Goal: Information Seeking & Learning: Check status

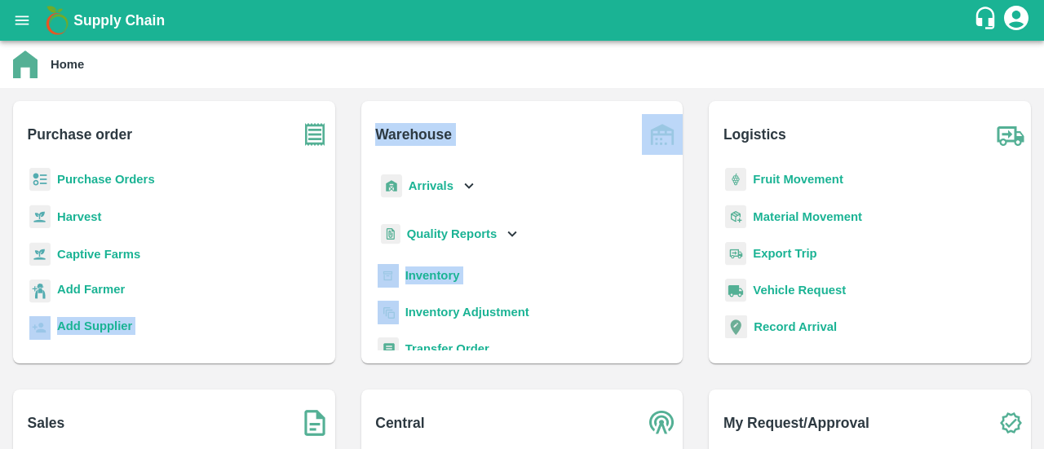
drag, startPoint x: 0, startPoint y: 0, endPoint x: 173, endPoint y: 308, distance: 353.3
click at [173, 308] on div "Purchase order Purchase Orders Harvest Captive Farms Add Farmer Add Supplier Wa…" at bounding box center [522, 376] width 1044 height 577
click at [24, 32] on button "open drawer" at bounding box center [22, 21] width 38 height 38
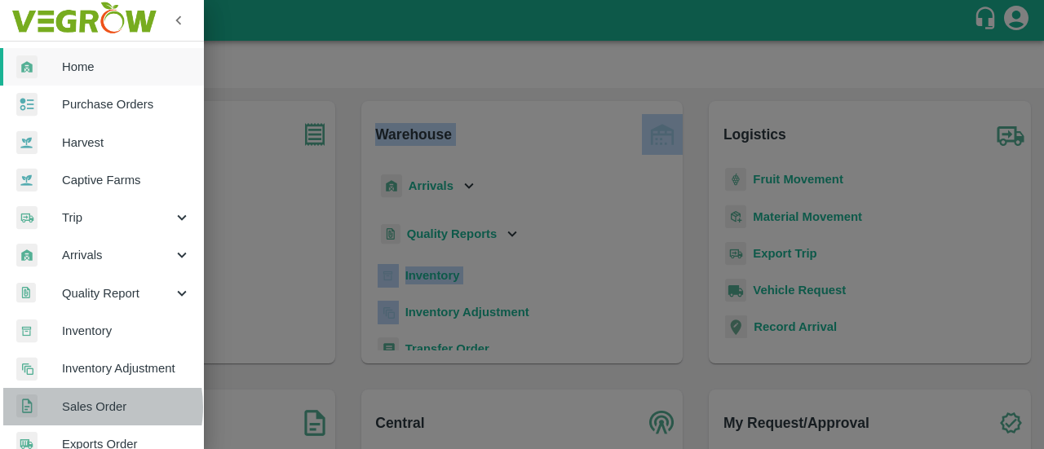
click at [80, 407] on span "Sales Order" at bounding box center [126, 407] width 129 height 18
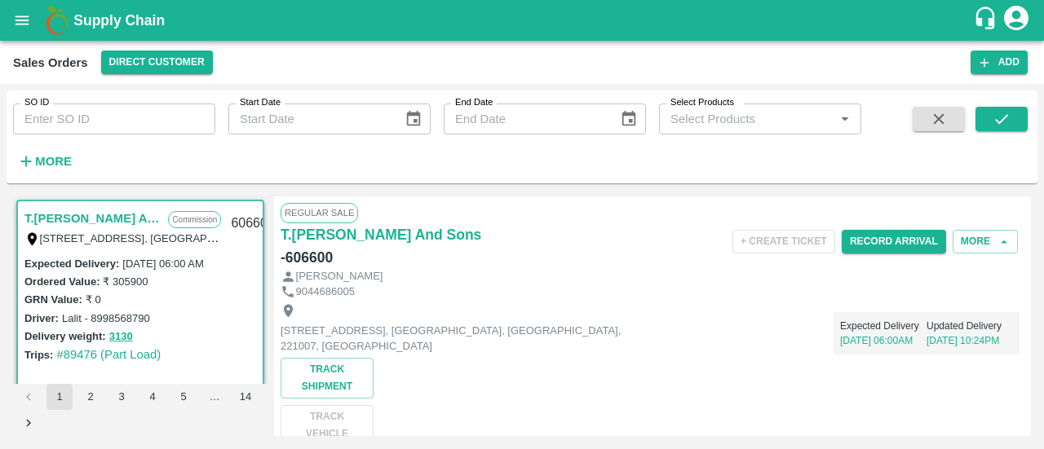
click at [89, 113] on input "SO ID" at bounding box center [114, 119] width 202 height 31
paste input "605943"
type input "605943"
click at [1003, 117] on icon "submit" at bounding box center [1001, 119] width 18 height 18
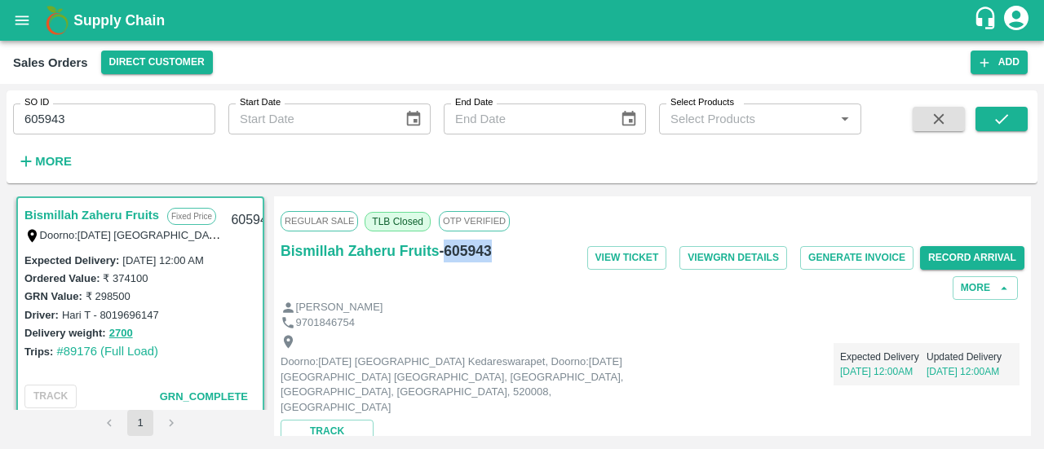
drag, startPoint x: 493, startPoint y: 253, endPoint x: 444, endPoint y: 251, distance: 48.9
click at [444, 251] on div "Bismillah Zaheru Fruits - 605943" at bounding box center [404, 251] width 248 height 23
copy h6 "605943"
click at [26, 23] on icon "open drawer" at bounding box center [22, 20] width 18 height 18
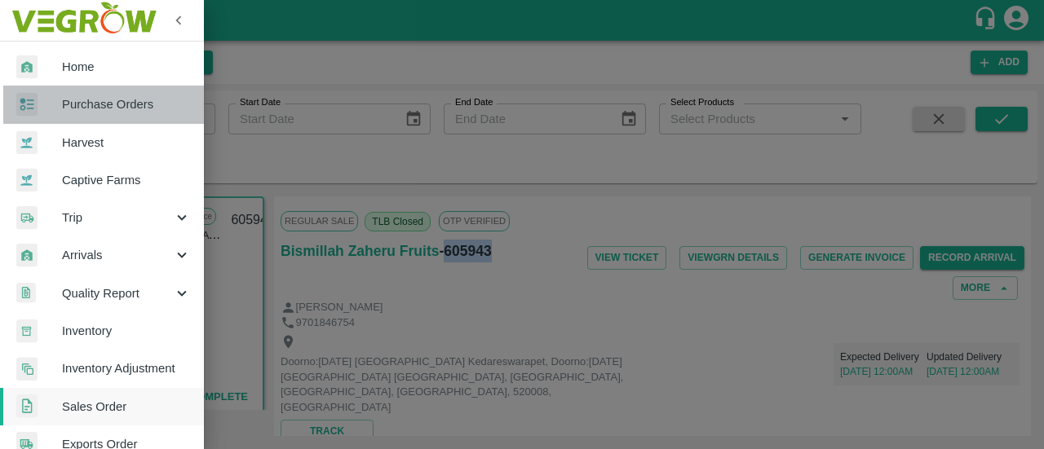
click at [132, 104] on span "Purchase Orders" at bounding box center [126, 104] width 129 height 18
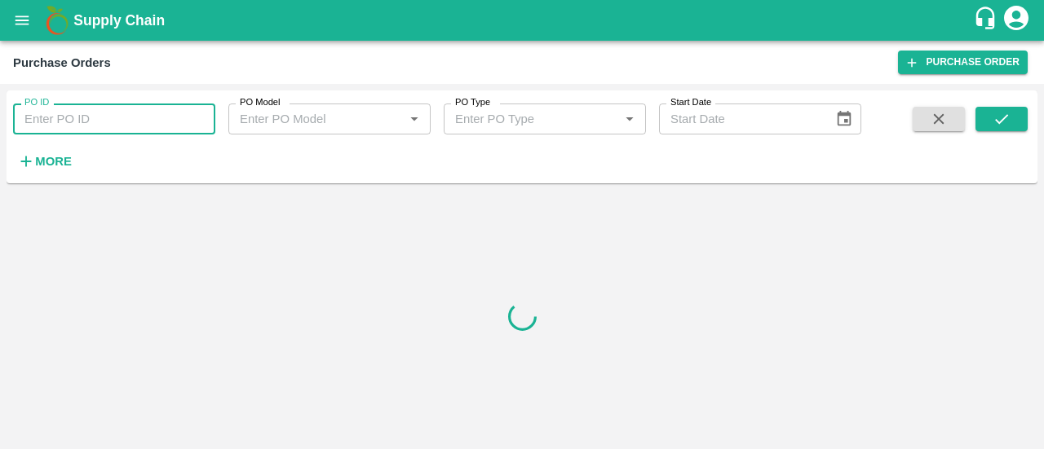
click at [130, 132] on input "PO ID" at bounding box center [114, 119] width 202 height 31
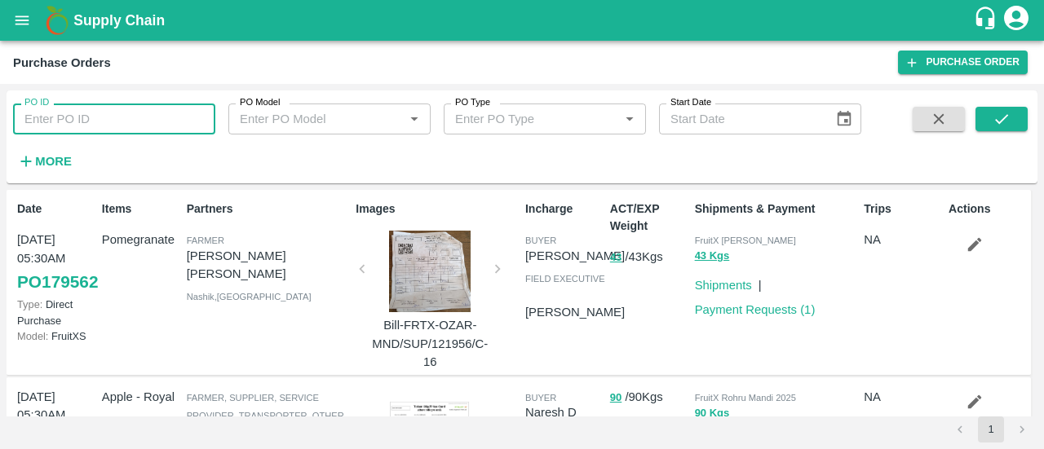
paste input "178480"
click at [988, 113] on button "submit" at bounding box center [1001, 119] width 52 height 24
click at [1003, 121] on icon "submit" at bounding box center [1001, 119] width 18 height 18
click at [151, 128] on input "178480" at bounding box center [114, 119] width 202 height 31
type input "178480"
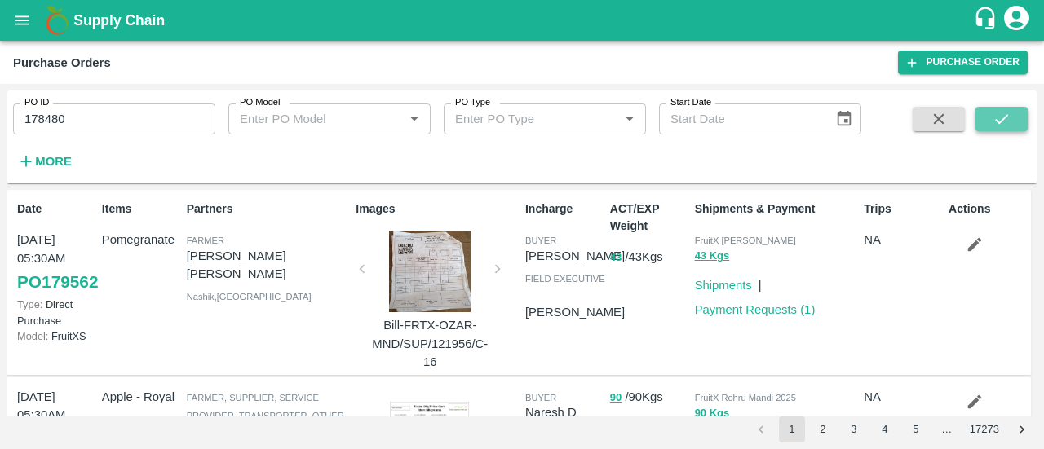
click at [980, 110] on button "submit" at bounding box center [1001, 119] width 52 height 24
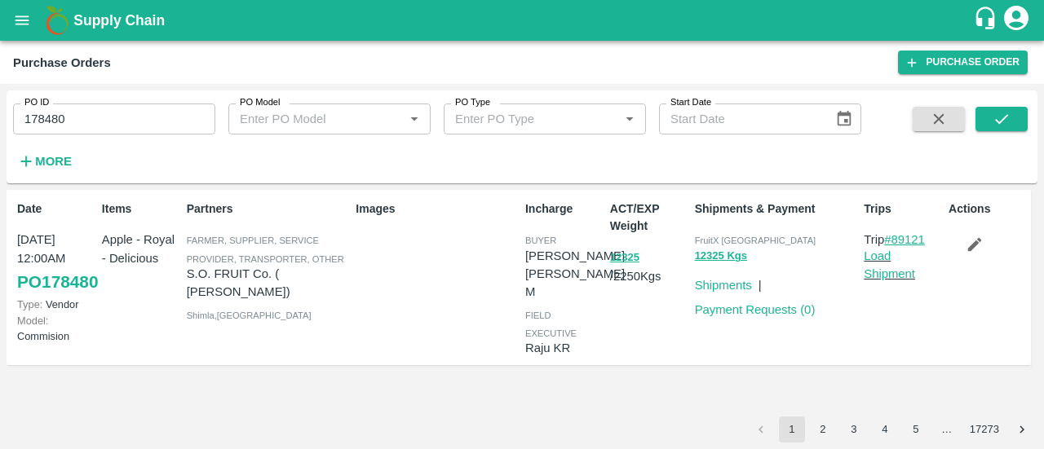
click at [907, 239] on link "#89121" at bounding box center [904, 239] width 41 height 13
click at [725, 291] on link "Shipments" at bounding box center [723, 285] width 57 height 13
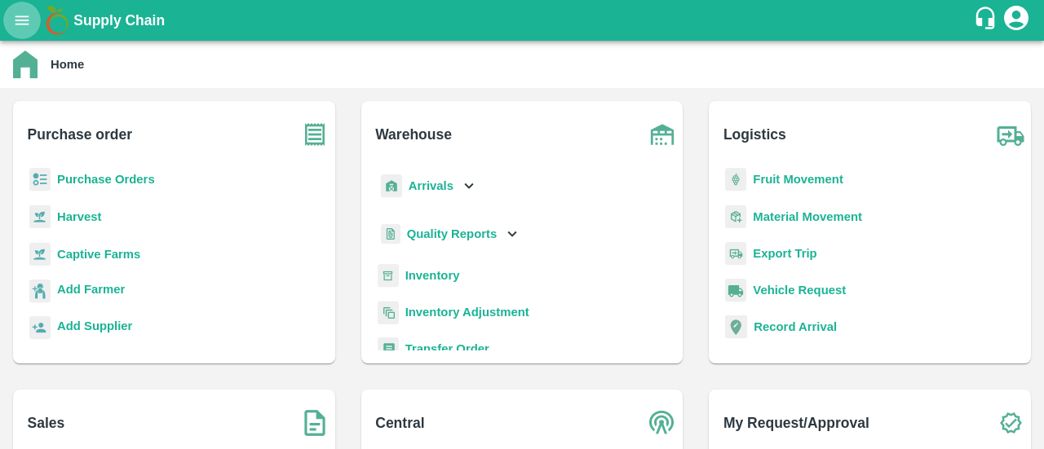
click at [15, 20] on icon "open drawer" at bounding box center [22, 19] width 14 height 9
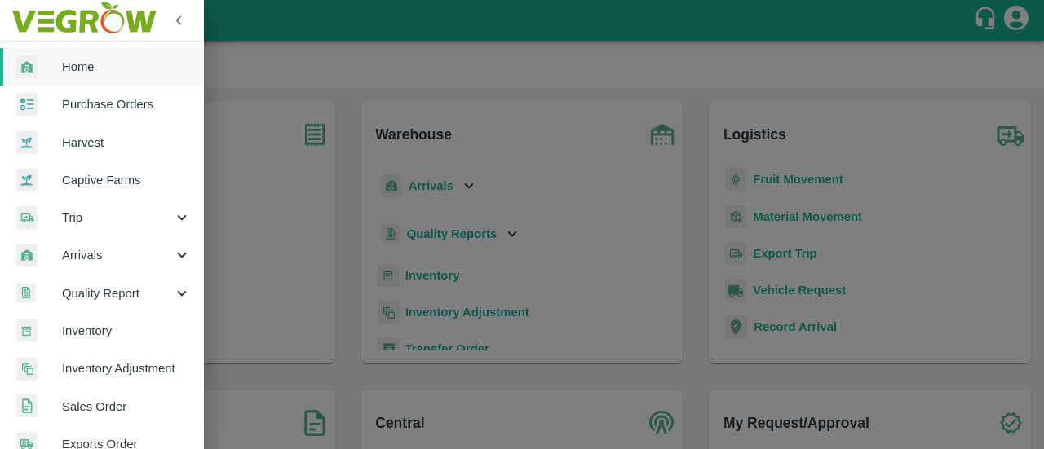
click at [129, 254] on span "Arrivals" at bounding box center [117, 255] width 111 height 18
click at [110, 329] on span "DC Arrivals" at bounding box center [133, 331] width 116 height 18
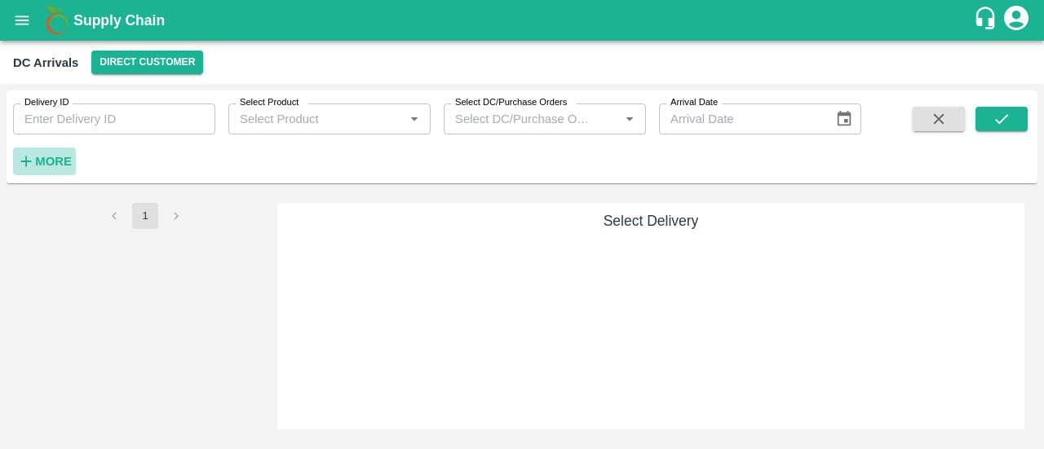
click at [42, 158] on strong "More" at bounding box center [53, 161] width 37 height 13
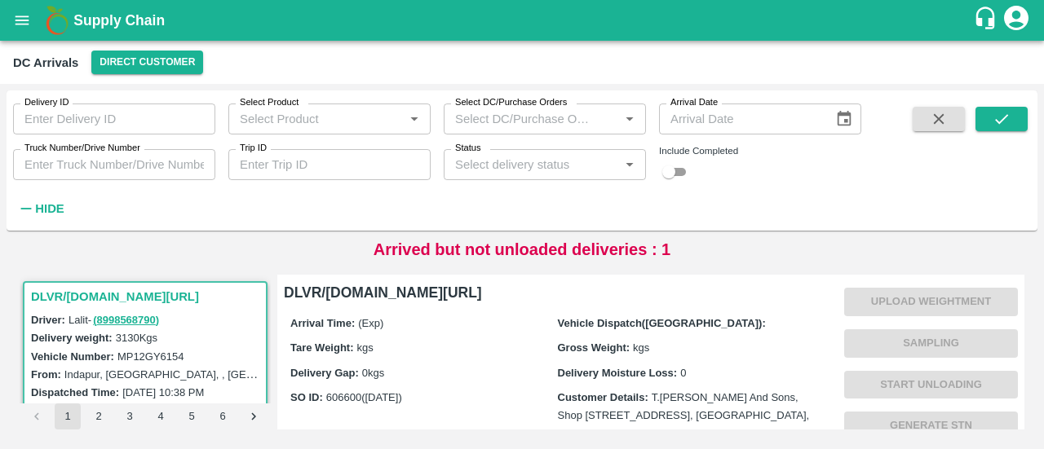
click at [375, 177] on input "Trip ID" at bounding box center [329, 164] width 202 height 31
type input "89176"
click at [679, 170] on input "checkbox" at bounding box center [668, 172] width 59 height 20
checkbox input "true"
click at [996, 114] on icon "submit" at bounding box center [1001, 119] width 18 height 18
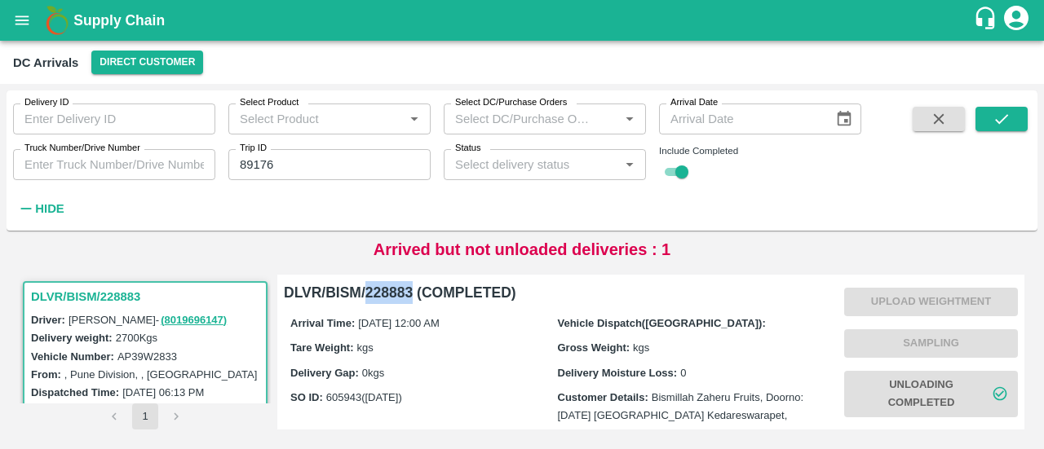
drag, startPoint x: 411, startPoint y: 293, endPoint x: 367, endPoint y: 291, distance: 44.1
click at [367, 291] on h6 "DLVR/BISM/228883 (COMPLETED)" at bounding box center [557, 292] width 547 height 23
copy h6 "228883"
click at [840, 52] on div "DC Arrivals Direct Customer" at bounding box center [520, 63] width 1014 height 24
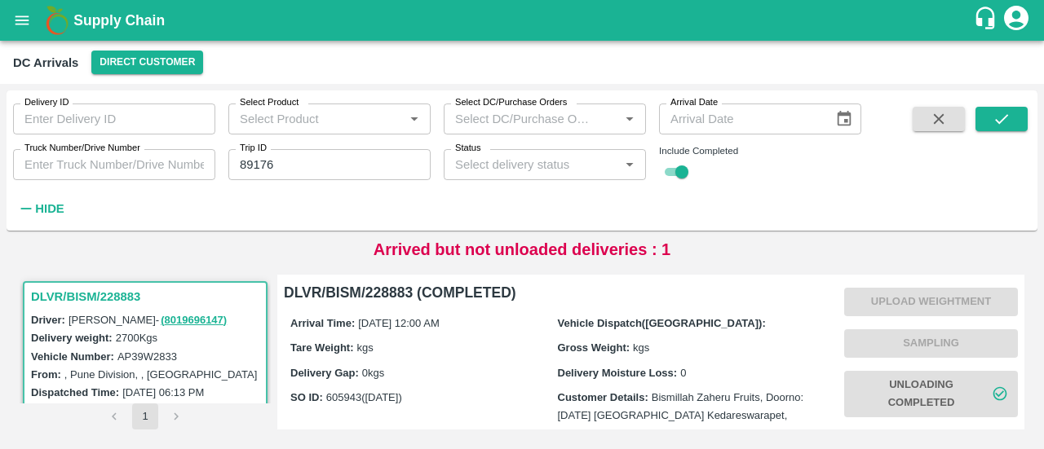
click at [22, 14] on icon "open drawer" at bounding box center [22, 20] width 18 height 18
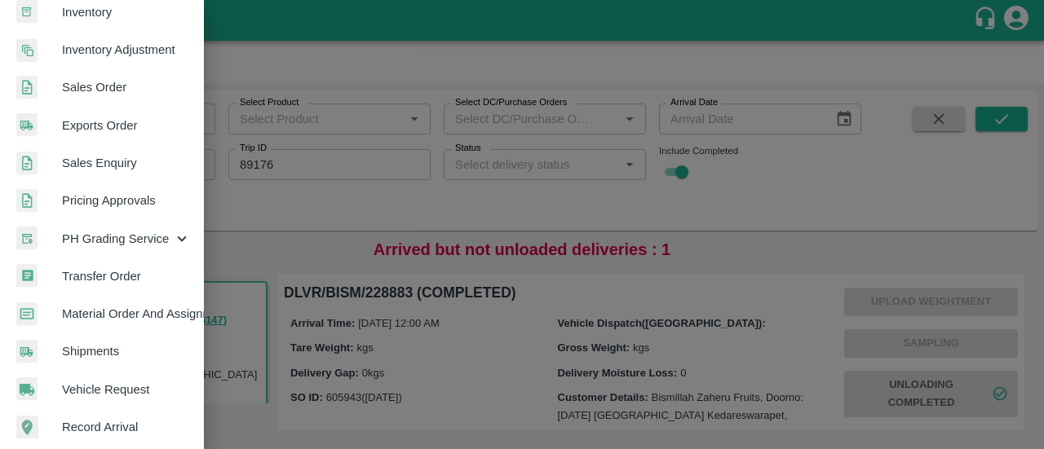
scroll to position [435, 0]
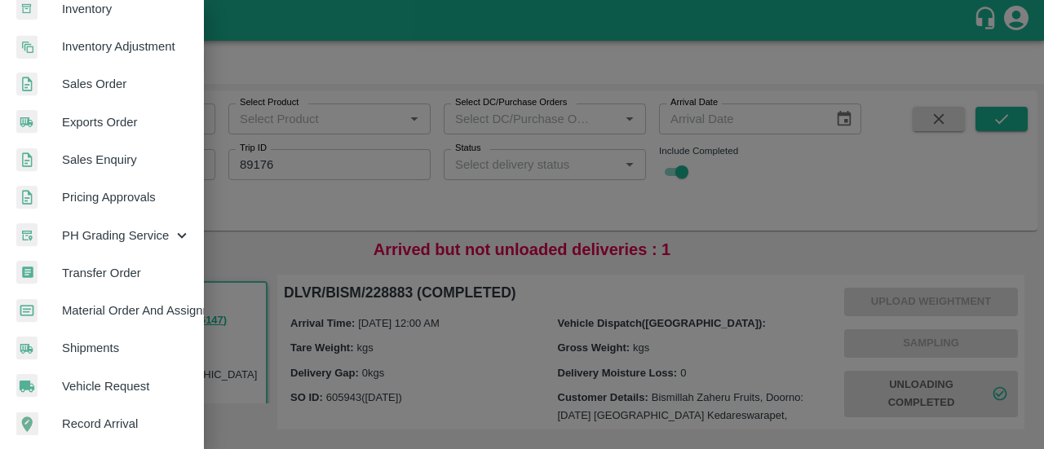
click at [89, 343] on span "Shipments" at bounding box center [126, 348] width 129 height 18
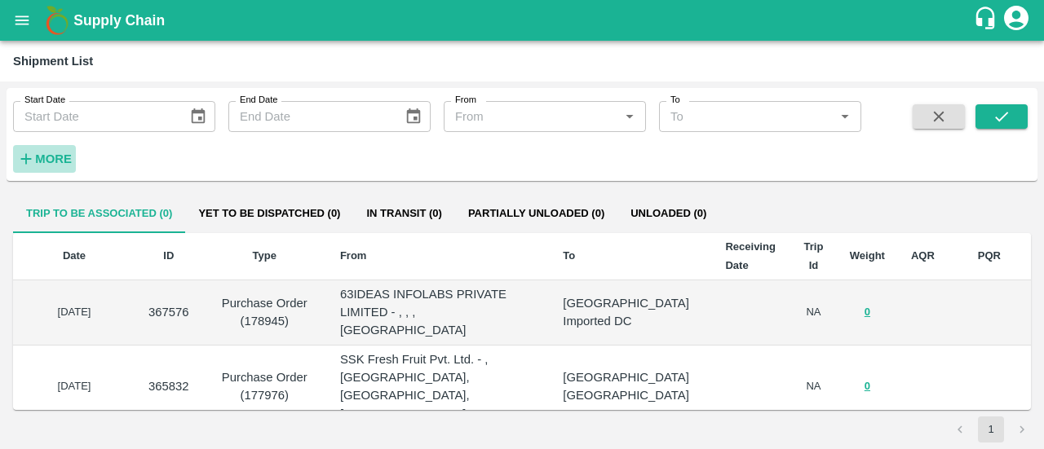
click at [74, 154] on button "More" at bounding box center [44, 159] width 63 height 28
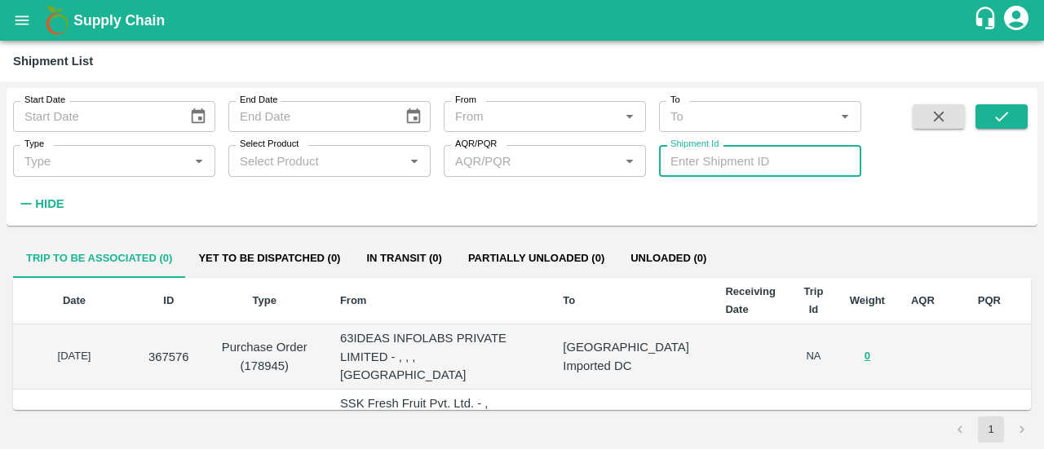
click at [703, 159] on input "Shipment Id" at bounding box center [760, 160] width 202 height 31
paste input "366678"
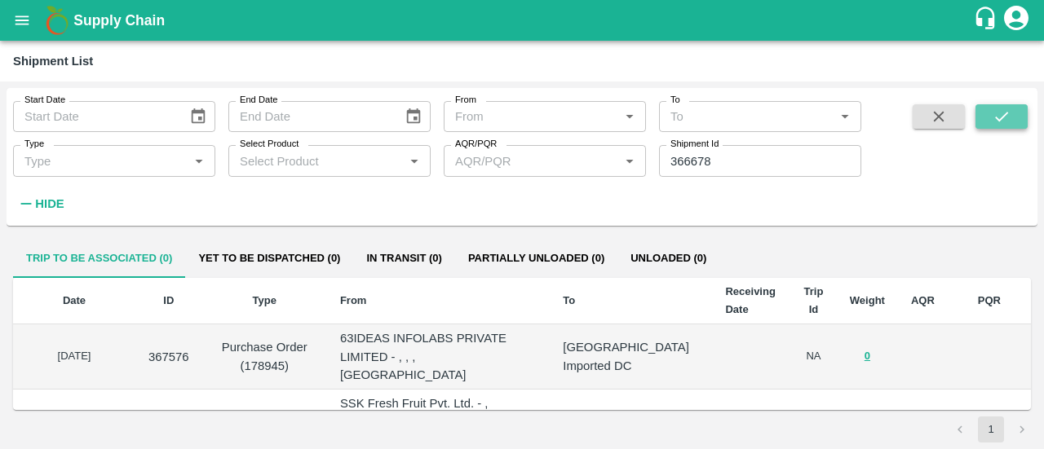
click at [1007, 111] on icon "submit" at bounding box center [1001, 117] width 18 height 18
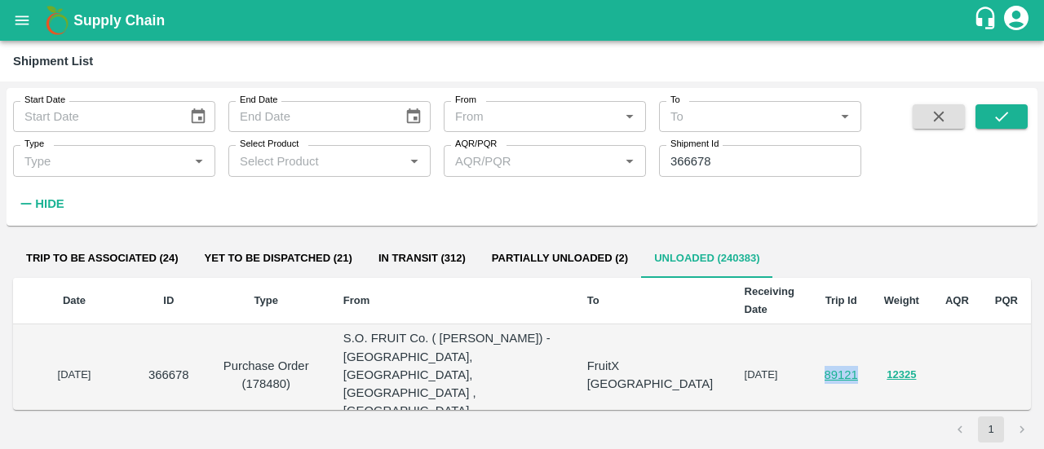
drag, startPoint x: 862, startPoint y: 347, endPoint x: 818, endPoint y: 356, distance: 45.1
click at [818, 356] on td "89121" at bounding box center [841, 374] width 60 height 101
copy link "89121"
drag, startPoint x: 292, startPoint y: 352, endPoint x: 256, endPoint y: 356, distance: 36.1
click at [256, 357] on p "Purchase Order (178480)" at bounding box center [266, 375] width 102 height 37
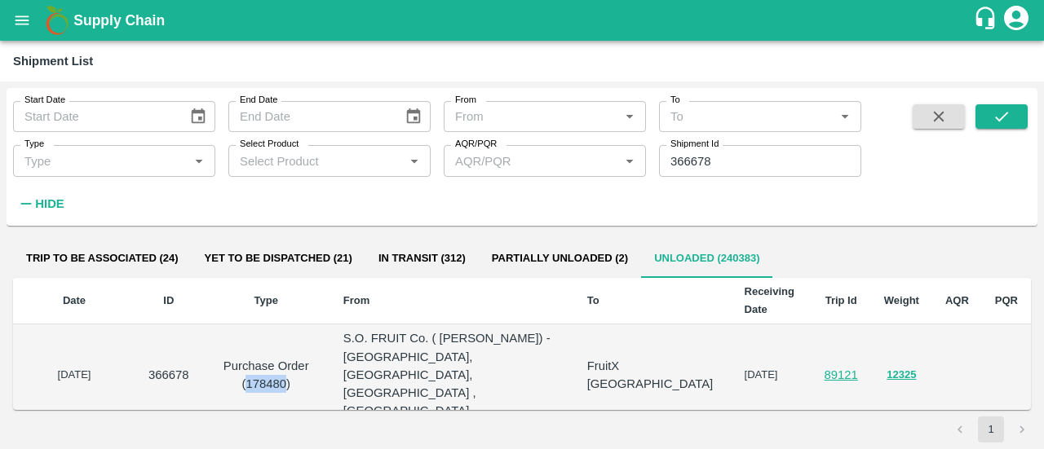
copy p "178480"
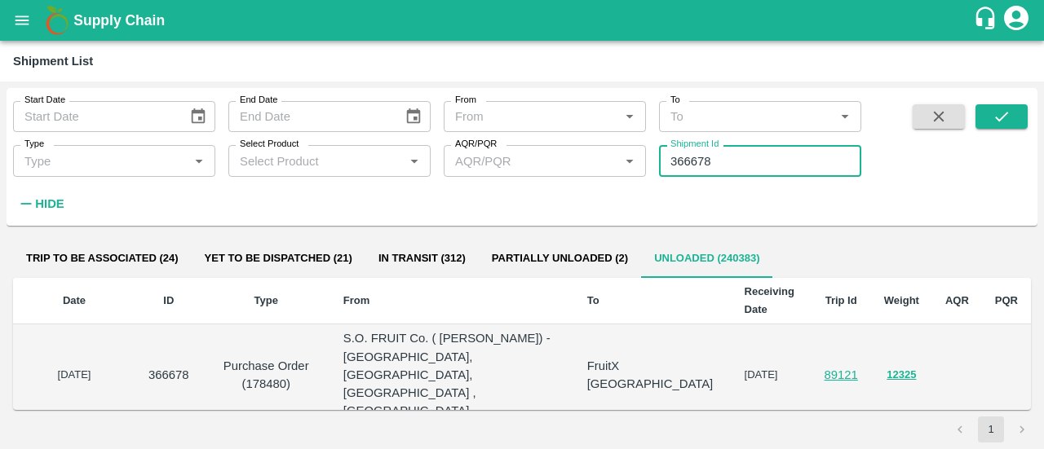
click at [719, 154] on input "366678" at bounding box center [760, 160] width 202 height 31
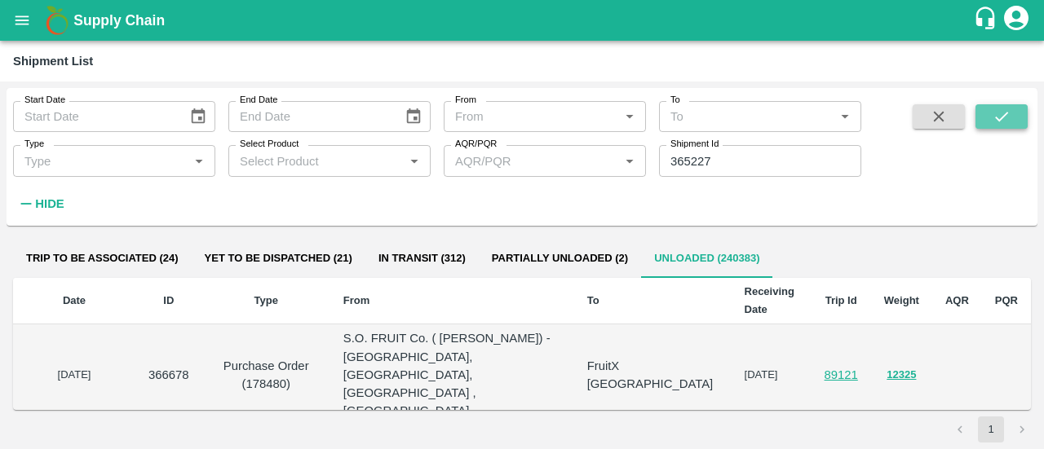
click at [995, 113] on icon "submit" at bounding box center [1001, 117] width 18 height 18
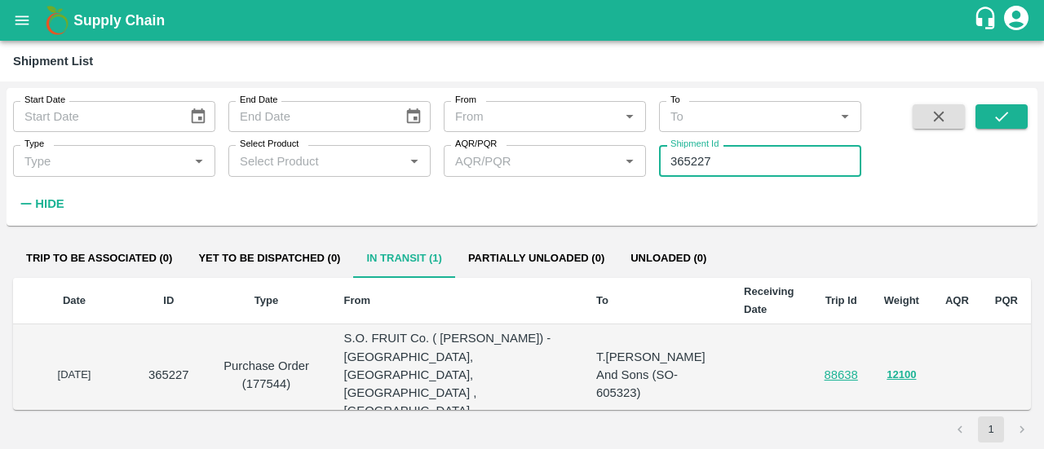
click at [773, 159] on input "365227" at bounding box center [760, 160] width 202 height 31
type input "3"
paste input "text"
type input "366678"
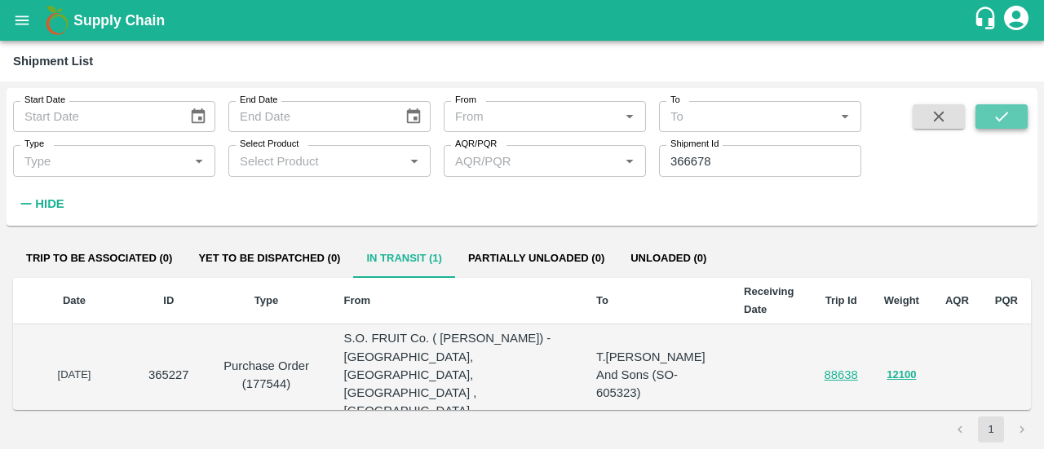
click at [990, 117] on button "submit" at bounding box center [1001, 116] width 52 height 24
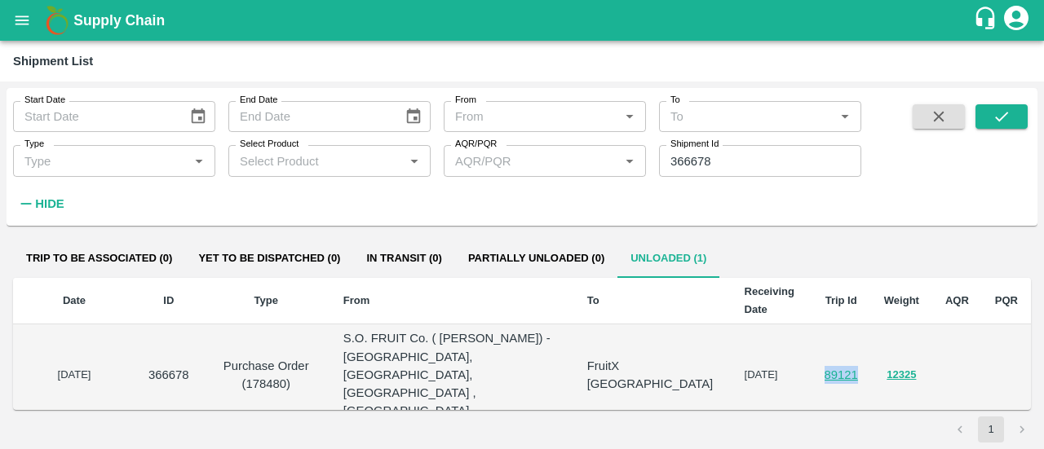
drag, startPoint x: 858, startPoint y: 347, endPoint x: 814, endPoint y: 350, distance: 43.3
click at [814, 350] on td "89121" at bounding box center [841, 374] width 60 height 101
copy link "89121"
drag, startPoint x: 187, startPoint y: 346, endPoint x: 139, endPoint y: 348, distance: 47.4
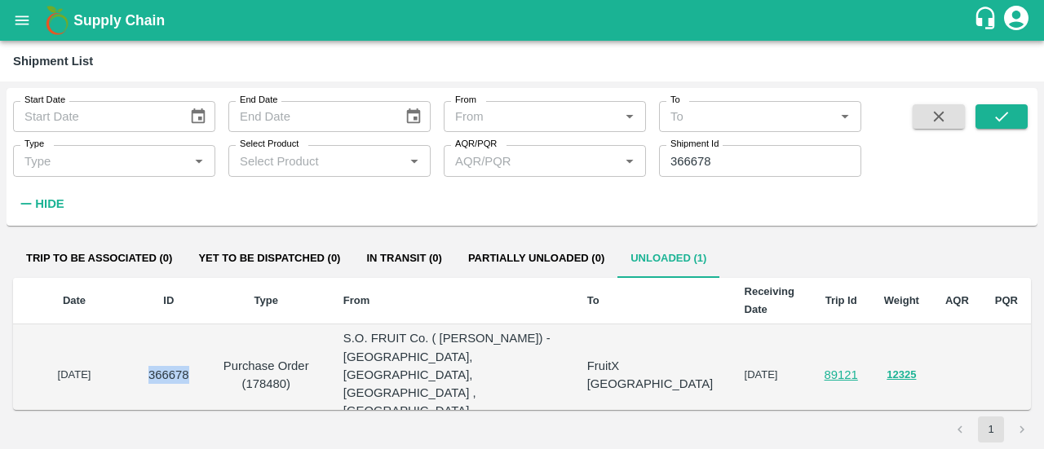
click at [139, 348] on td "366678" at bounding box center [168, 374] width 67 height 101
copy p "366678"
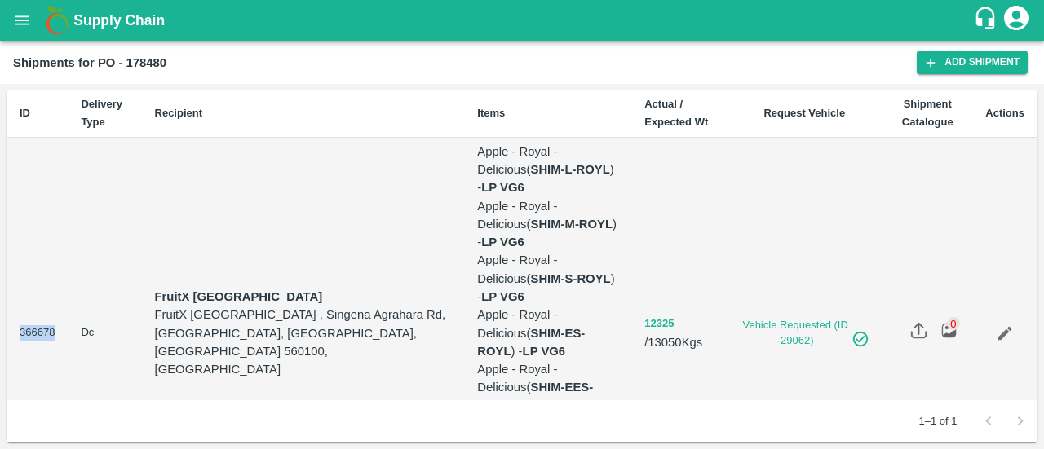
drag, startPoint x: 62, startPoint y: 266, endPoint x: 15, endPoint y: 273, distance: 47.9
click at [15, 273] on td "366678" at bounding box center [37, 334] width 61 height 392
copy td "366678"
click at [12, 22] on button "open drawer" at bounding box center [22, 21] width 38 height 38
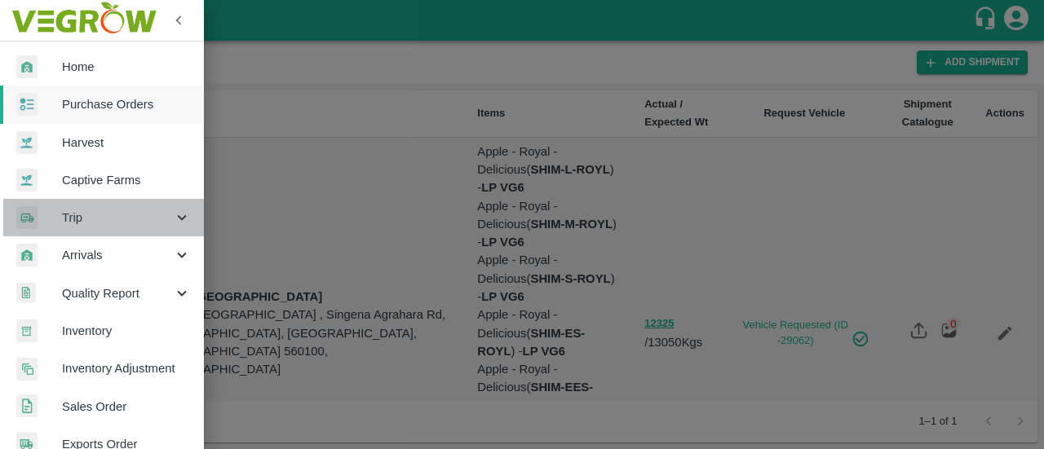
click at [104, 219] on span "Trip" at bounding box center [117, 218] width 111 height 18
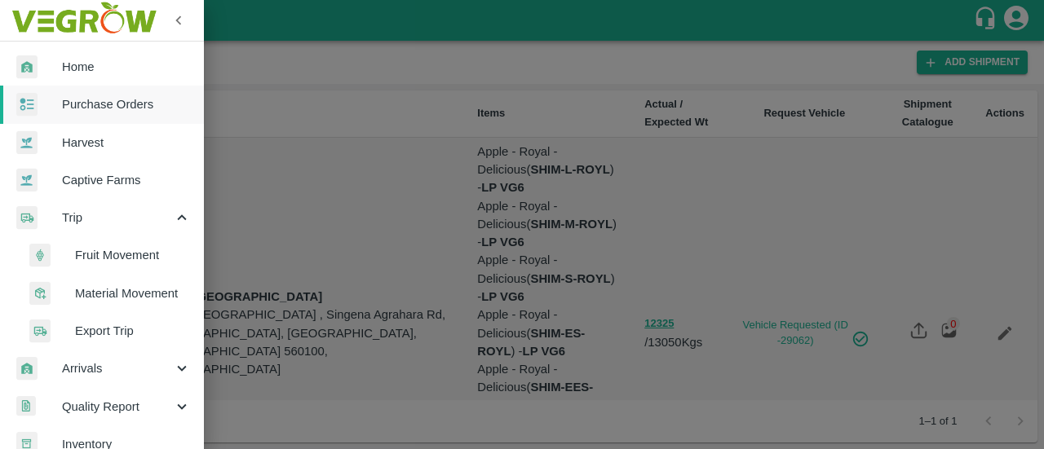
click at [104, 258] on span "Fruit Movement" at bounding box center [133, 255] width 116 height 18
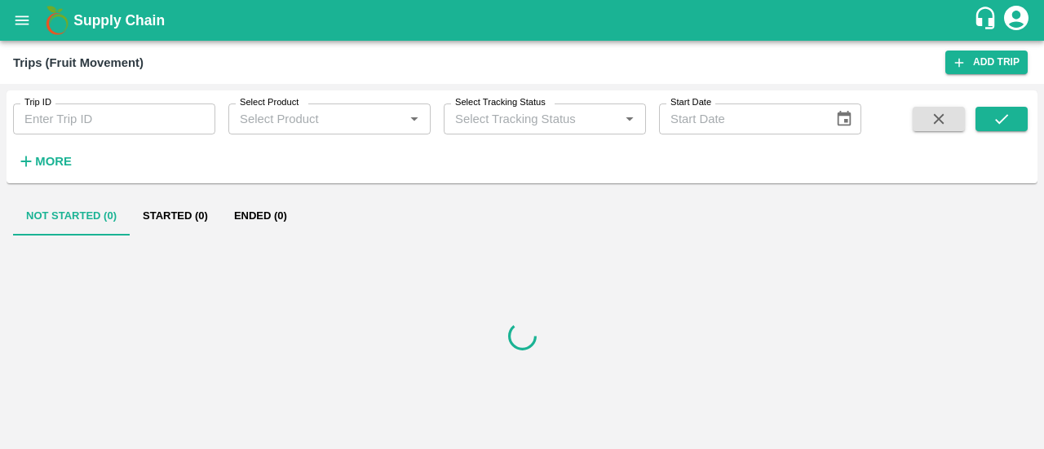
click at [148, 110] on input "Trip ID" at bounding box center [114, 119] width 202 height 31
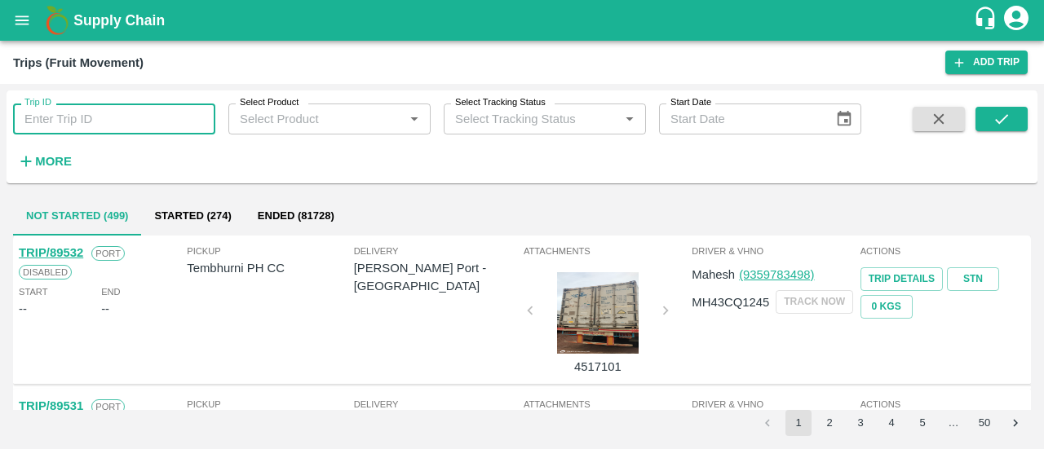
paste input "89121"
type input "89121"
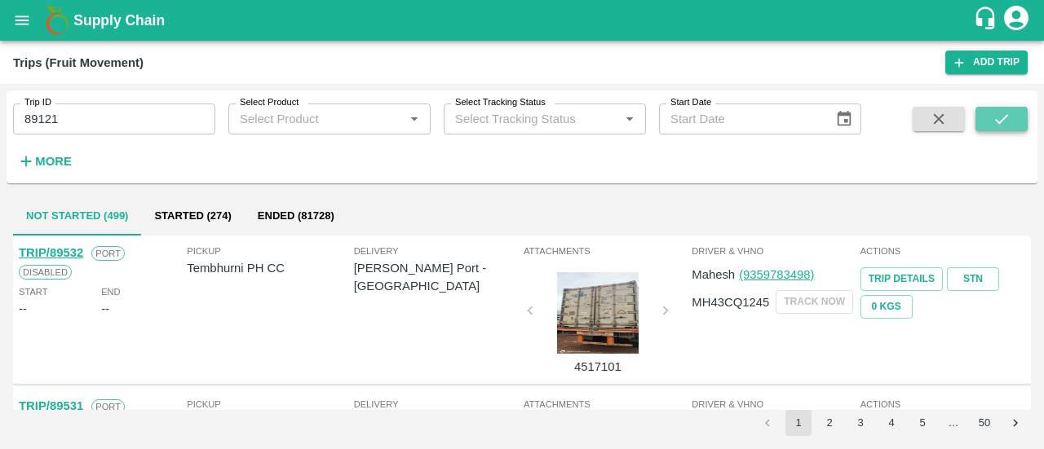
click at [998, 120] on icon "submit" at bounding box center [1001, 119] width 18 height 18
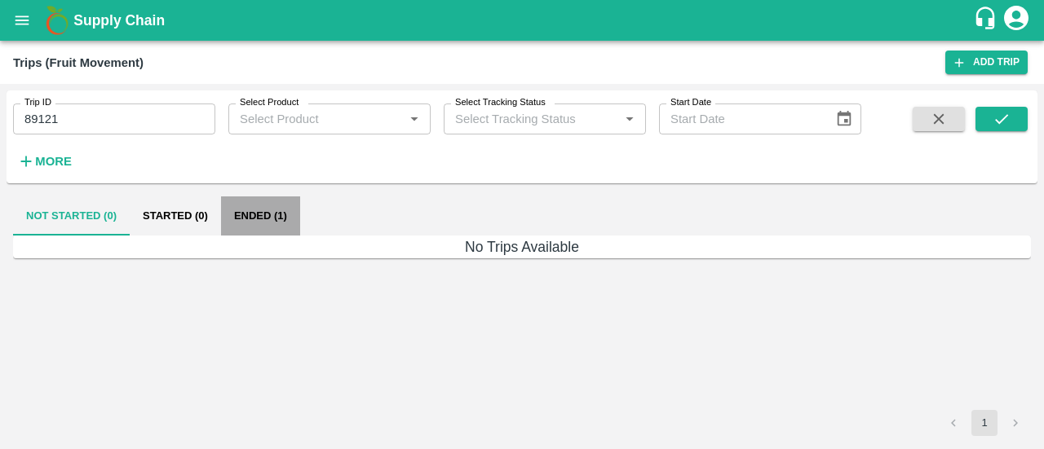
click at [242, 220] on button "Ended (1)" at bounding box center [260, 215] width 79 height 39
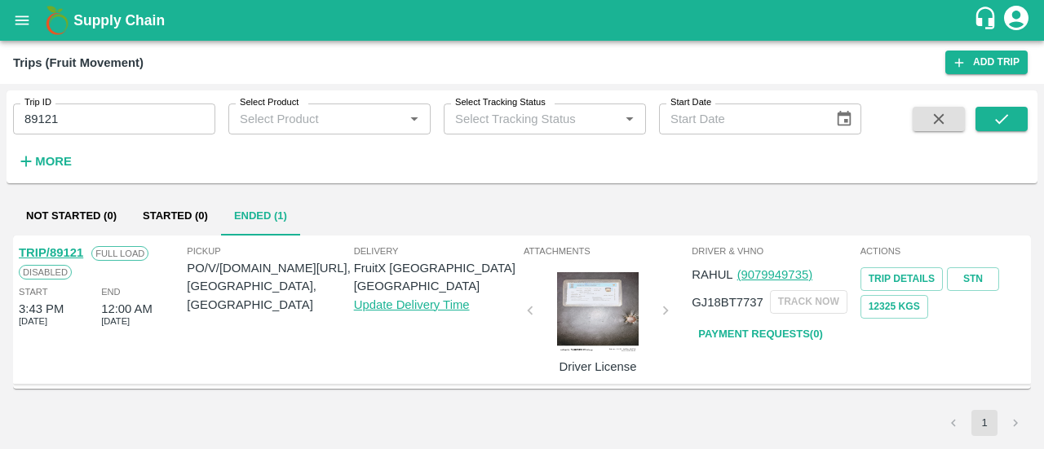
click at [54, 247] on link "TRIP/89121" at bounding box center [51, 252] width 64 height 13
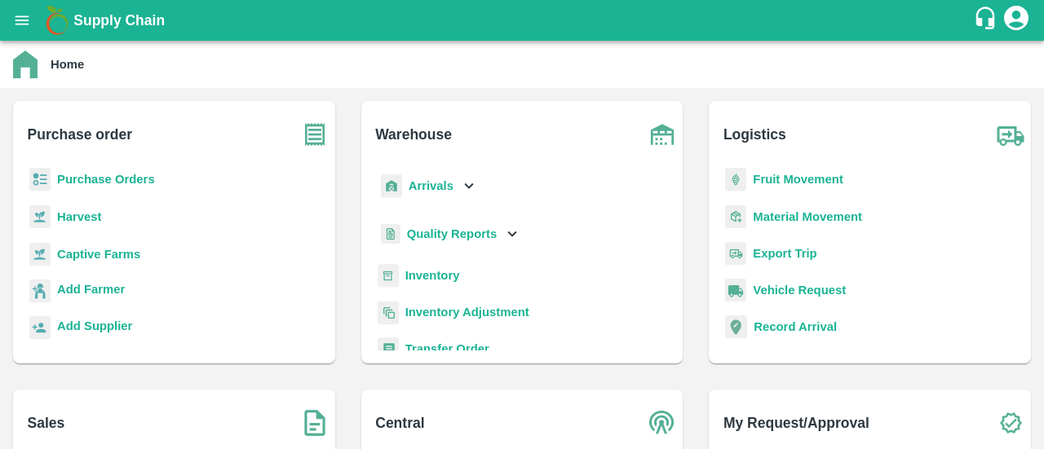
click at [85, 178] on b "Purchase Orders" at bounding box center [106, 179] width 98 height 13
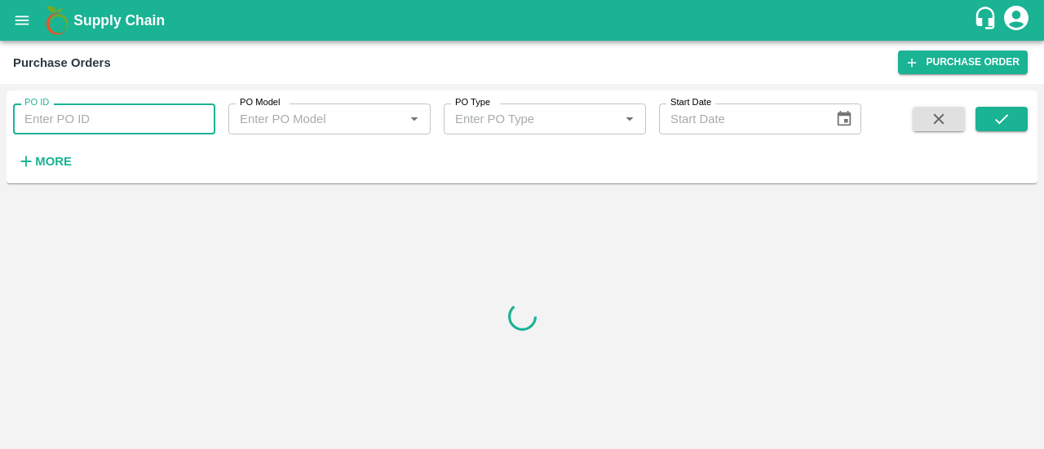
click at [101, 117] on input "PO ID" at bounding box center [114, 119] width 202 height 31
paste input "178480"
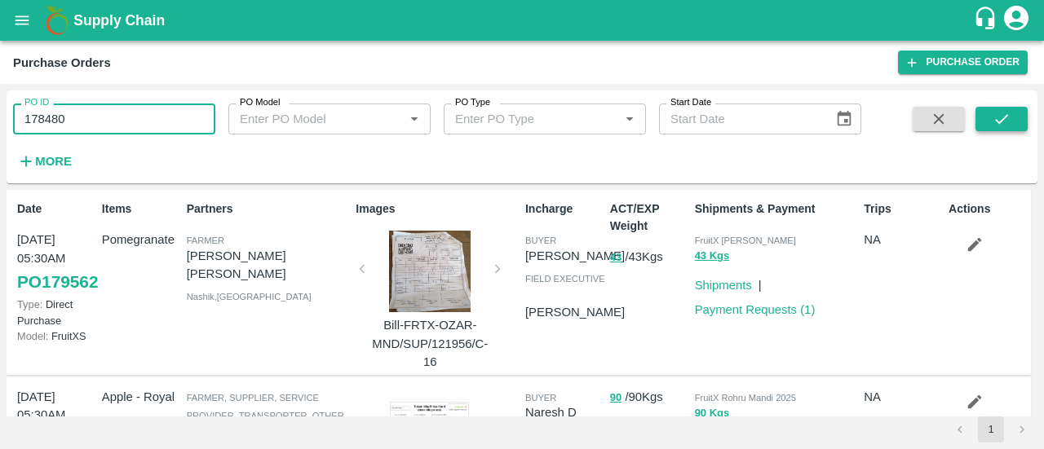
type input "178480"
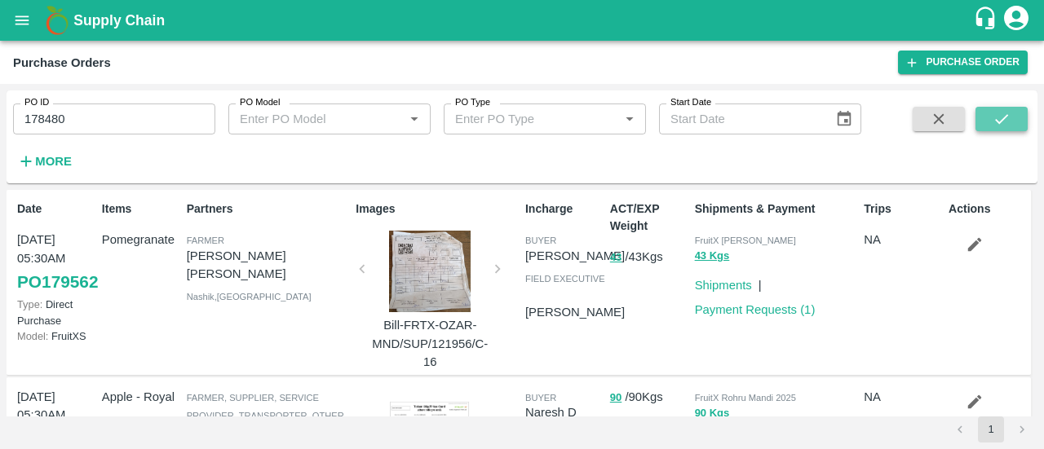
click at [991, 120] on button "submit" at bounding box center [1001, 119] width 52 height 24
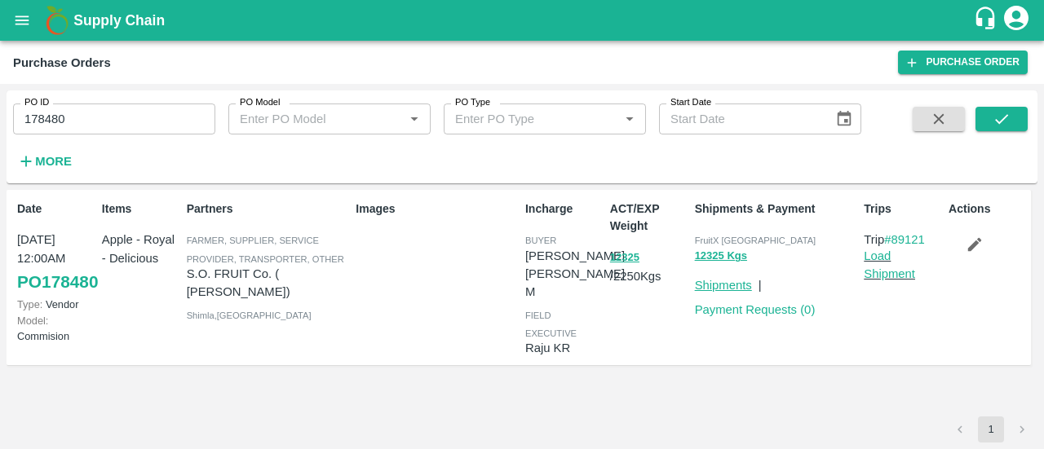
click at [731, 288] on link "Shipments" at bounding box center [723, 285] width 57 height 13
click at [981, 249] on icon "button" at bounding box center [974, 245] width 18 height 18
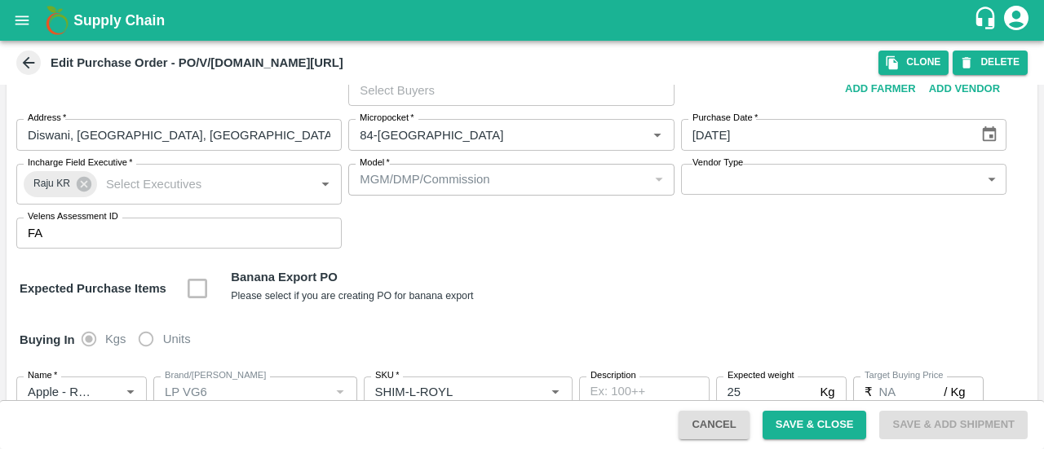
scroll to position [73, 0]
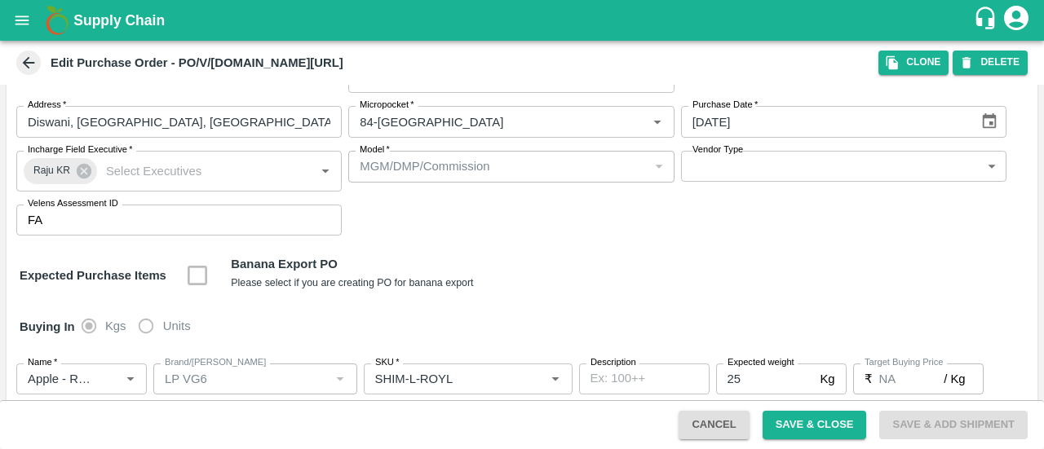
click at [143, 323] on label "Units" at bounding box center [160, 326] width 60 height 33
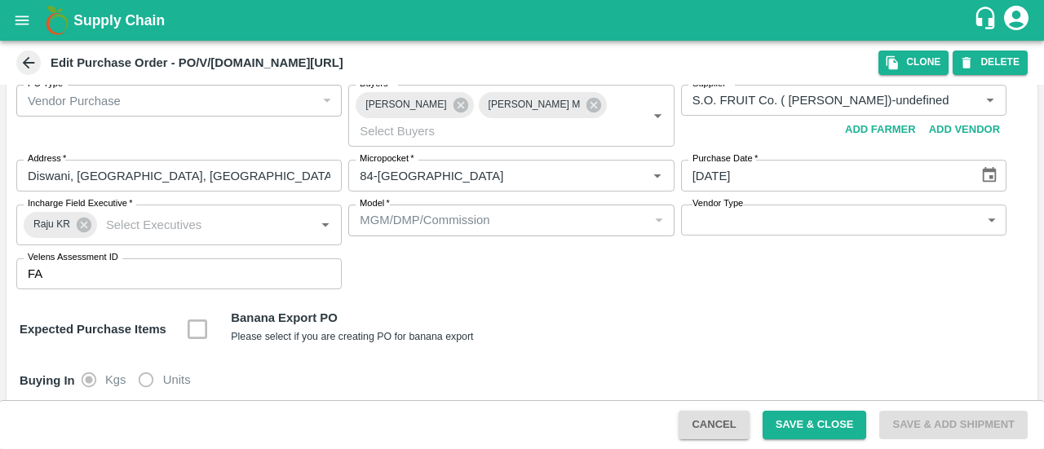
scroll to position [0, 0]
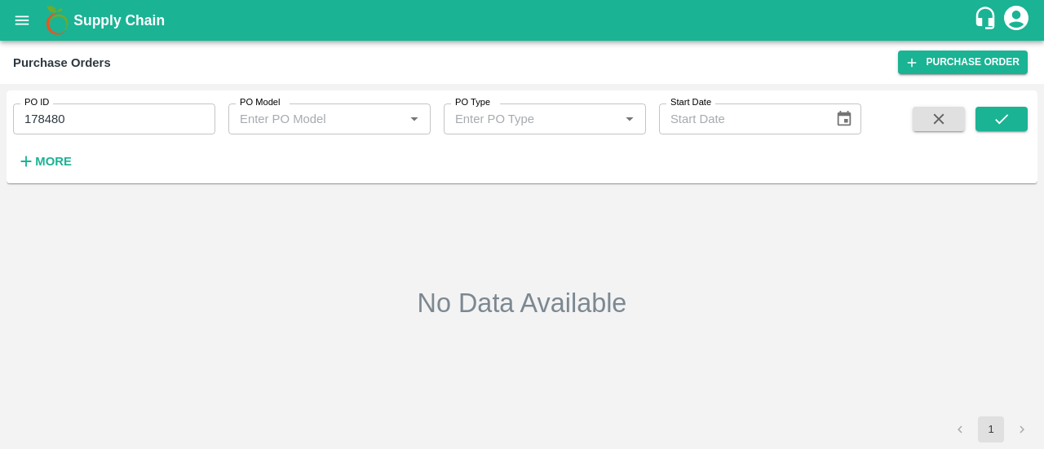
type input "178480"
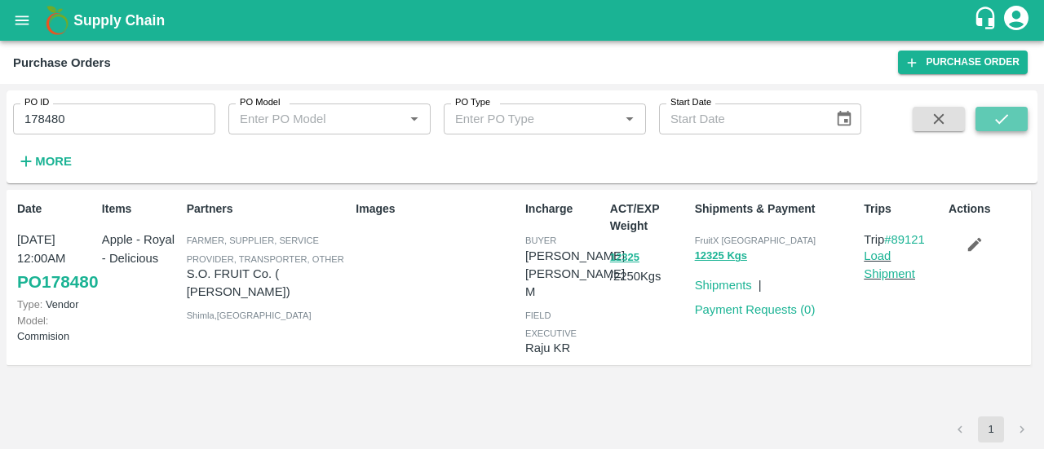
click at [1009, 116] on icon "submit" at bounding box center [1001, 119] width 18 height 18
click at [726, 288] on link "Shipments" at bounding box center [723, 285] width 57 height 13
click at [971, 243] on icon "button" at bounding box center [974, 245] width 18 height 18
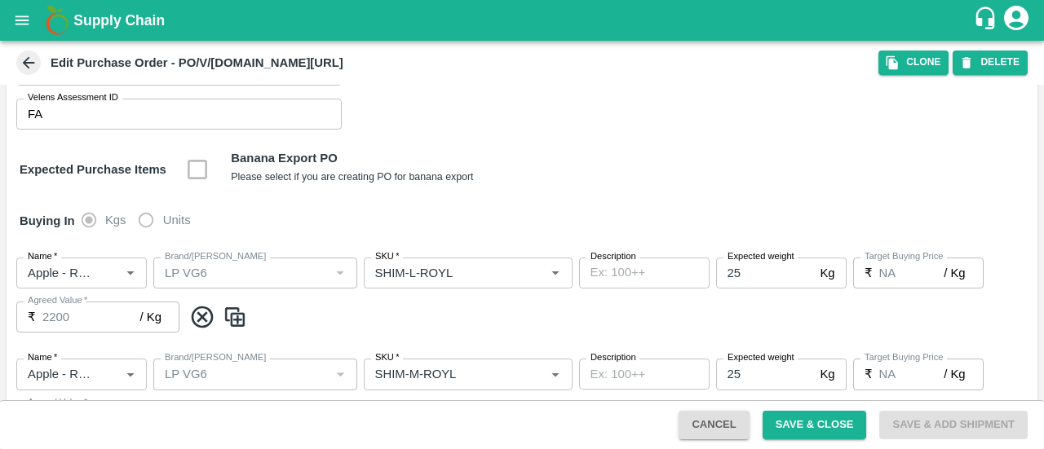
scroll to position [244, 0]
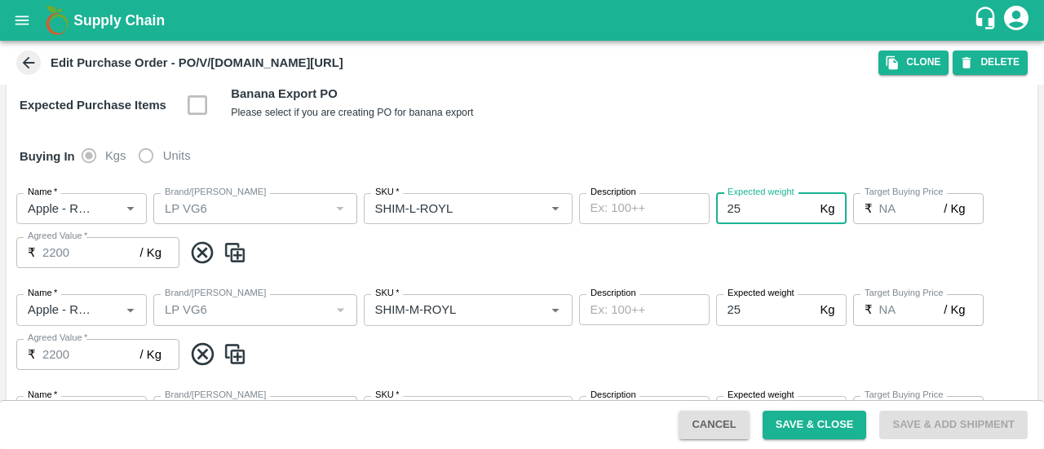
click at [763, 206] on input "25" at bounding box center [765, 208] width 98 height 31
click at [145, 152] on label "Units" at bounding box center [160, 155] width 60 height 33
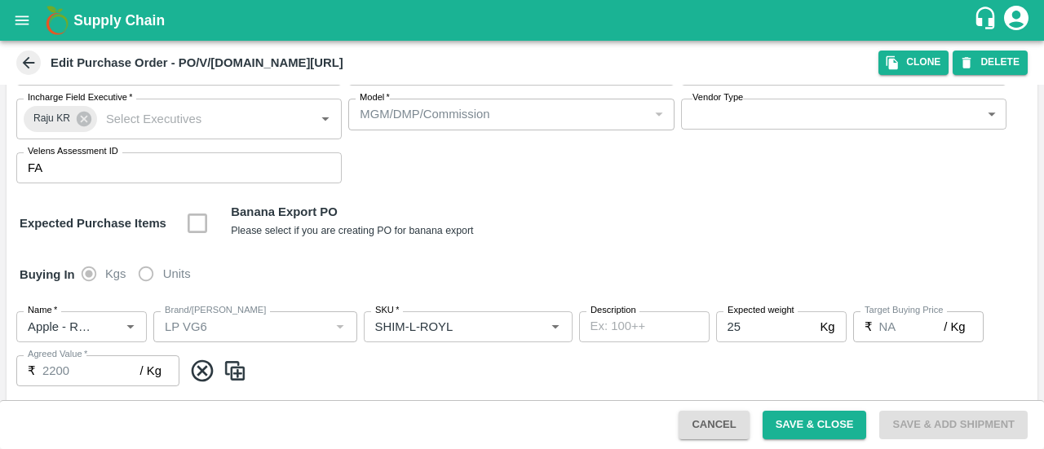
scroll to position [0, 0]
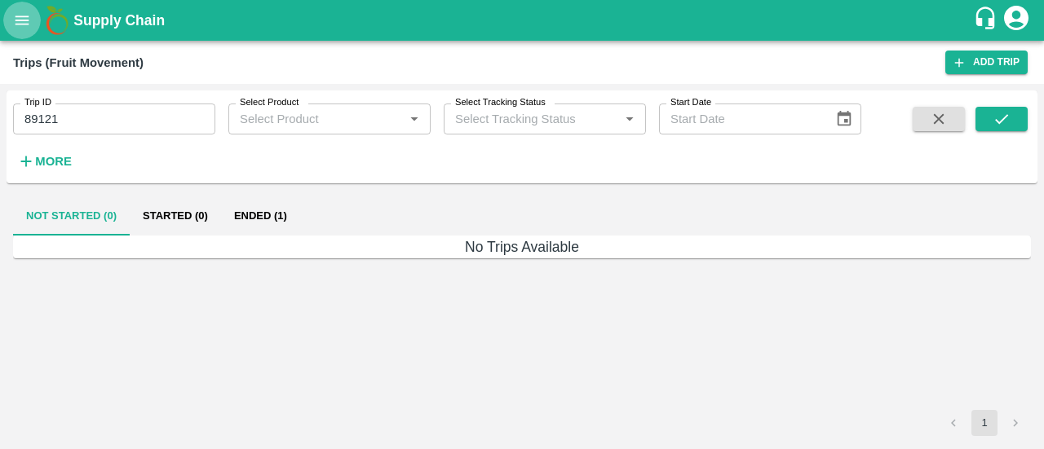
click at [8, 15] on button "open drawer" at bounding box center [22, 21] width 38 height 38
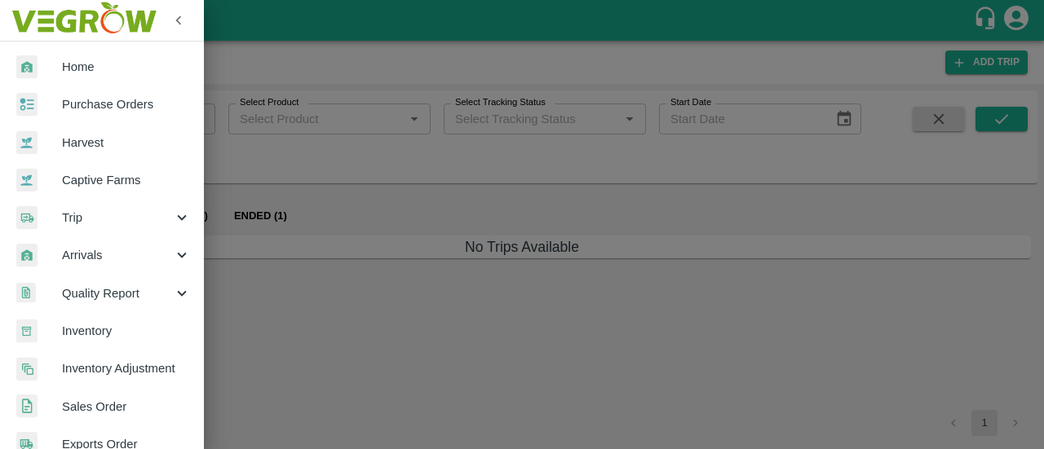
click at [297, 232] on div at bounding box center [522, 224] width 1044 height 449
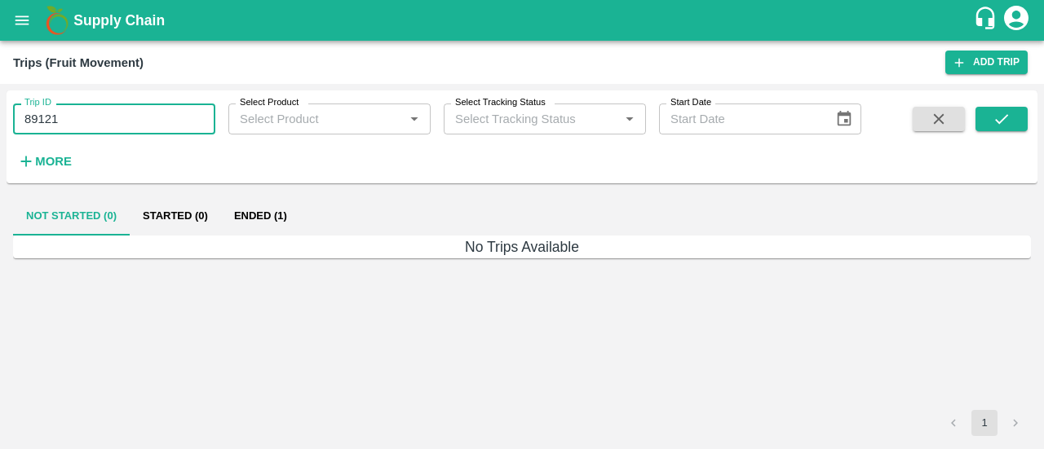
click at [172, 118] on input "89121" at bounding box center [114, 119] width 202 height 31
type input "8"
paste input "text"
type input "89121"
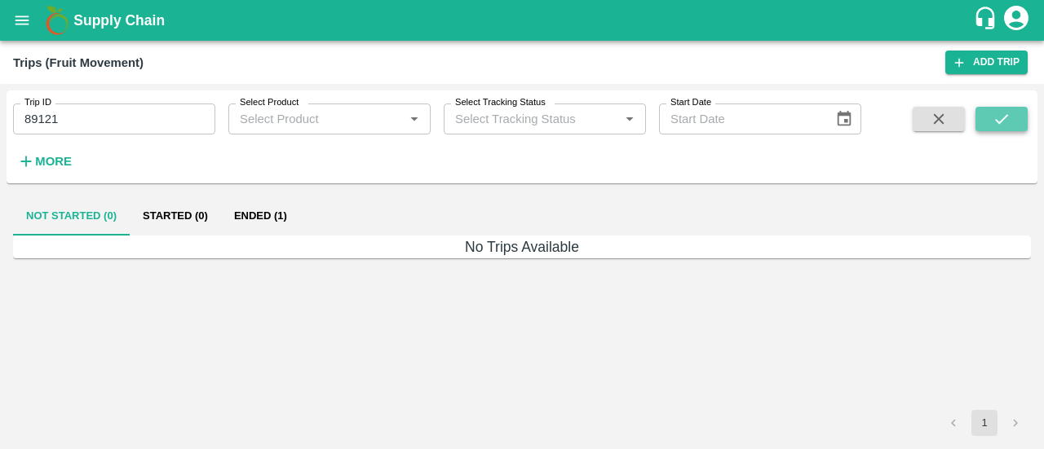
click at [998, 113] on icon "submit" at bounding box center [1001, 119] width 18 height 18
click at [270, 209] on button "Ended (1)" at bounding box center [260, 215] width 79 height 39
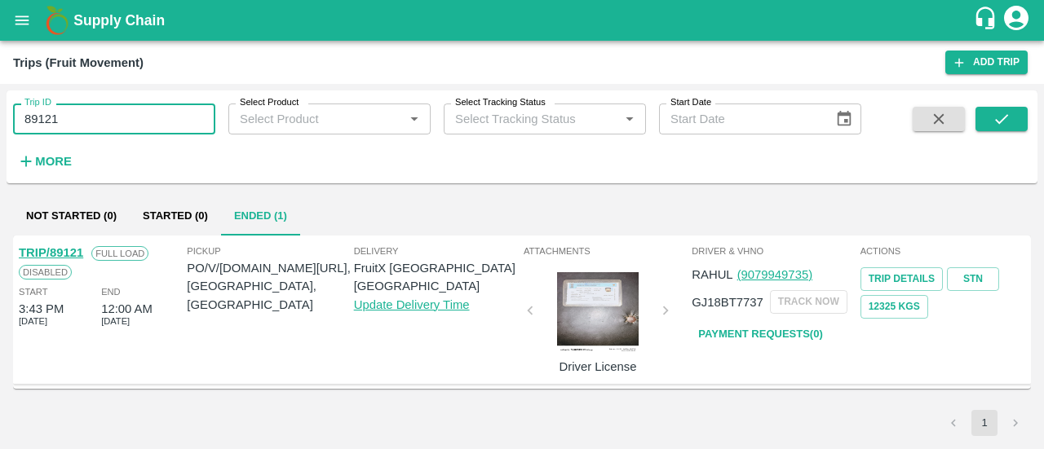
drag, startPoint x: 116, startPoint y: 113, endPoint x: 13, endPoint y: 130, distance: 104.3
click at [13, 130] on input "89121" at bounding box center [114, 119] width 202 height 31
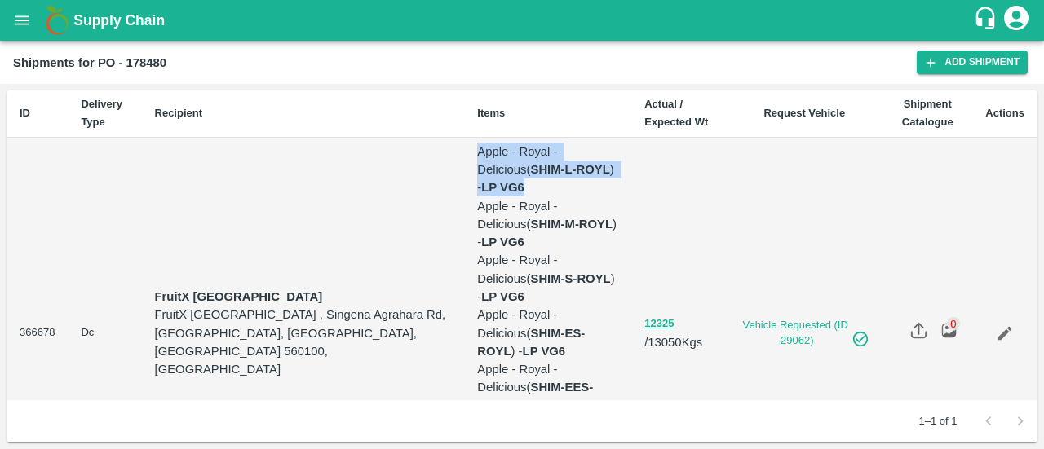
drag, startPoint x: 540, startPoint y: 169, endPoint x: 410, endPoint y: 151, distance: 130.9
click at [464, 151] on td "Apple - Royal - Delicious ( SHIM-L-ROYL ) - LP VG6 Apple - Royal - Delicious ( …" at bounding box center [547, 334] width 167 height 392
copy p "Apple - Royal - Delicious ( SHIM-L-ROYL ) - LP VG6"
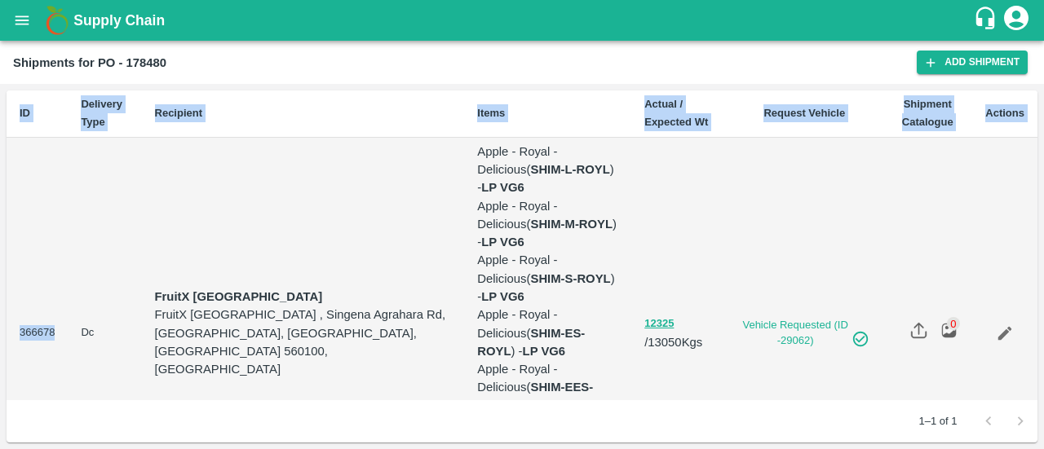
drag, startPoint x: 64, startPoint y: 266, endPoint x: 0, endPoint y: 270, distance: 63.7
click at [0, 270] on div "ID Delivery Type Recipient Items Actual / Expected Wt Request Vehicle Shipment …" at bounding box center [522, 266] width 1044 height 365
click at [67, 261] on td "366678" at bounding box center [37, 334] width 61 height 392
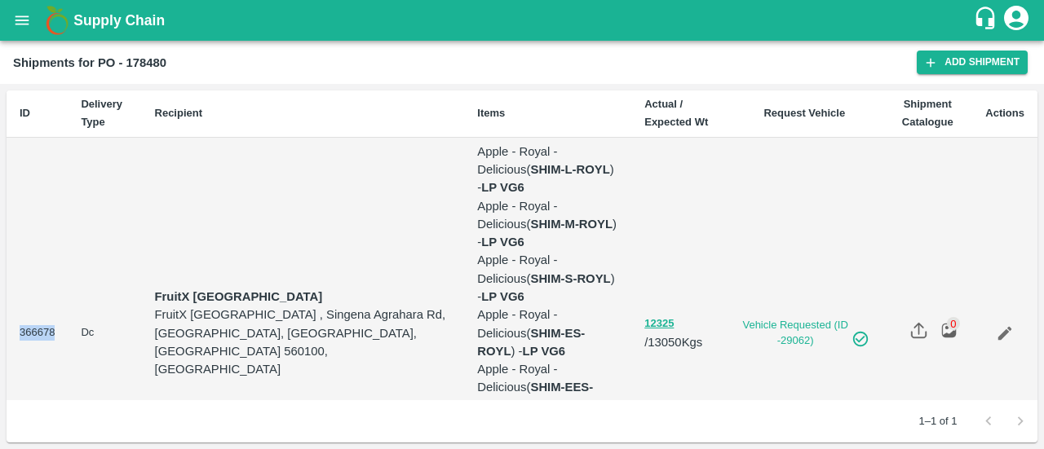
drag, startPoint x: 67, startPoint y: 261, endPoint x: 16, endPoint y: 274, distance: 52.2
click at [16, 274] on td "366678" at bounding box center [37, 334] width 61 height 392
copy td "366678"
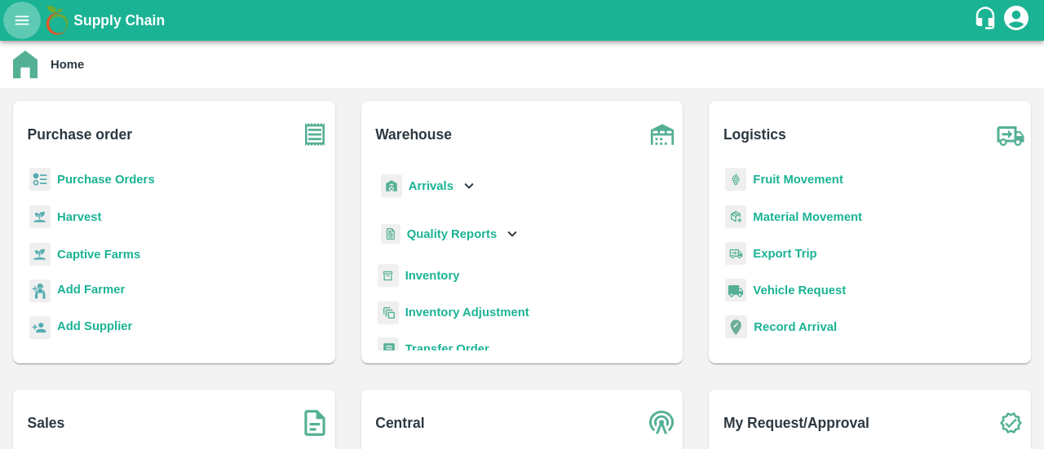
click at [7, 29] on button "open drawer" at bounding box center [22, 21] width 38 height 38
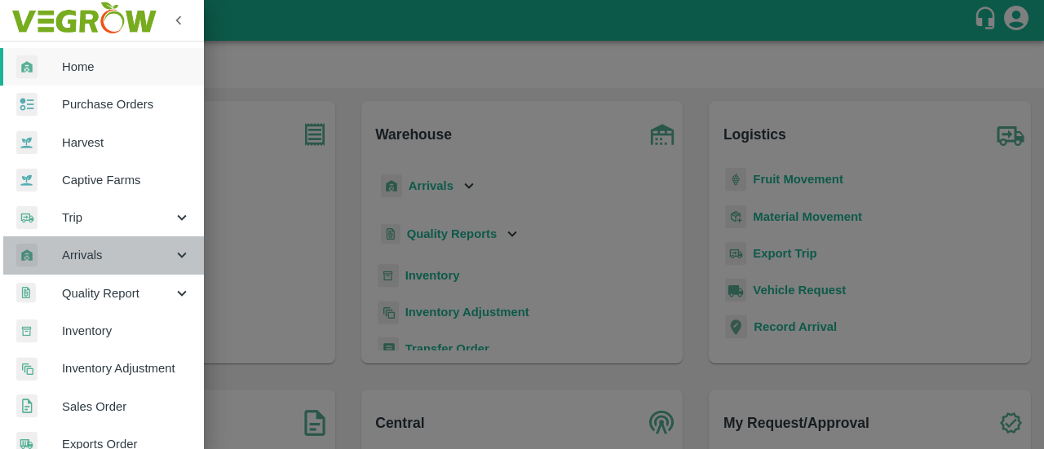
click at [137, 257] on span "Arrivals" at bounding box center [117, 255] width 111 height 18
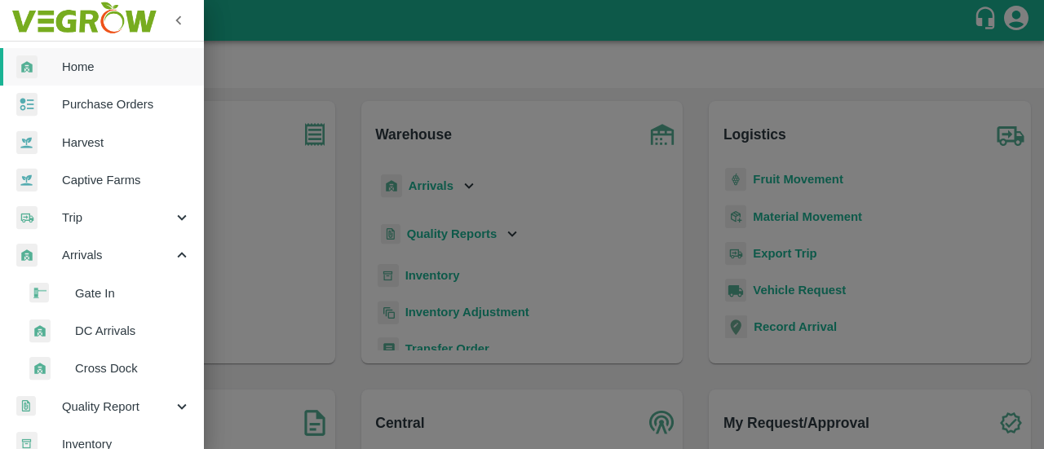
click at [115, 331] on span "DC Arrivals" at bounding box center [133, 331] width 116 height 18
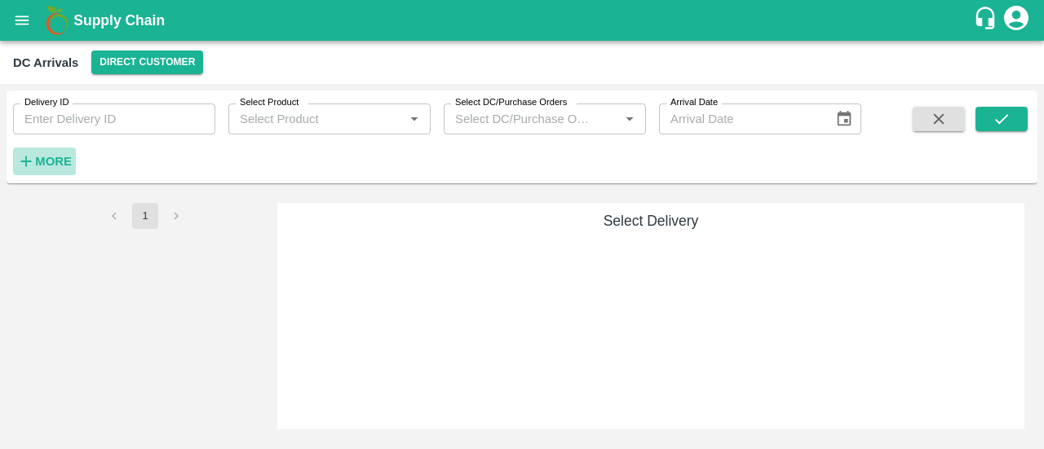
click at [64, 164] on strong "More" at bounding box center [53, 161] width 37 height 13
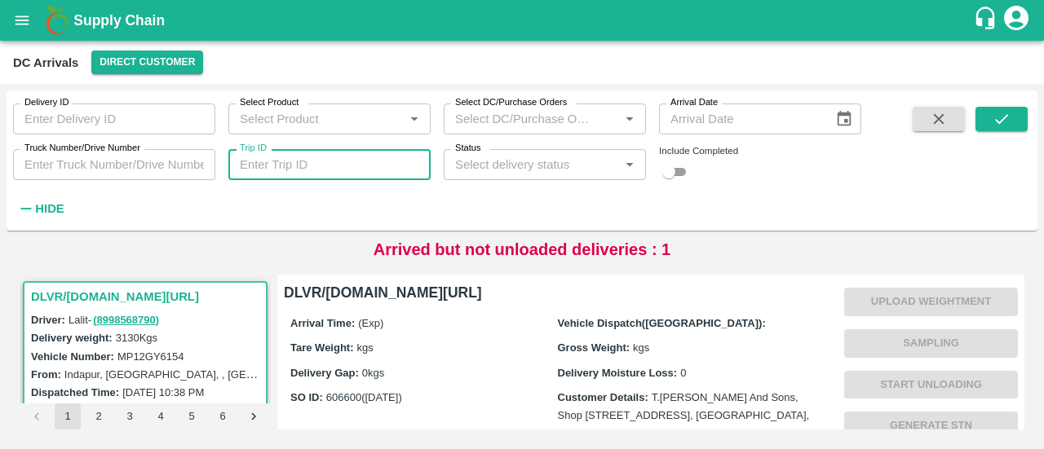
click at [377, 167] on input "Trip ID" at bounding box center [329, 164] width 202 height 31
paste input "89121"
type input "89121"
click at [1013, 125] on button "submit" at bounding box center [1001, 119] width 52 height 24
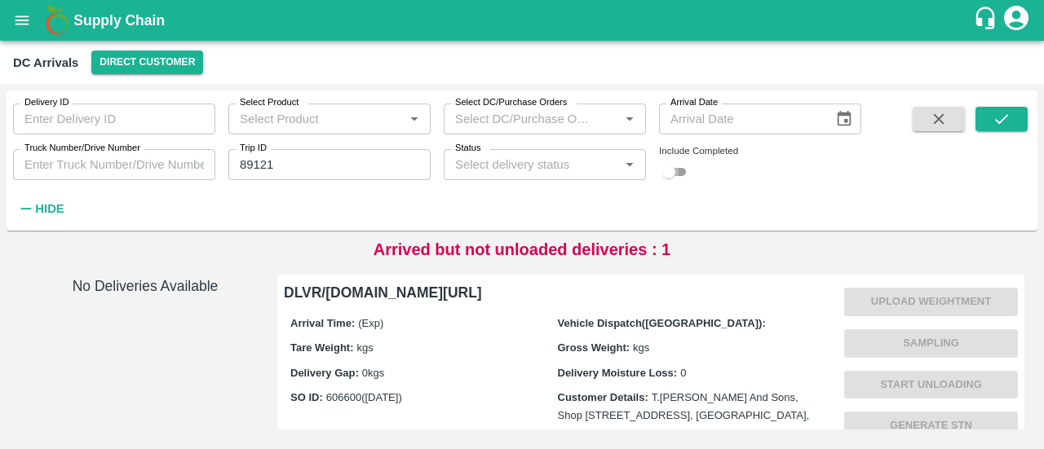
click at [678, 164] on input "checkbox" at bounding box center [668, 172] width 59 height 20
checkbox input "true"
click at [1003, 117] on icon "submit" at bounding box center [1001, 119] width 18 height 18
click at [990, 119] on button "submit" at bounding box center [1001, 119] width 52 height 24
click at [165, 66] on button "Direct Customer" at bounding box center [147, 63] width 112 height 24
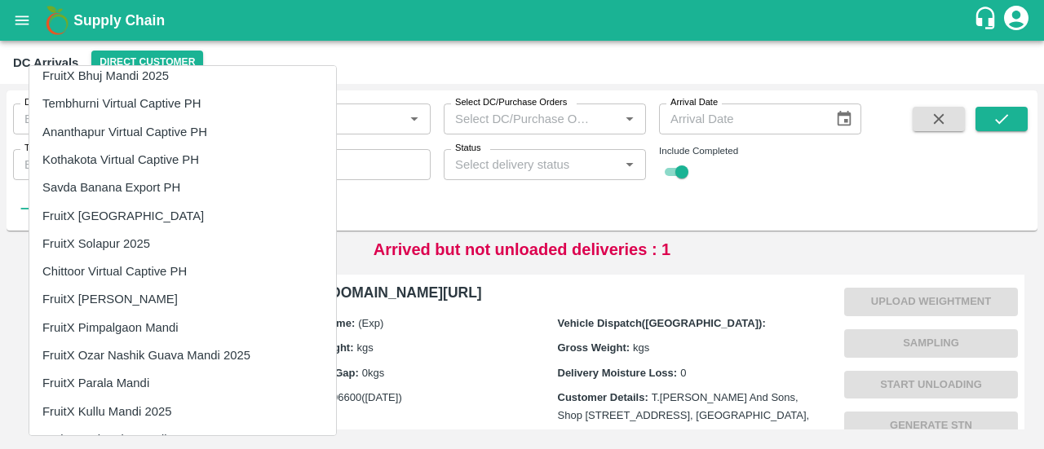
scroll to position [626, 0]
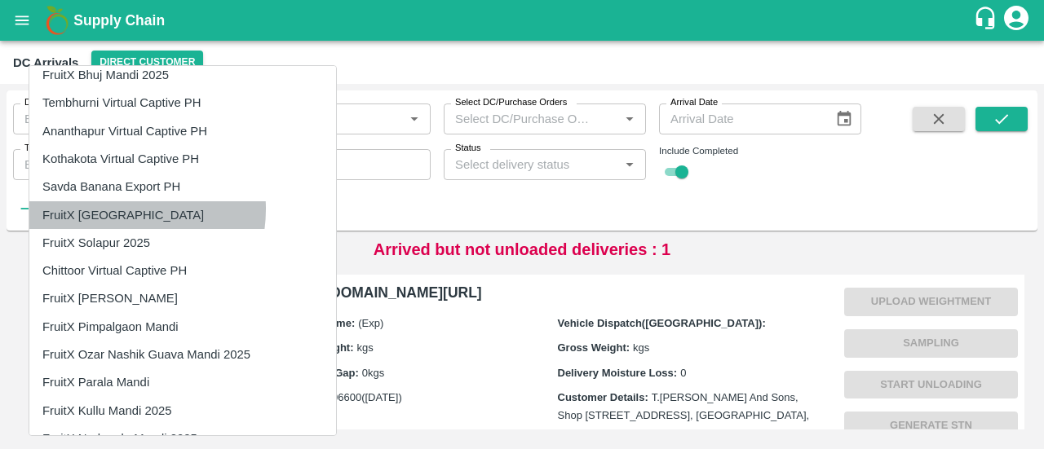
click at [111, 209] on li "FruitX [GEOGRAPHIC_DATA]" at bounding box center [182, 215] width 307 height 28
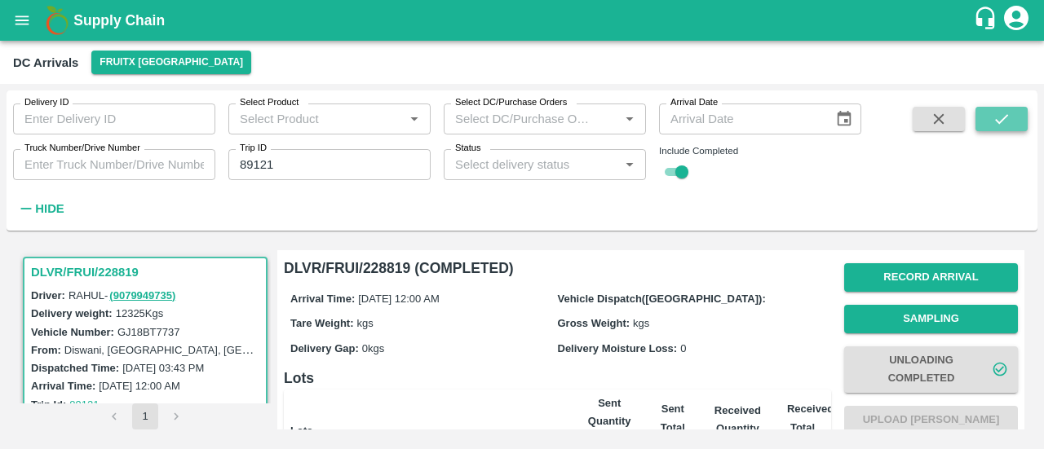
click at [1004, 114] on icon "submit" at bounding box center [1001, 119] width 18 height 18
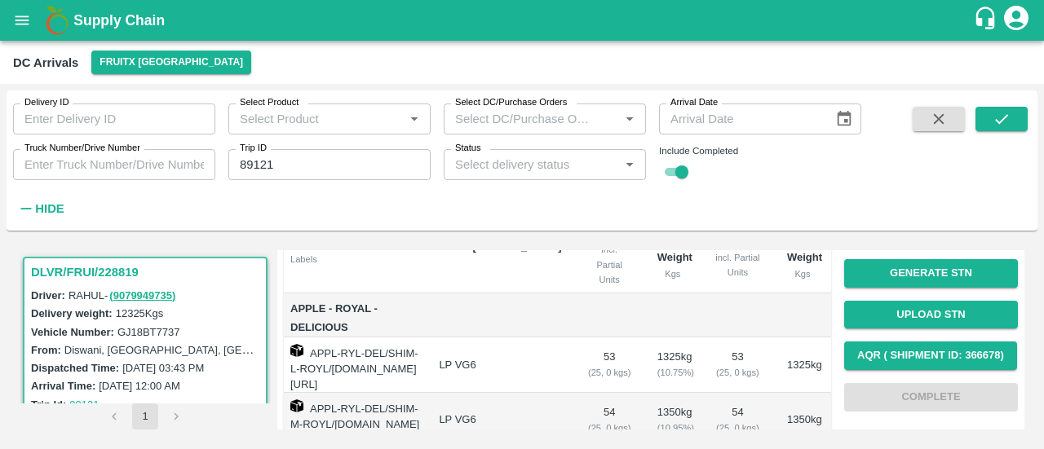
scroll to position [189, 0]
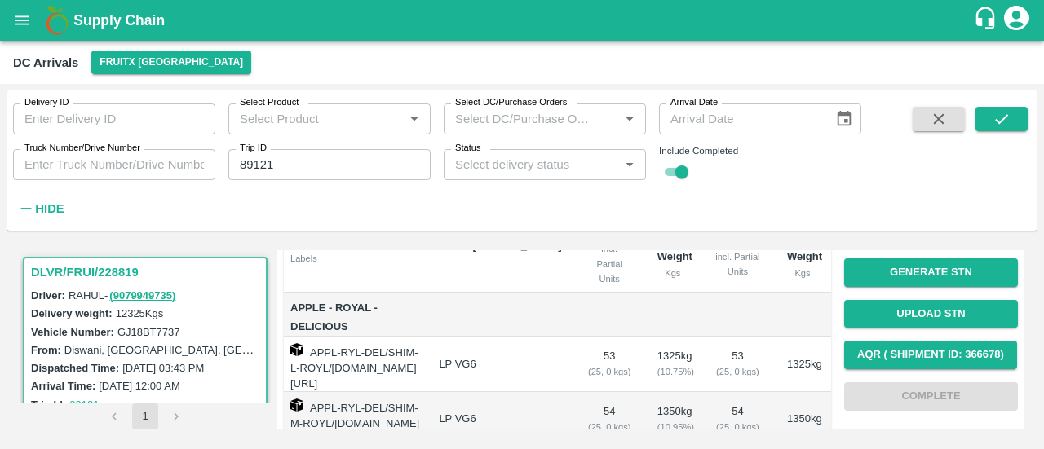
drag, startPoint x: 434, startPoint y: 354, endPoint x: 303, endPoint y: 348, distance: 130.6
click at [303, 348] on td "APPL-RYL-DEL/SHIM-L-ROYL/F-HP-S.O.FR/276BOM/260925" at bounding box center [355, 364] width 142 height 55
copy td "APPL-RYL-DEL/SHIM-L-ROYL/F-HP-S.O.FR/276BOM/260925"
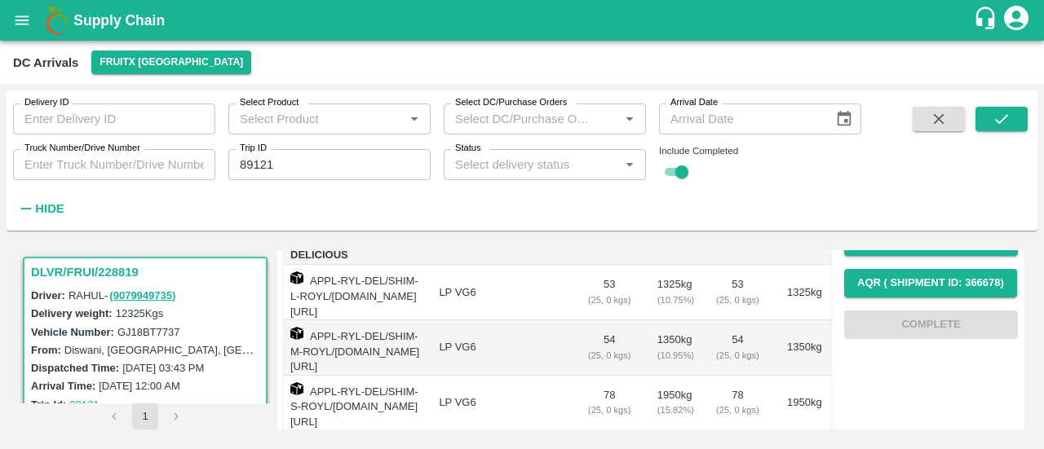
drag, startPoint x: 466, startPoint y: 343, endPoint x: 309, endPoint y: 330, distance: 157.9
click at [309, 330] on td "APPL-RYL-DEL/SHIM-M-ROYL/F-HP-S.O.FR/276BOM/260925" at bounding box center [355, 347] width 142 height 55
copy td "APPL-RYL-DEL/SHIM-M-ROYL/F-HP-S.O.FR/276BOM/260925"
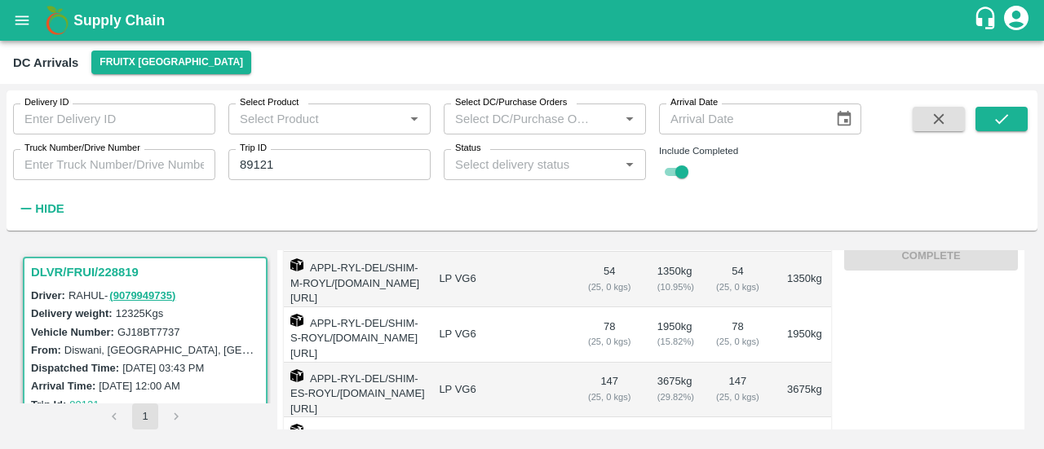
scroll to position [328, 0]
drag, startPoint x: 429, startPoint y: 332, endPoint x: 309, endPoint y: 317, distance: 120.7
click at [309, 317] on td "APPL-RYL-DEL/SHIM-S-ROYL/F-HP-S.O.FR/276BOM/260925" at bounding box center [355, 336] width 142 height 55
copy td "APPL-RYL-DEL/SHIM-S-ROYL/F-HP-S.O.FR/276BOM/260925"
drag, startPoint x: 435, startPoint y: 389, endPoint x: 308, endPoint y: 364, distance: 128.7
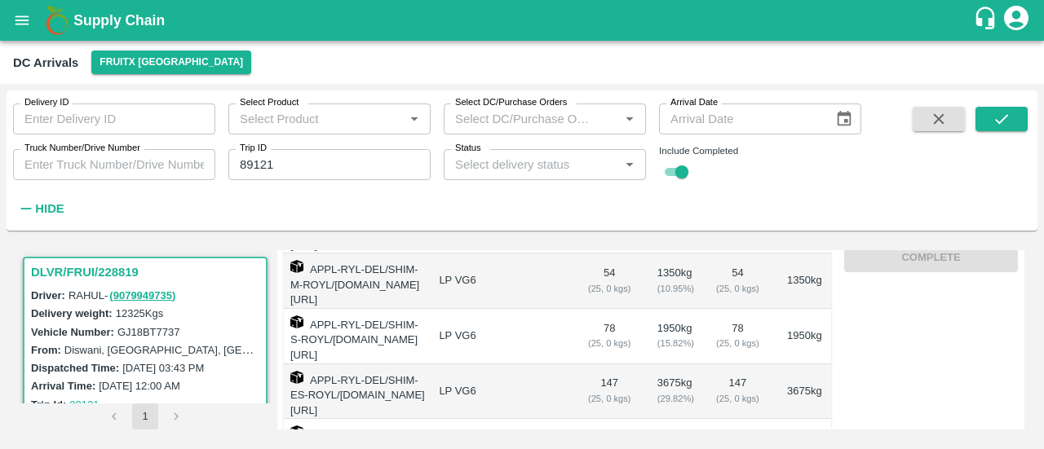
click at [308, 364] on td "APPL-RYL-DEL/SHIM-ES-ROYL/F-HP-S.O.FR/276BOM/260925" at bounding box center [355, 391] width 142 height 55
copy td "APPL-RYL-DEL/SHIM-ES-ROYL/F-HP-S.O.FR/276BOM/260925"
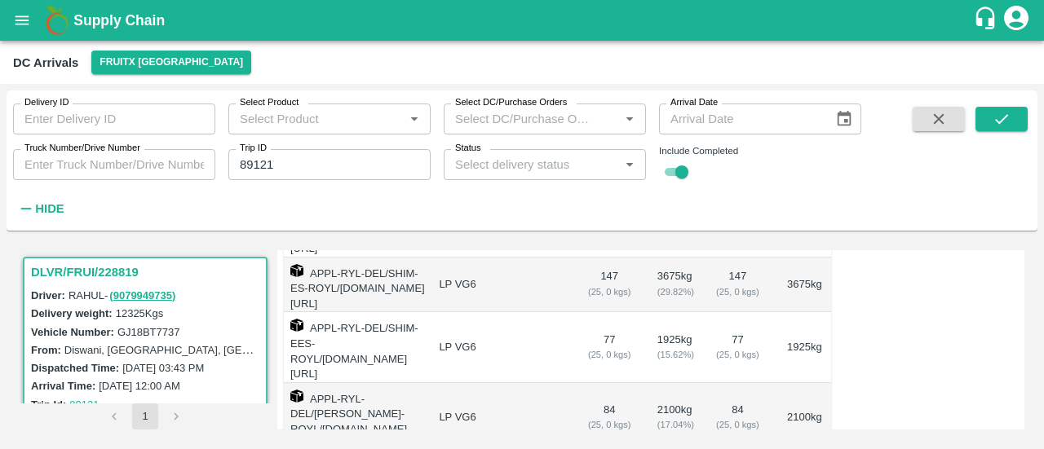
scroll to position [435, 0]
drag, startPoint x: 468, startPoint y: 335, endPoint x: 309, endPoint y: 317, distance: 160.0
click at [309, 317] on td "APPL-RYL-DEL/SHIM-EES-ROYL/F-HP-S.O.FR/276BOM/260925" at bounding box center [355, 346] width 142 height 70
copy td "APPL-RYL-DEL/SHIM-EES-ROYL/F-HP-S.O.FR/276BOM/260925"
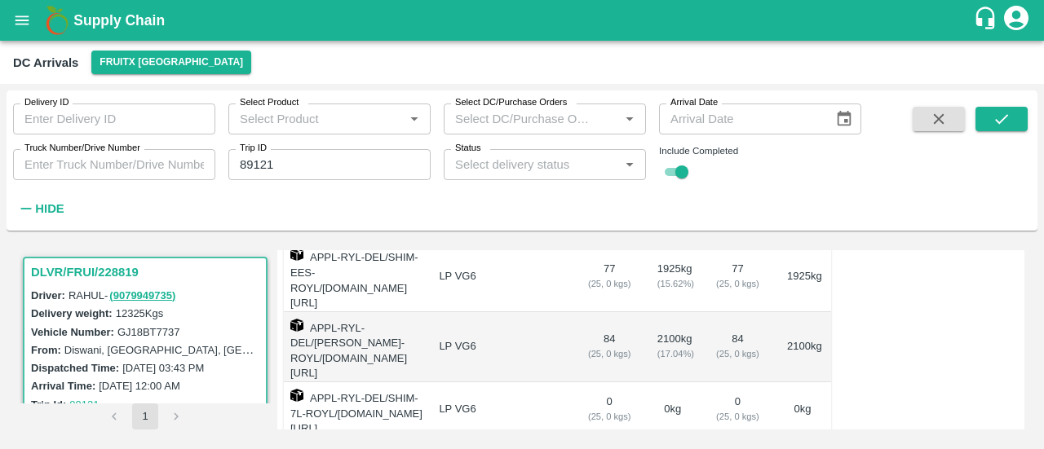
scroll to position [508, 0]
drag, startPoint x: 478, startPoint y: 322, endPoint x: 309, endPoint y: 298, distance: 170.5
click at [309, 310] on td "APPL-RYL-DEL/SHIM-PITTO-ROYL/F-HP-S.O.FR/276BOM/260925" at bounding box center [355, 345] width 142 height 70
copy td "APPL-RYL-DEL/SHIM-PITTO-ROYL/F-HP-S.O.FR/276BOM/260925"
drag, startPoint x: 430, startPoint y: 364, endPoint x: 310, endPoint y: 355, distance: 120.2
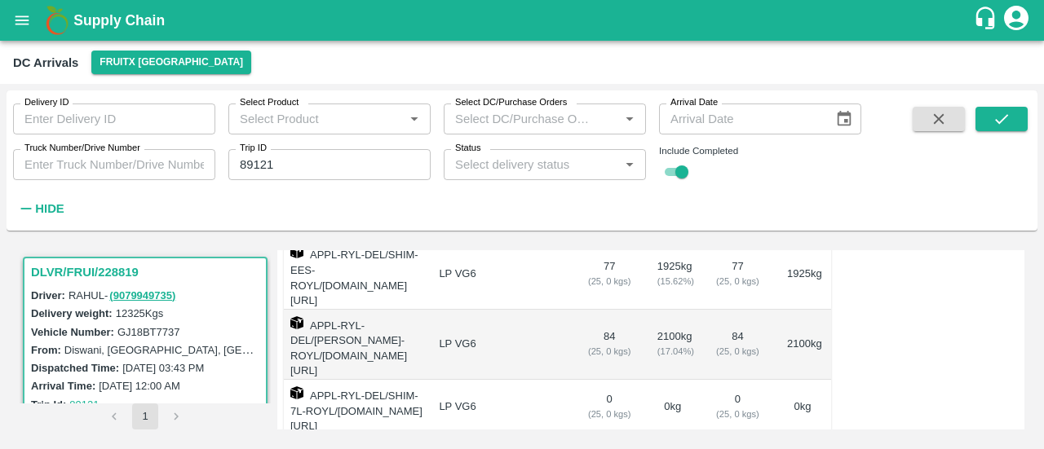
click at [310, 380] on td "APPL-RYL-DEL/SHIM-7L-ROYL/F-HP-S.O.FR/276BOM/260925" at bounding box center [355, 407] width 142 height 55
copy td "APPL-RYL-DEL/SHIM-7L-ROYL/F-HP-S.O.FR/276BOM/260925"
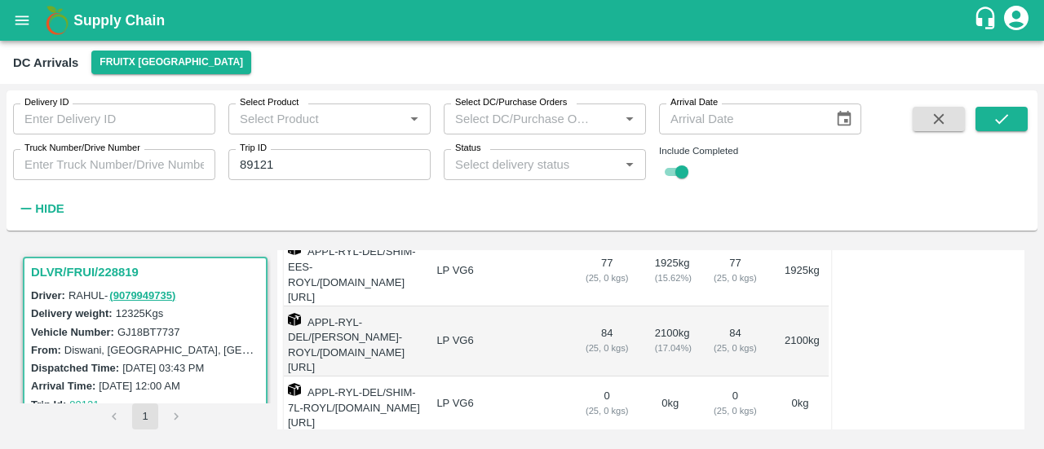
scroll to position [512, 0]
drag, startPoint x: 467, startPoint y: 310, endPoint x: 307, endPoint y: 297, distance: 160.3
click at [307, 306] on td "APPL-RYL-DEL/SHIM-PITTO-ROYL/F-HP-S.O.FR/276BOM/260925" at bounding box center [352, 341] width 142 height 70
copy td "APPL-RYL-DEL/SHIM-PITTO-ROYL/F-HP-S.O.FR/276BOM/260925"
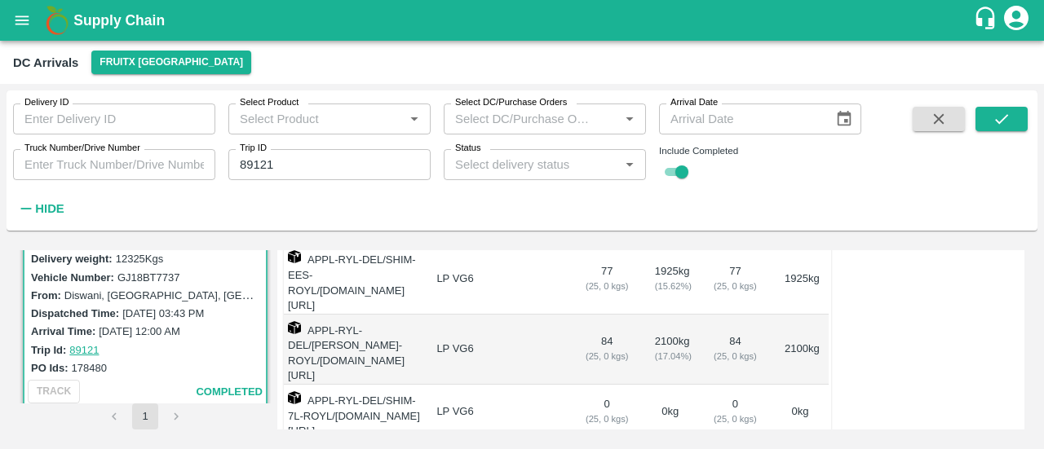
scroll to position [502, 0]
copy td "APPL-RYL-DEL/SHIM-PITTO-ROYL/F-HP-S.O.FR/276BOM/260925"
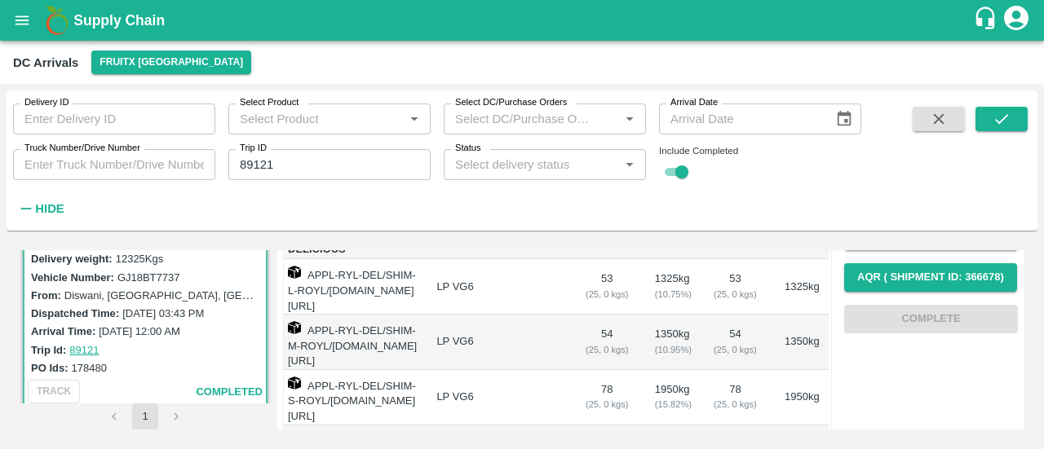
scroll to position [267, 0]
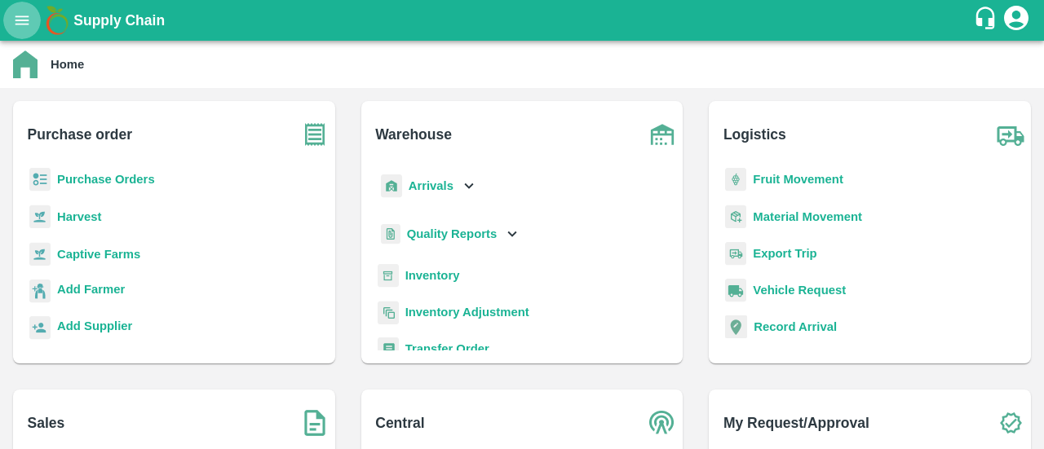
click at [20, 25] on icon "open drawer" at bounding box center [22, 20] width 18 height 18
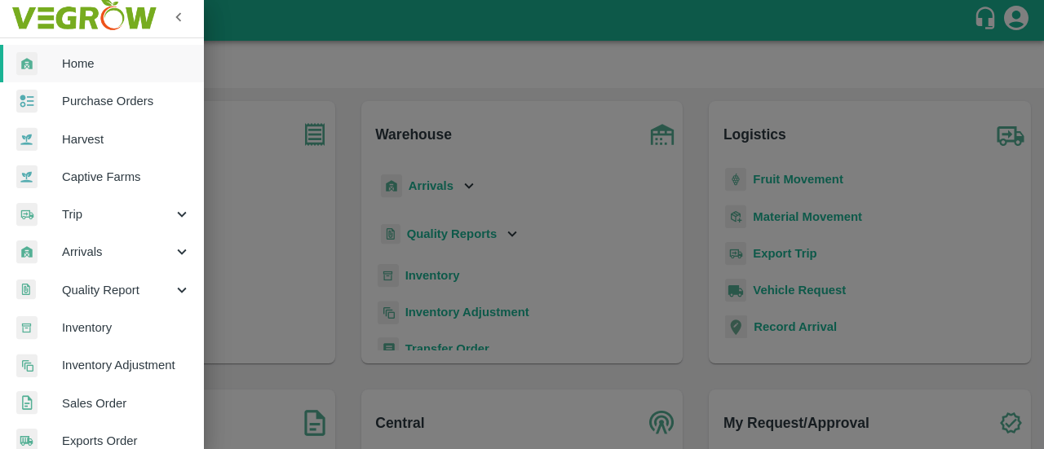
scroll to position [11, 0]
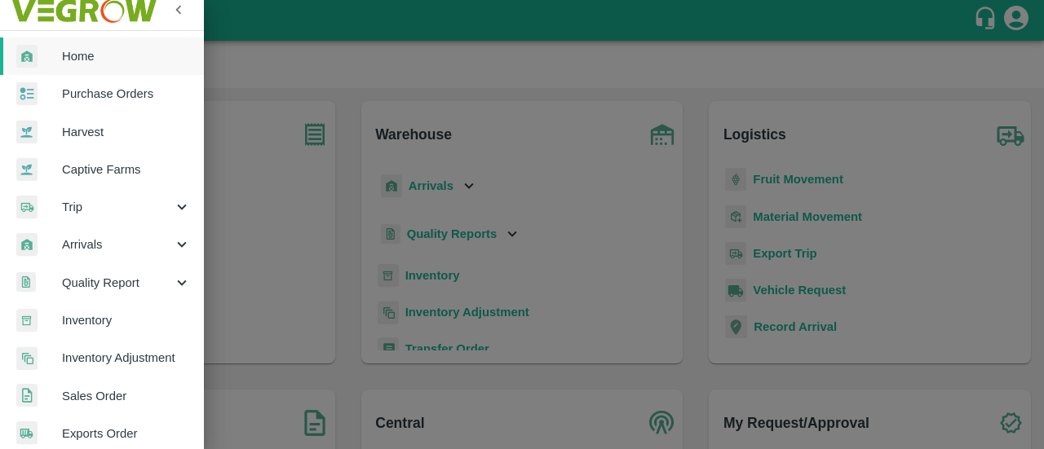
click at [121, 316] on span "Inventory" at bounding box center [126, 320] width 129 height 18
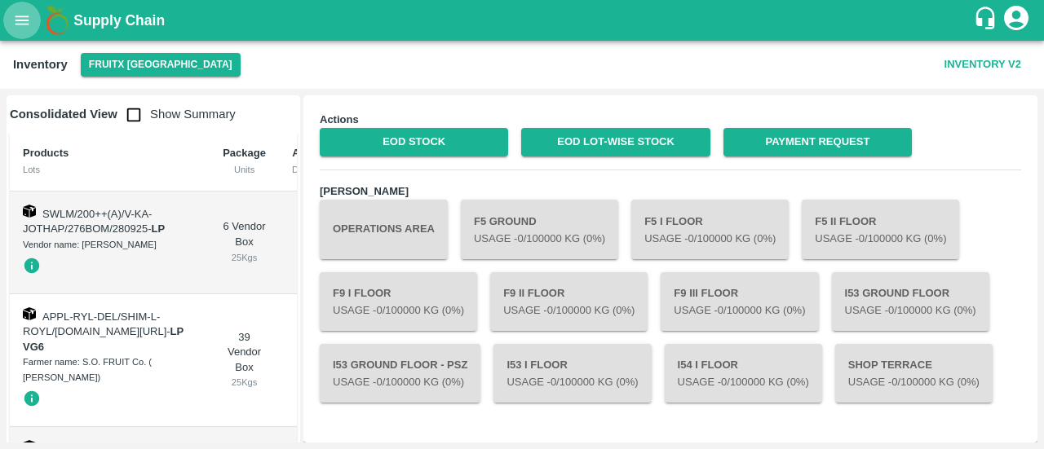
click at [29, 11] on icon "open drawer" at bounding box center [22, 20] width 18 height 18
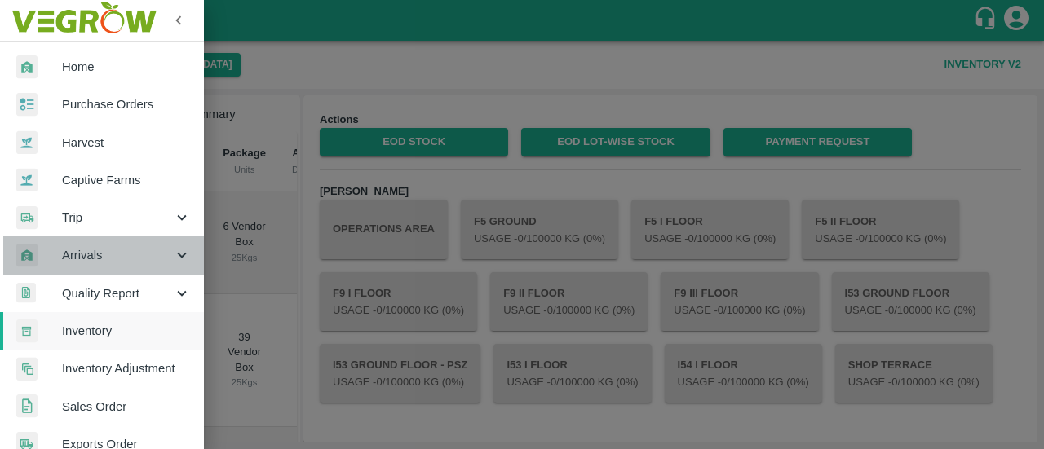
click at [108, 255] on span "Arrivals" at bounding box center [117, 255] width 111 height 18
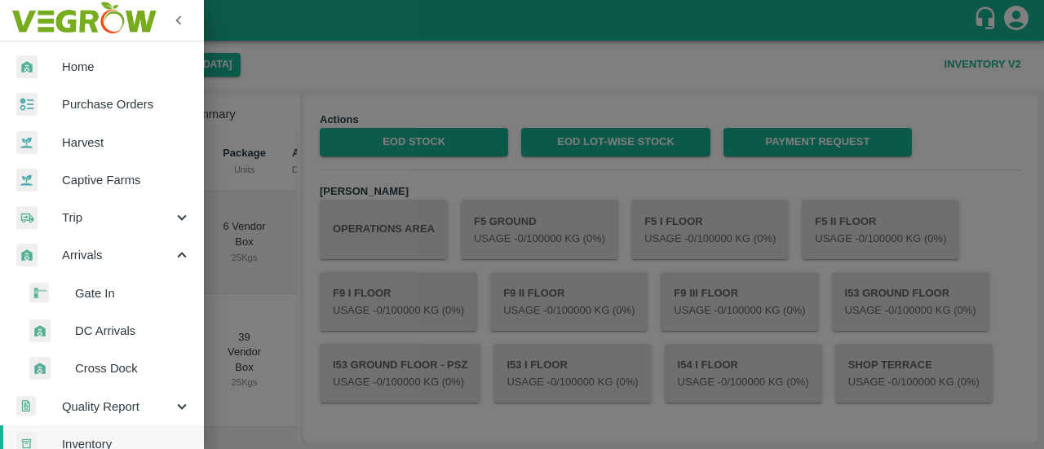
click at [114, 324] on span "DC Arrivals" at bounding box center [133, 331] width 116 height 18
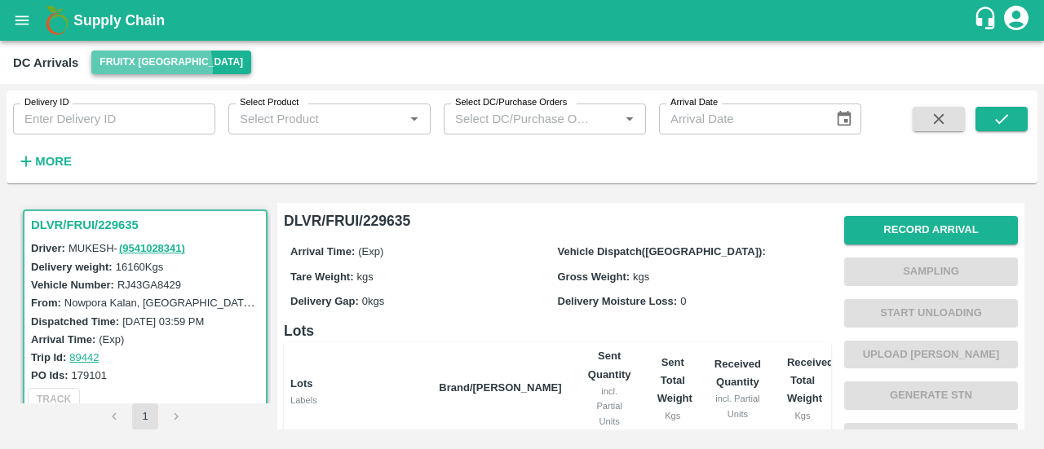
click at [115, 69] on button "FruitX [GEOGRAPHIC_DATA]" at bounding box center [171, 63] width 160 height 24
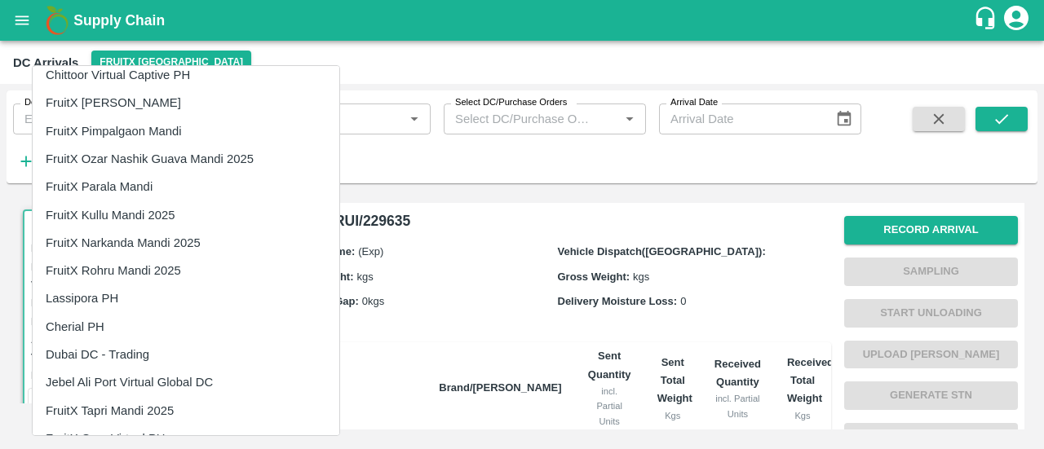
scroll to position [845, 0]
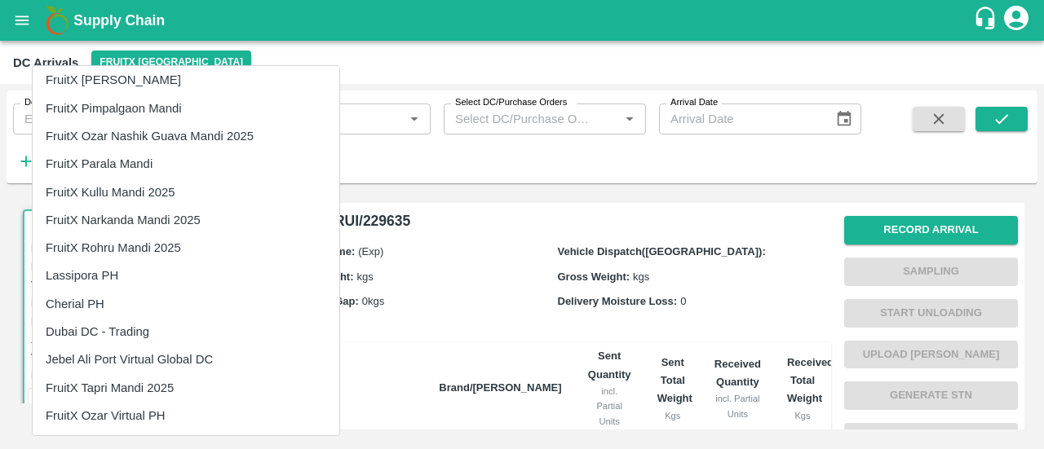
click at [455, 304] on div at bounding box center [522, 224] width 1044 height 449
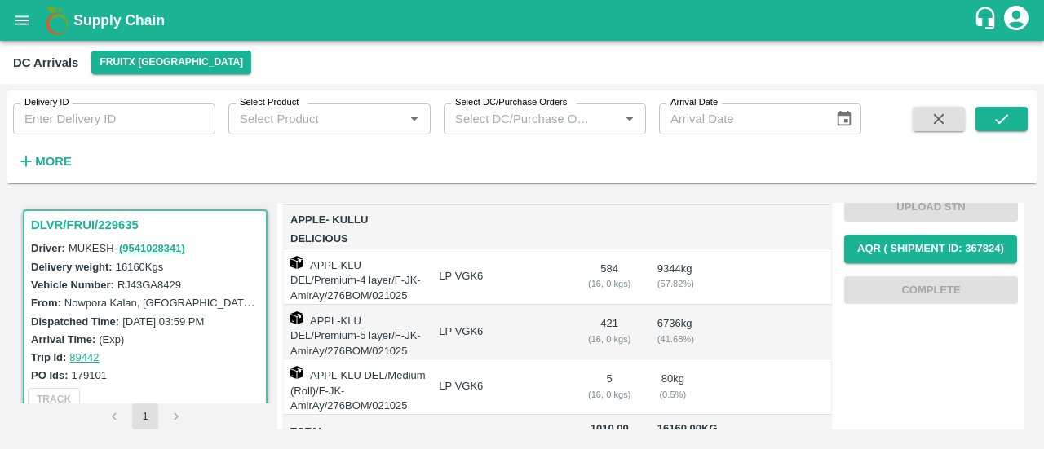
scroll to position [0, 0]
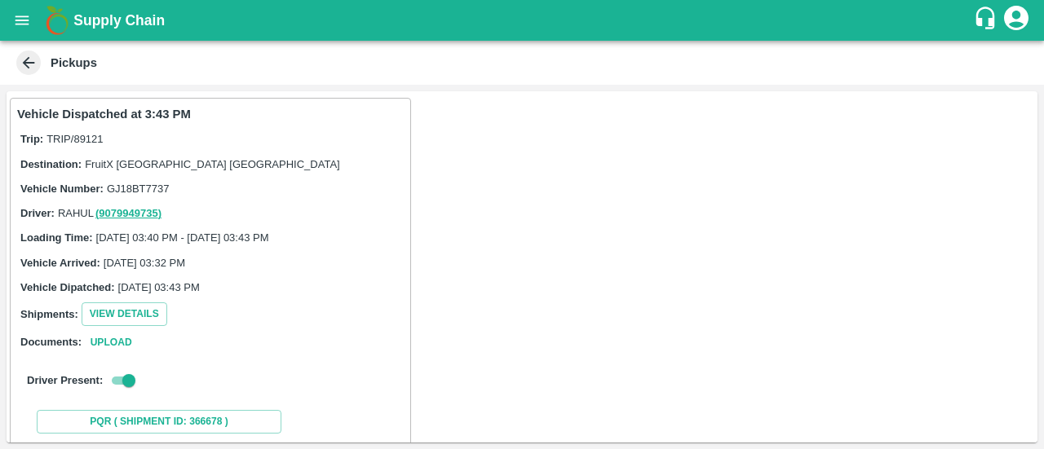
click at [27, 64] on icon at bounding box center [29, 63] width 18 height 18
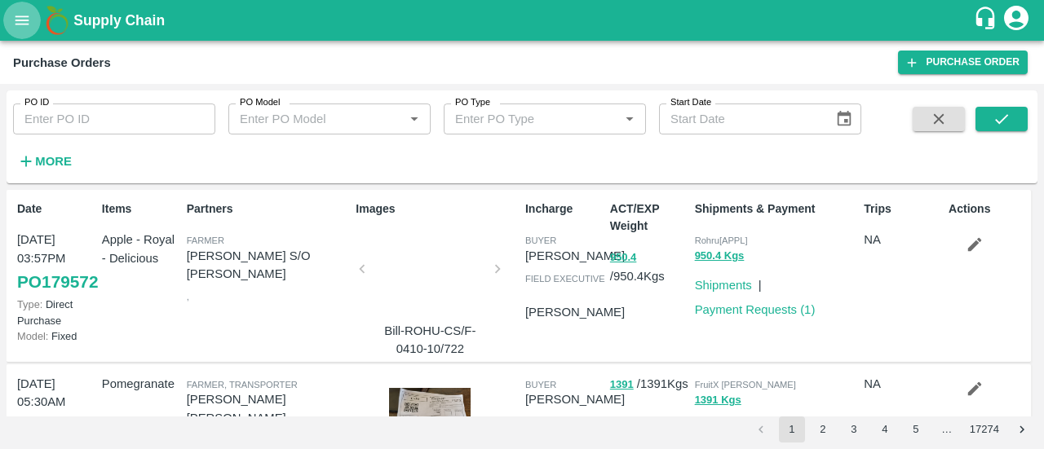
click at [15, 11] on icon "open drawer" at bounding box center [22, 20] width 18 height 18
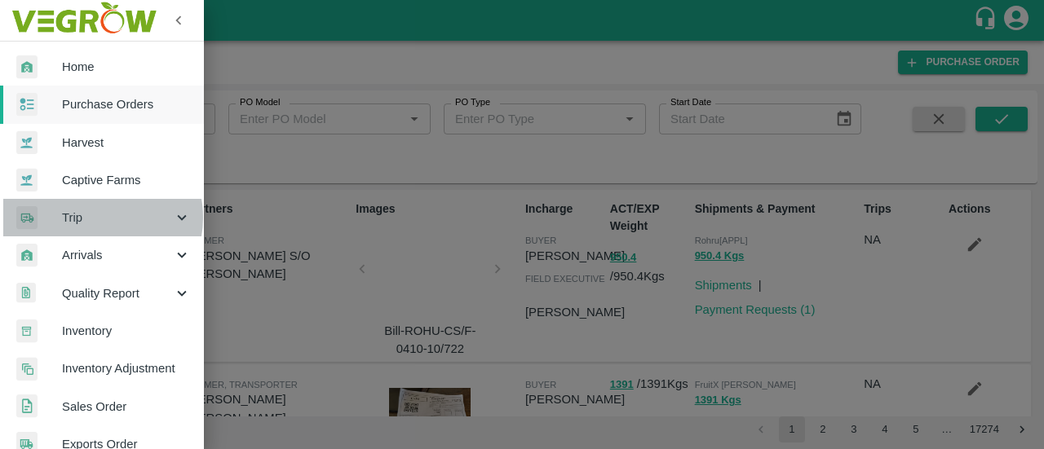
click at [95, 218] on span "Trip" at bounding box center [117, 218] width 111 height 18
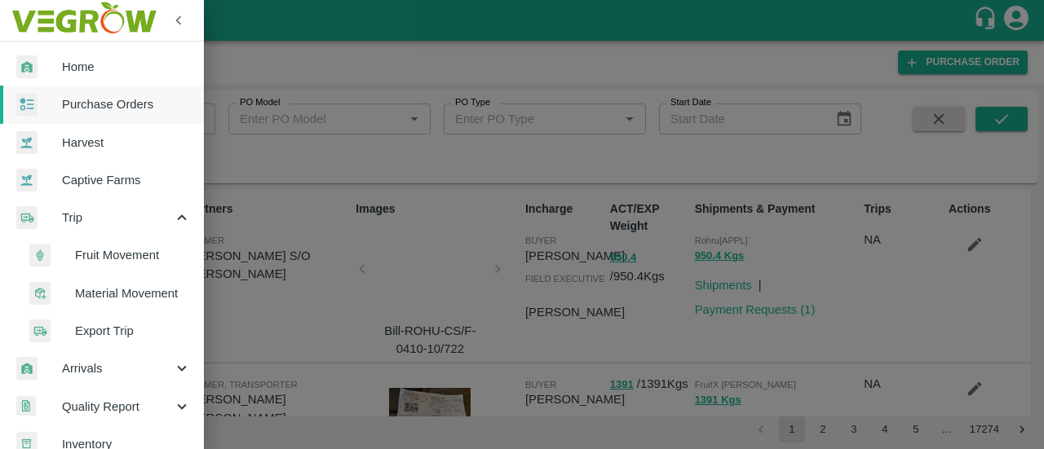
click at [103, 266] on li "Fruit Movement" at bounding box center [108, 255] width 191 height 38
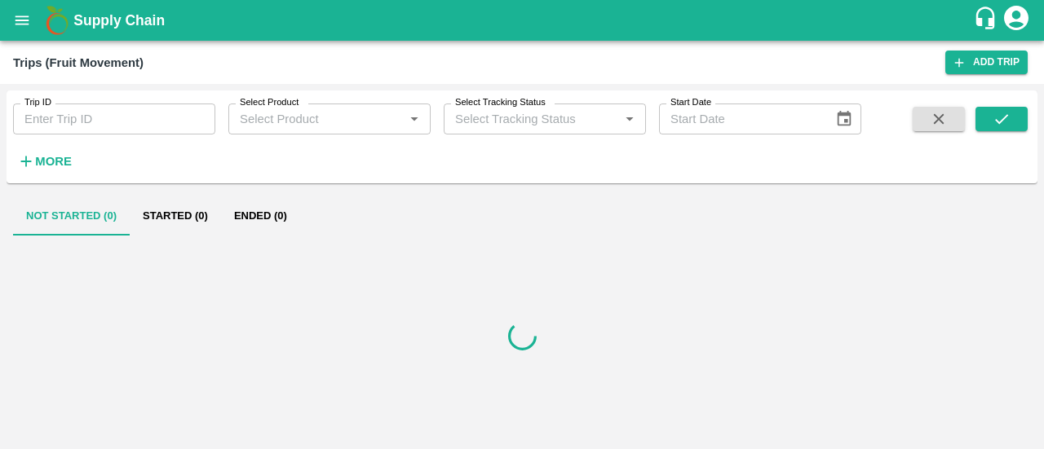
click at [111, 110] on input "Trip ID" at bounding box center [114, 119] width 202 height 31
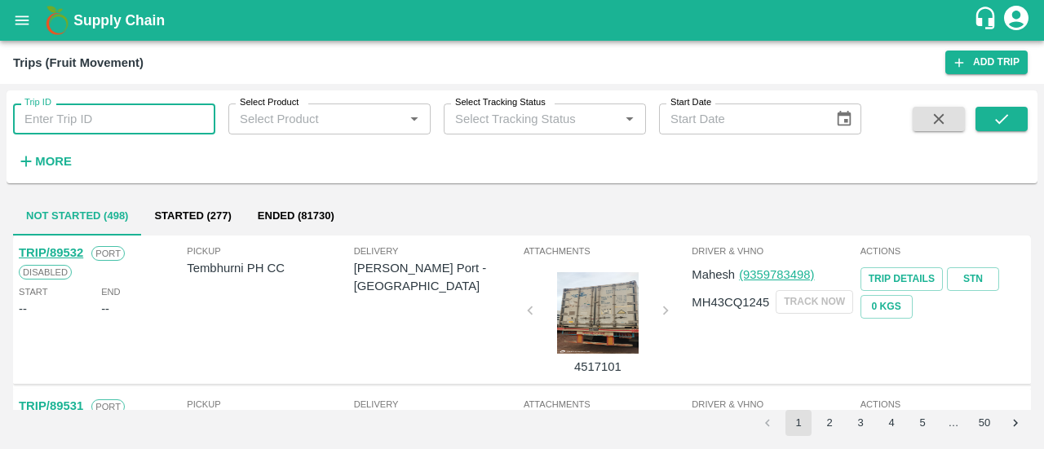
click at [109, 112] on input "Trip ID" at bounding box center [114, 119] width 202 height 31
paste input "89121"
type input "89121"
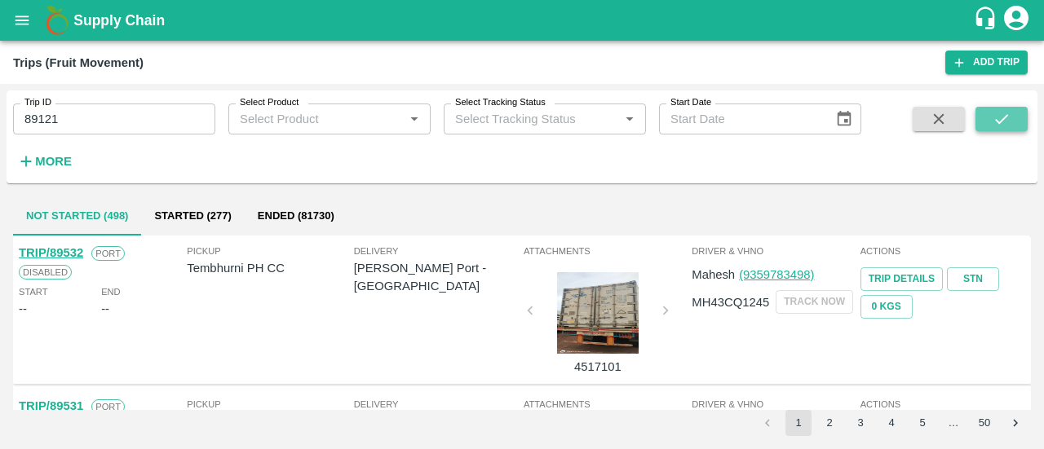
click at [988, 117] on button "submit" at bounding box center [1001, 119] width 52 height 24
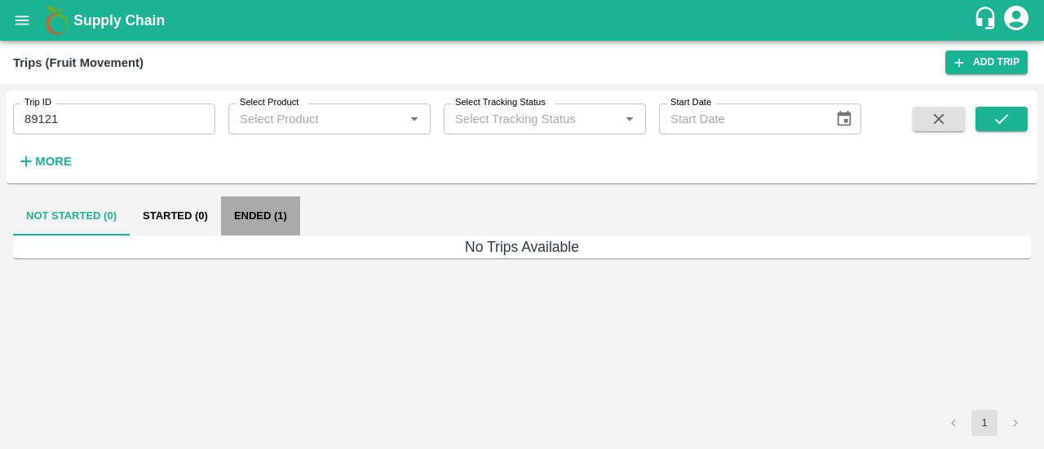
click at [240, 219] on button "Ended (1)" at bounding box center [260, 215] width 79 height 39
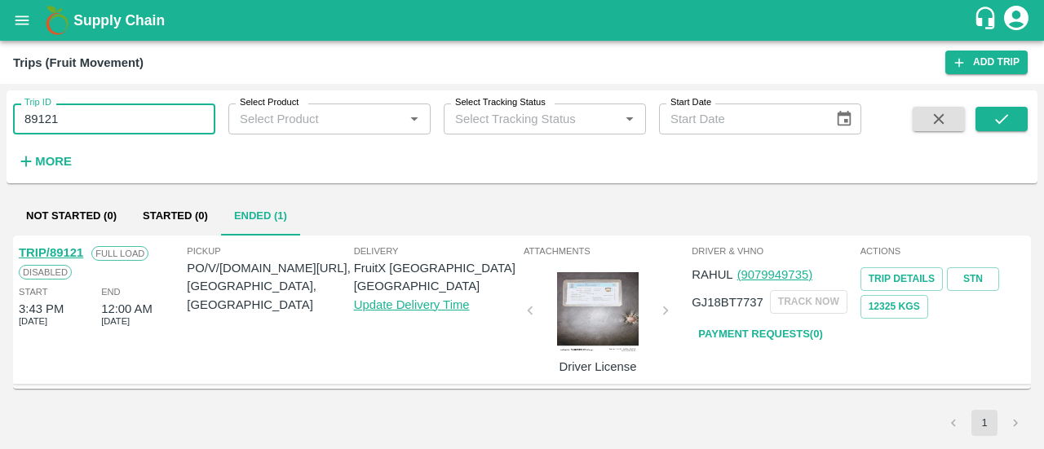
drag, startPoint x: 145, startPoint y: 115, endPoint x: 20, endPoint y: 126, distance: 126.1
click at [20, 126] on input "89121" at bounding box center [114, 119] width 202 height 31
click at [15, 20] on icon "open drawer" at bounding box center [22, 19] width 14 height 9
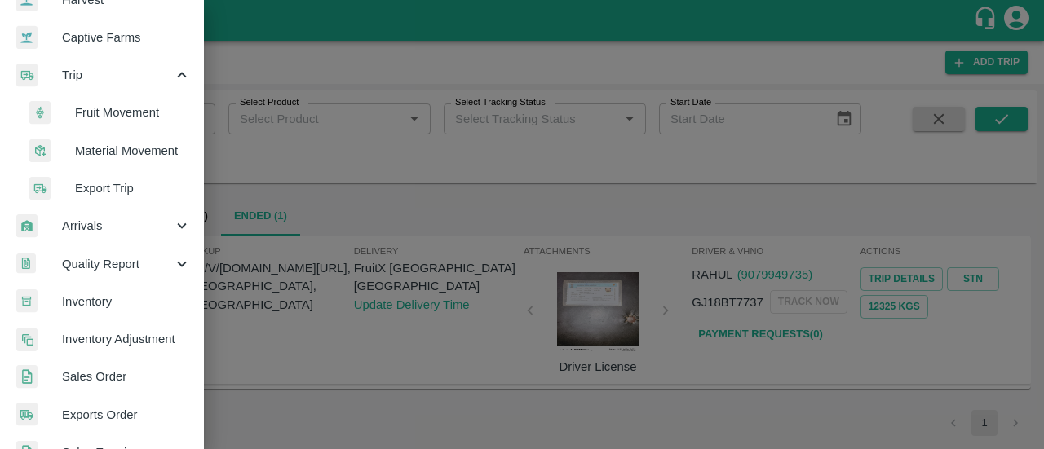
scroll to position [143, 0]
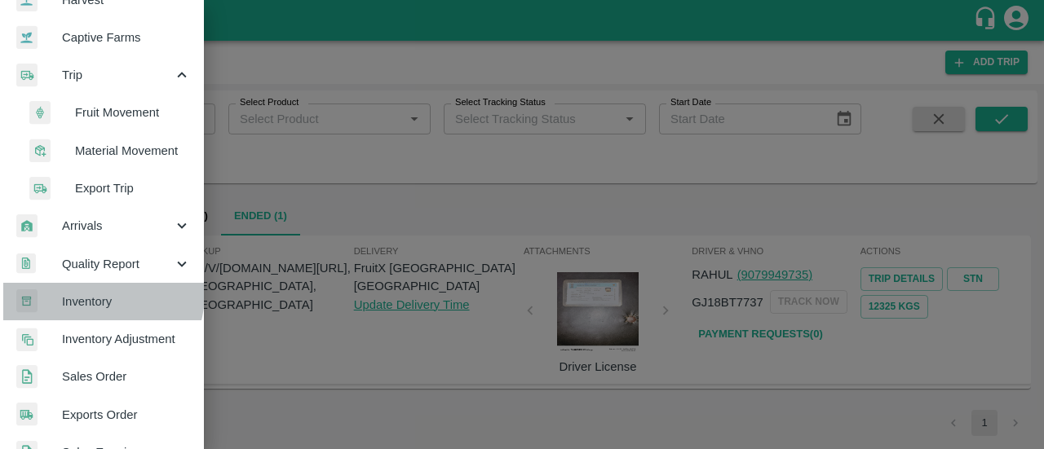
click at [90, 293] on span "Inventory" at bounding box center [126, 302] width 129 height 18
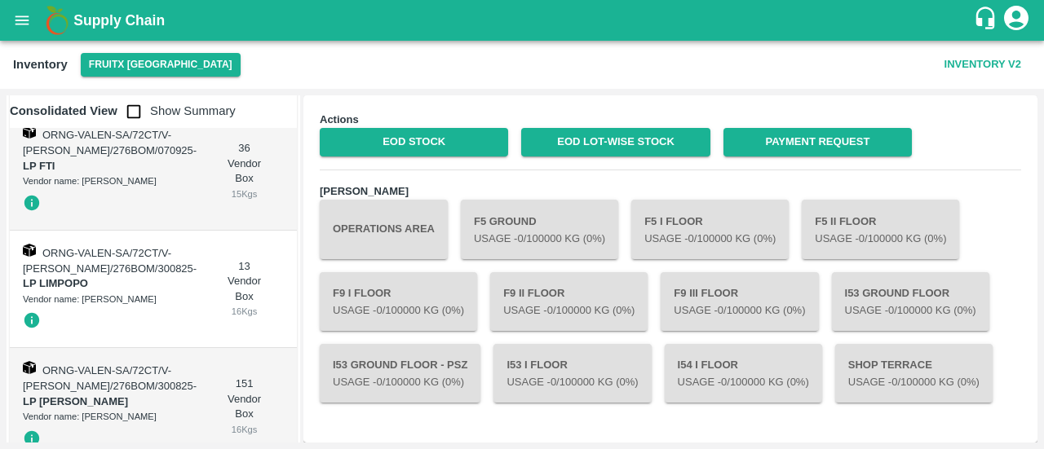
scroll to position [3454, 0]
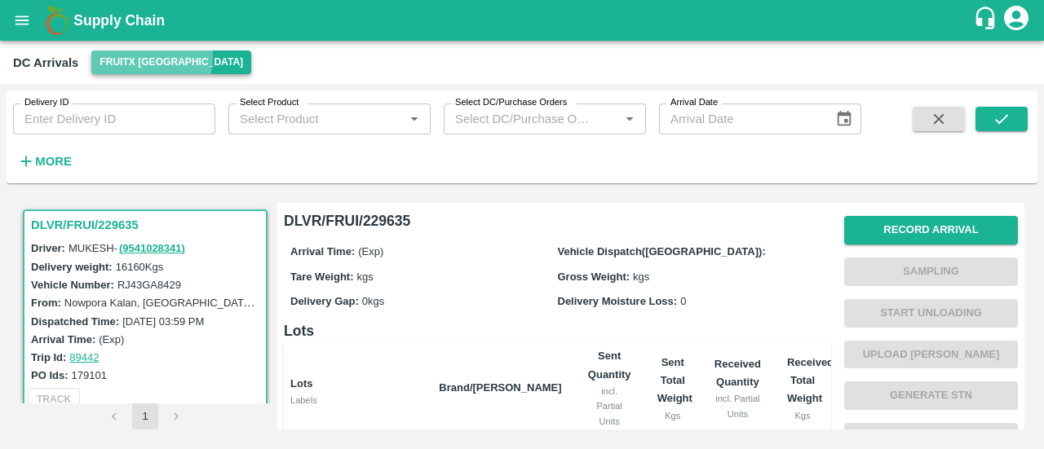
click at [111, 55] on button "FruitX [GEOGRAPHIC_DATA]" at bounding box center [171, 63] width 160 height 24
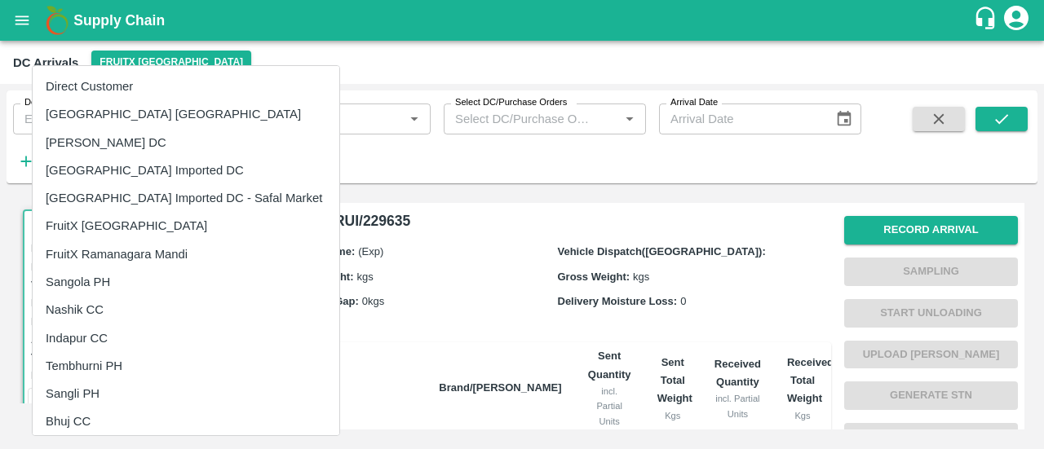
click at [490, 224] on div at bounding box center [522, 224] width 1044 height 449
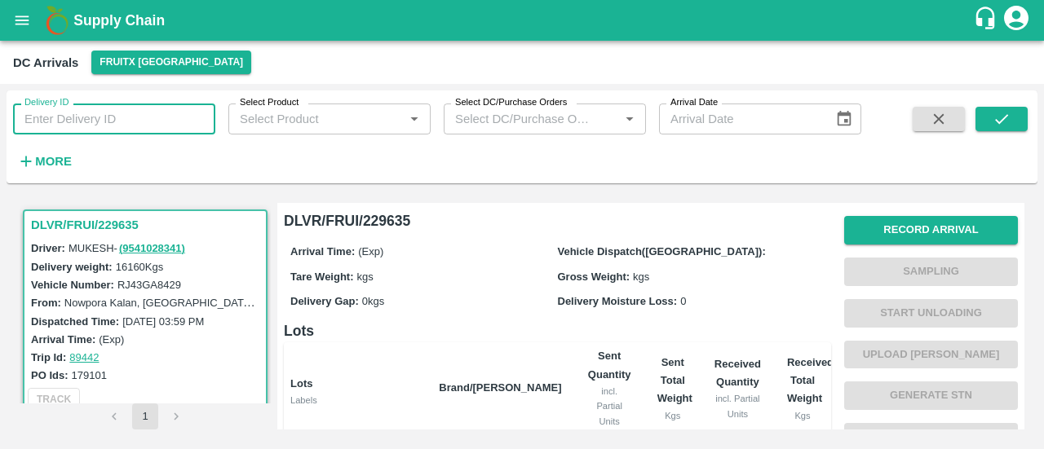
click at [130, 124] on input "Delivery ID" at bounding box center [114, 119] width 202 height 31
click at [33, 25] on button "open drawer" at bounding box center [22, 21] width 38 height 38
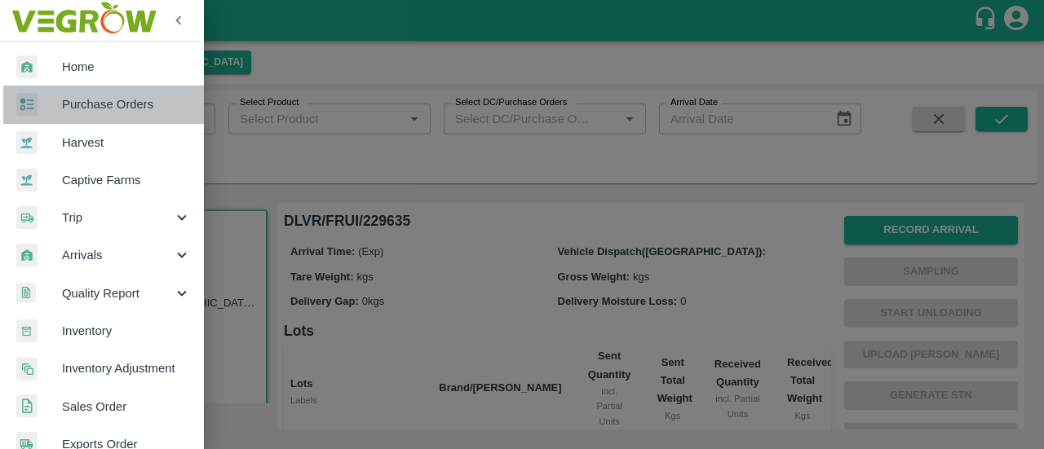
click at [119, 92] on link "Purchase Orders" at bounding box center [102, 105] width 204 height 38
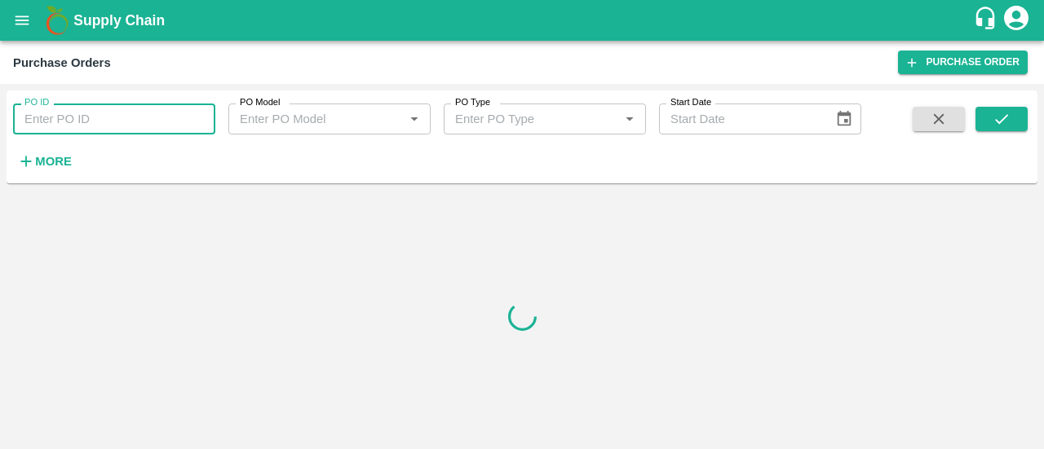
click at [100, 114] on input "PO ID" at bounding box center [114, 119] width 202 height 31
paste input "178480"
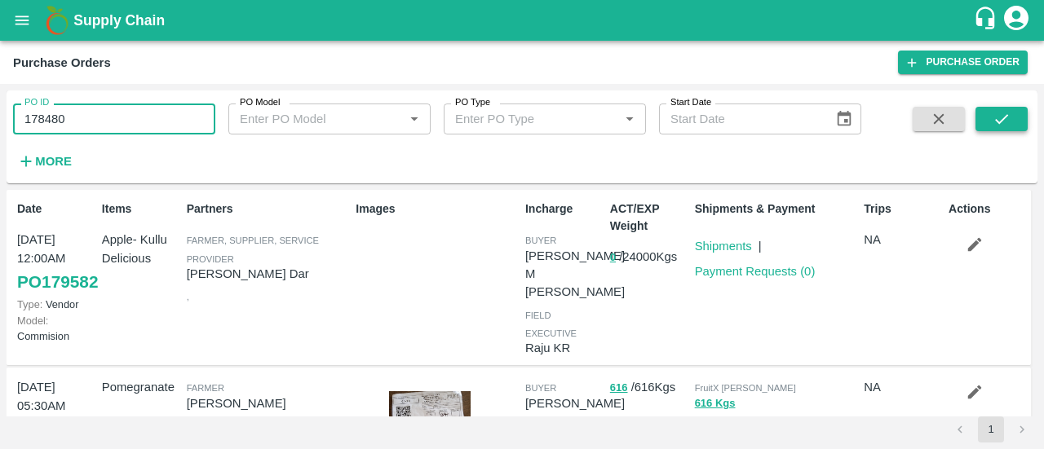
type input "178480"
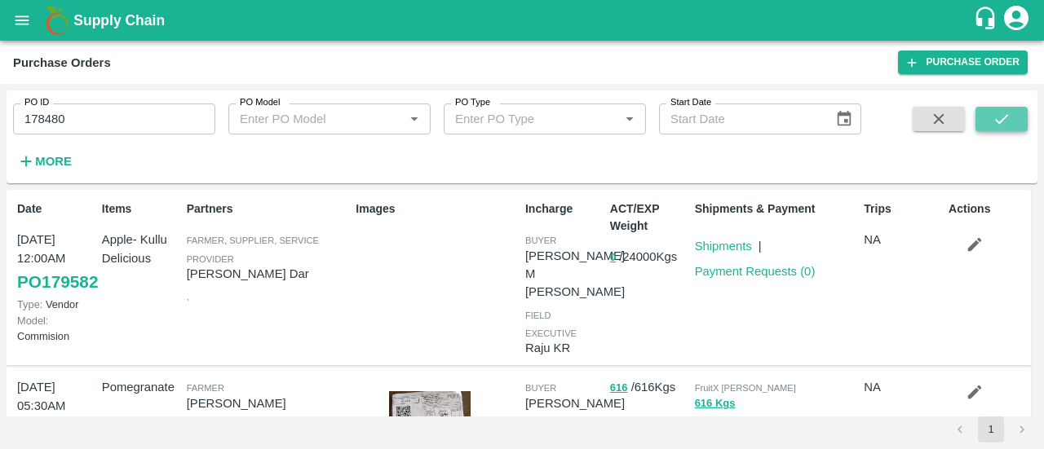
click at [1022, 120] on button "submit" at bounding box center [1001, 119] width 52 height 24
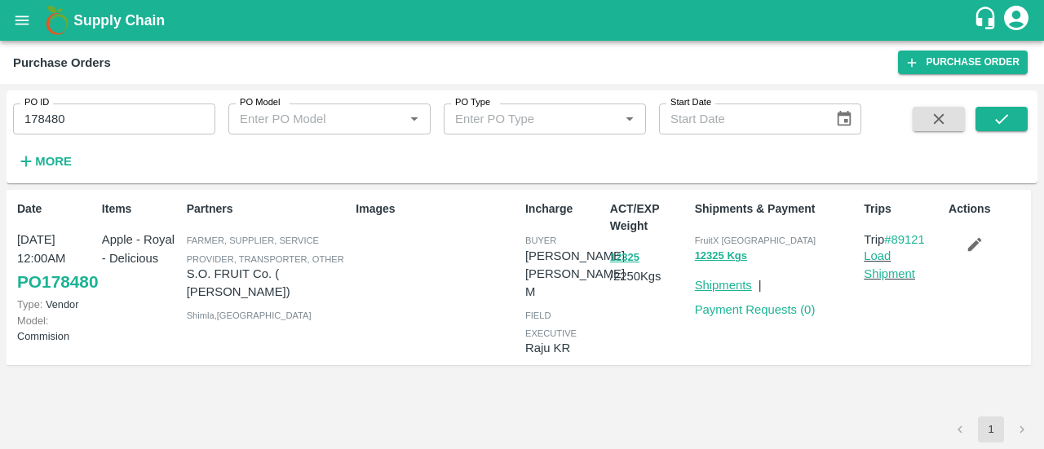
click at [747, 283] on link "Shipments" at bounding box center [723, 285] width 57 height 13
click at [962, 242] on button "button" at bounding box center [974, 245] width 52 height 28
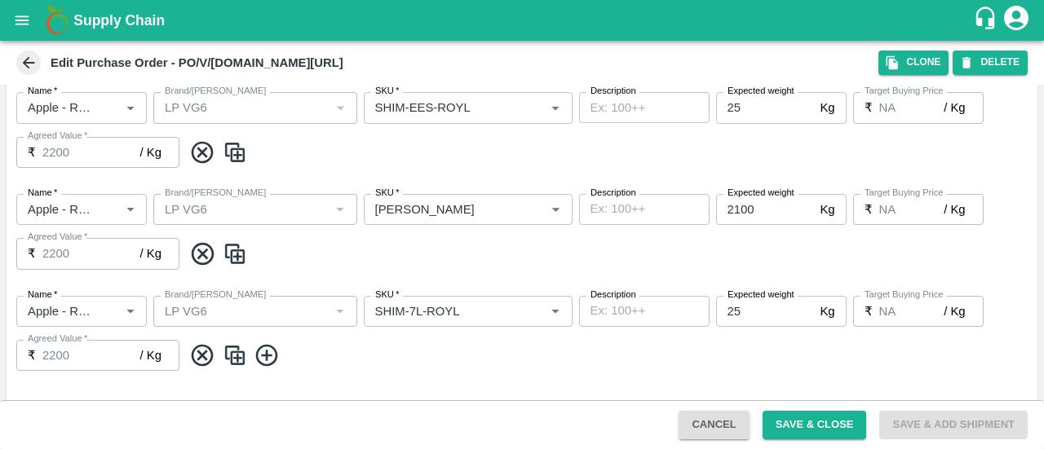
scroll to position [842, 0]
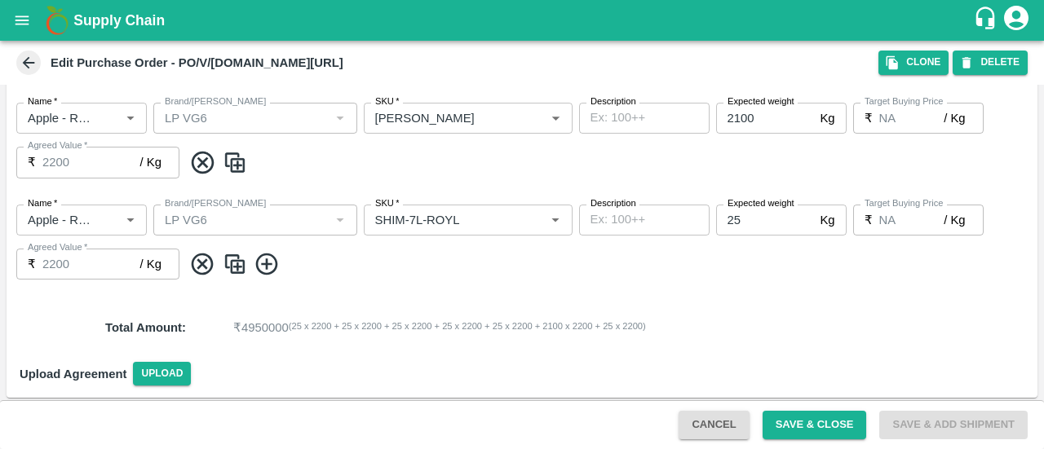
click at [25, 61] on icon at bounding box center [29, 63] width 12 height 12
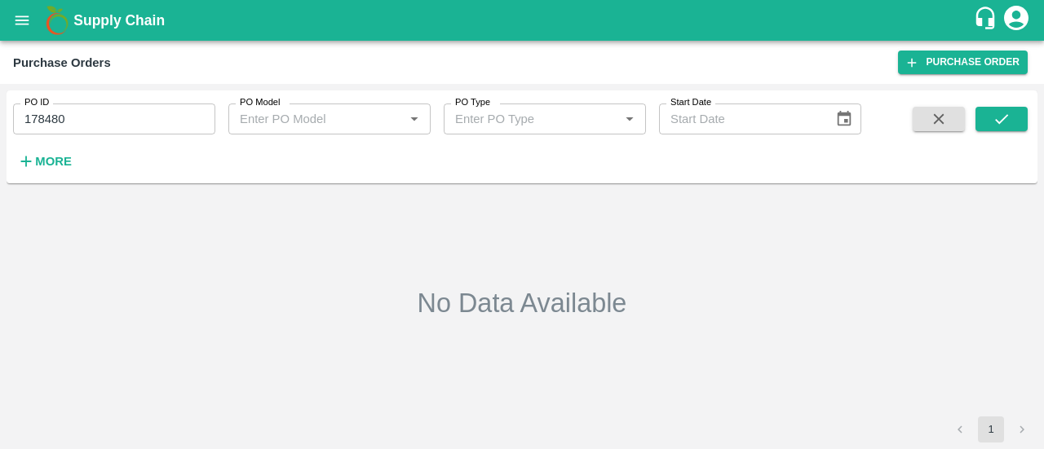
type input "178480"
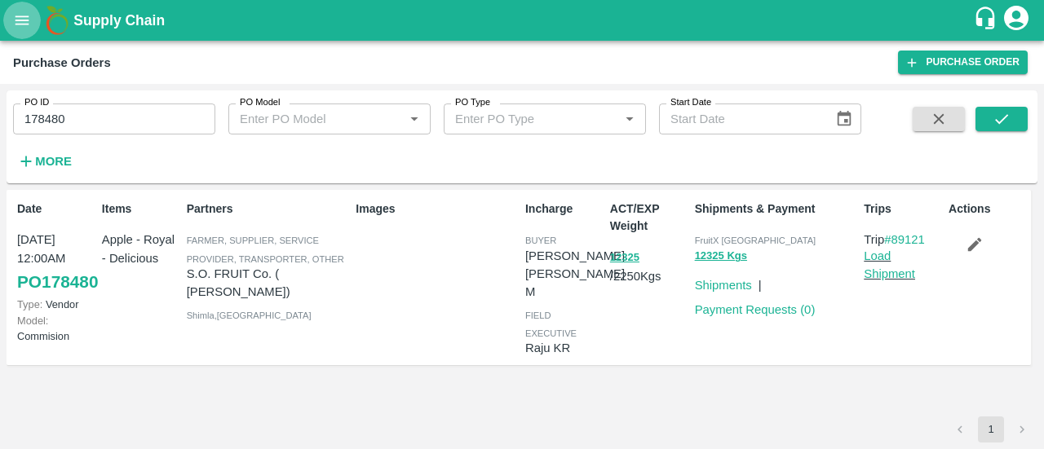
click at [19, 35] on button "open drawer" at bounding box center [22, 21] width 38 height 38
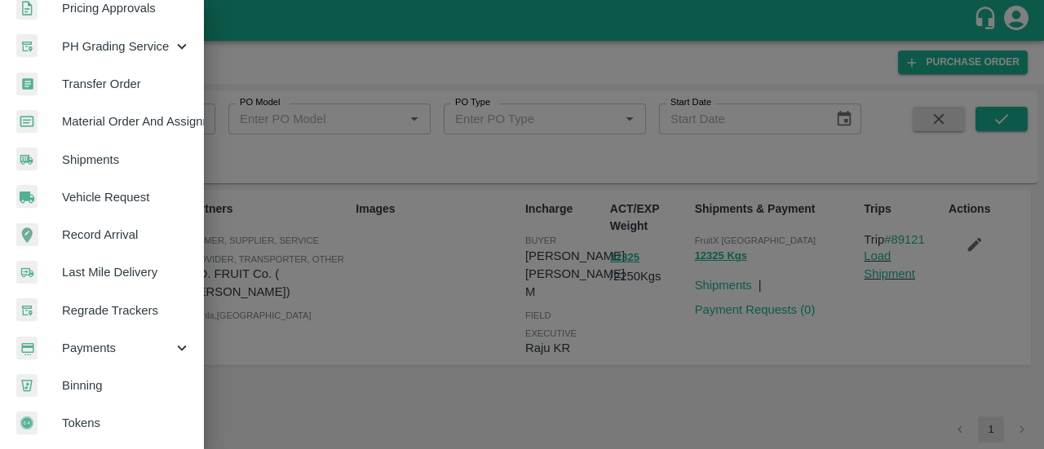
scroll to position [515, 0]
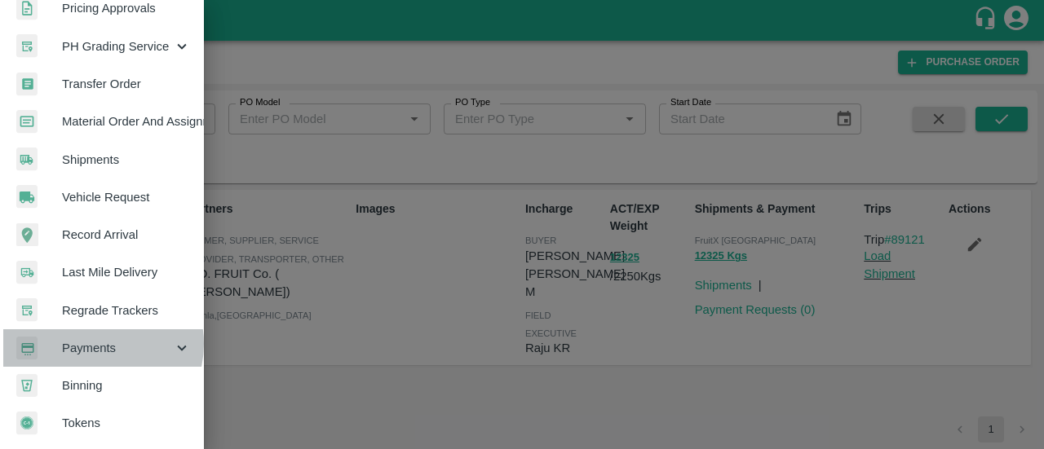
click at [96, 340] on span "Payments" at bounding box center [117, 348] width 111 height 18
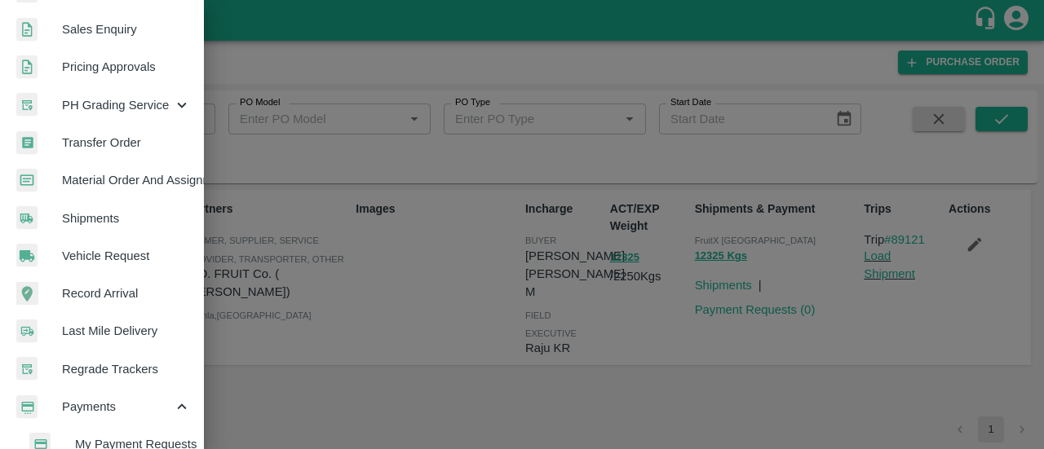
scroll to position [592, 0]
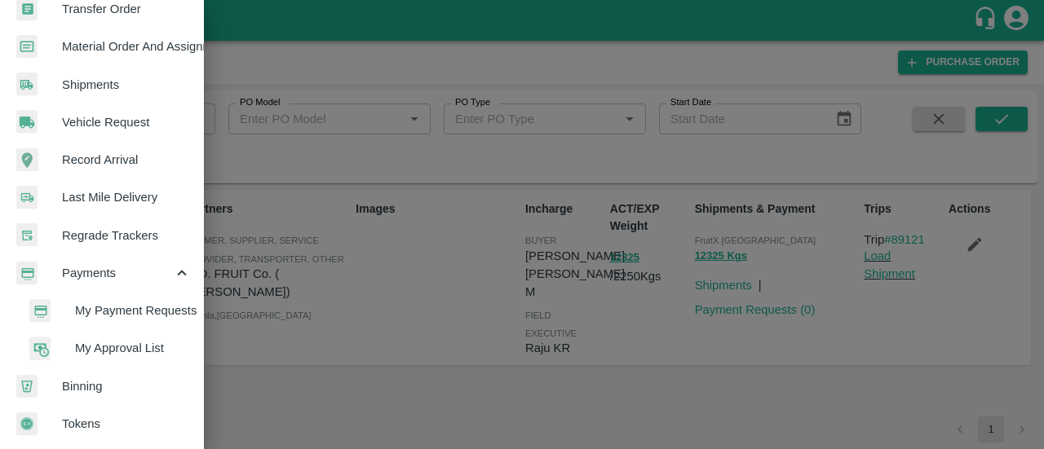
click at [483, 40] on div at bounding box center [522, 224] width 1044 height 449
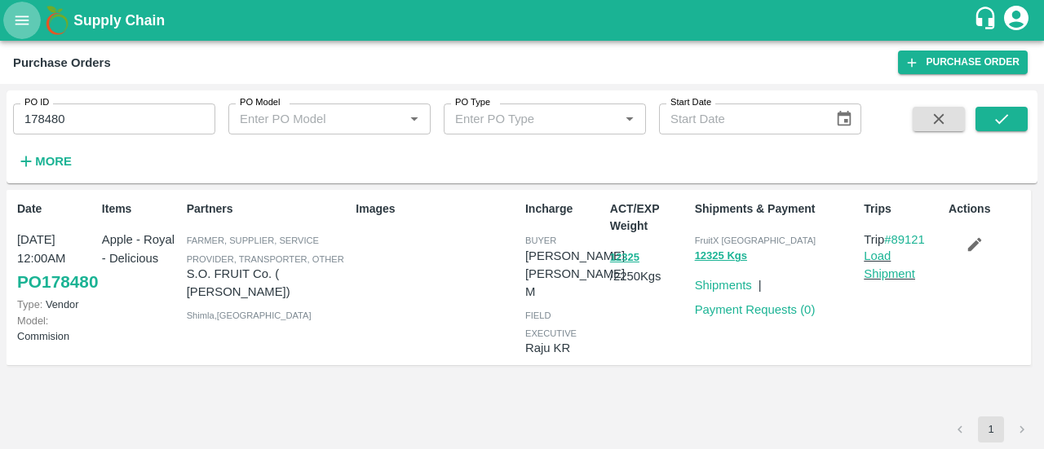
click at [15, 19] on icon "open drawer" at bounding box center [22, 20] width 18 height 18
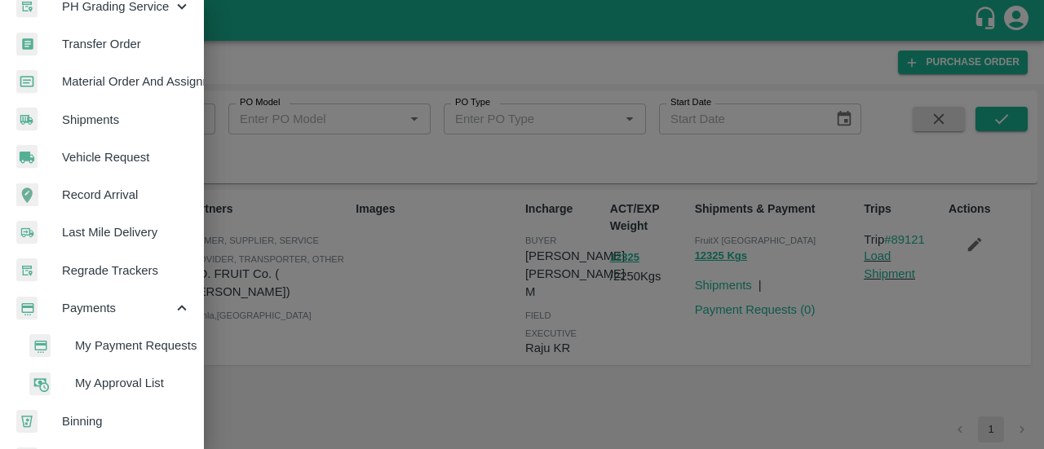
scroll to position [592, 0]
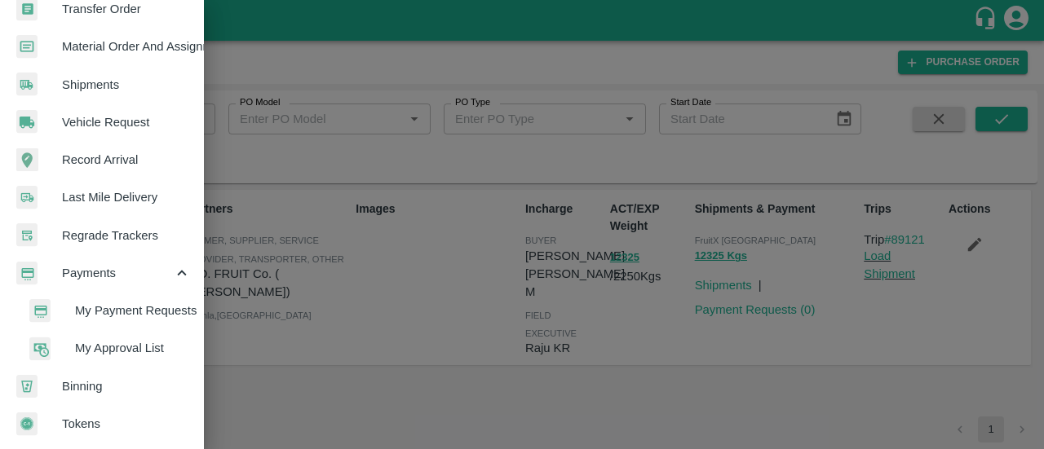
click at [95, 306] on span "My Payment Requests" at bounding box center [133, 311] width 116 height 18
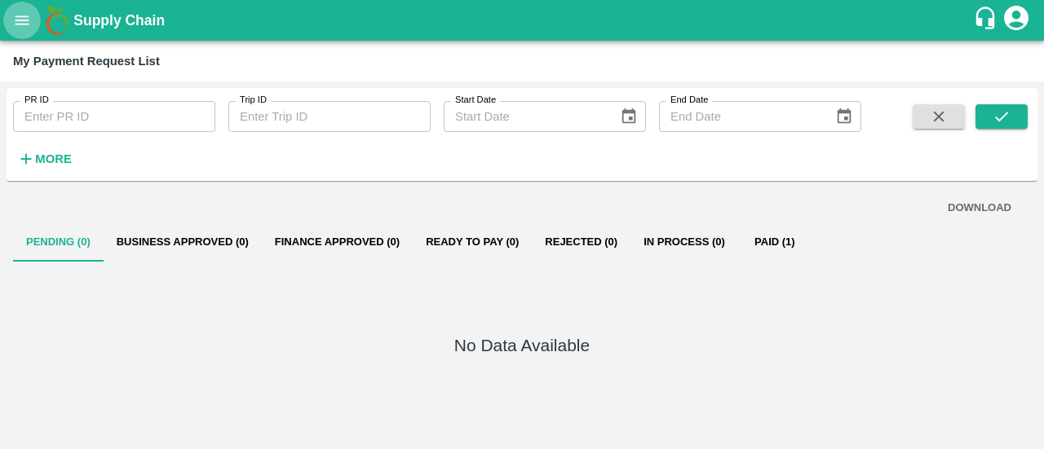
click at [18, 18] on icon "open drawer" at bounding box center [22, 20] width 18 height 18
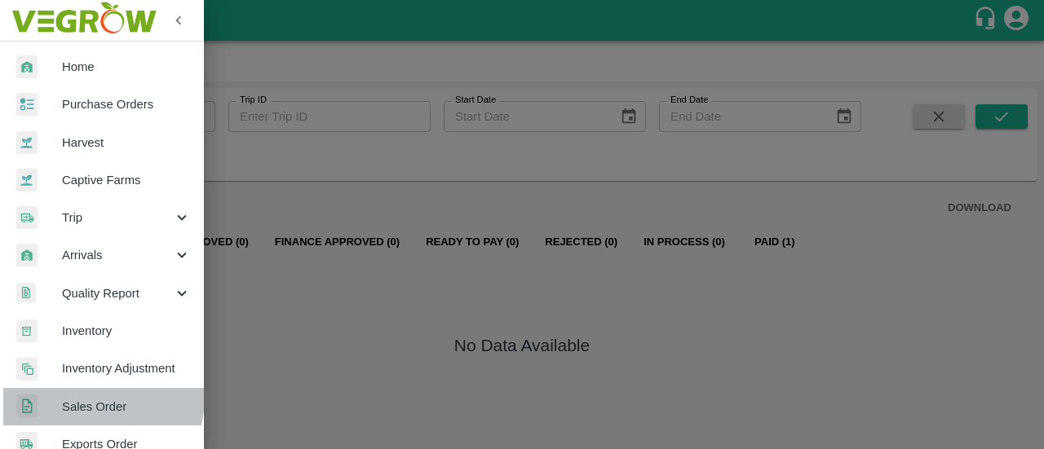
click at [77, 395] on link "Sales Order" at bounding box center [102, 407] width 204 height 38
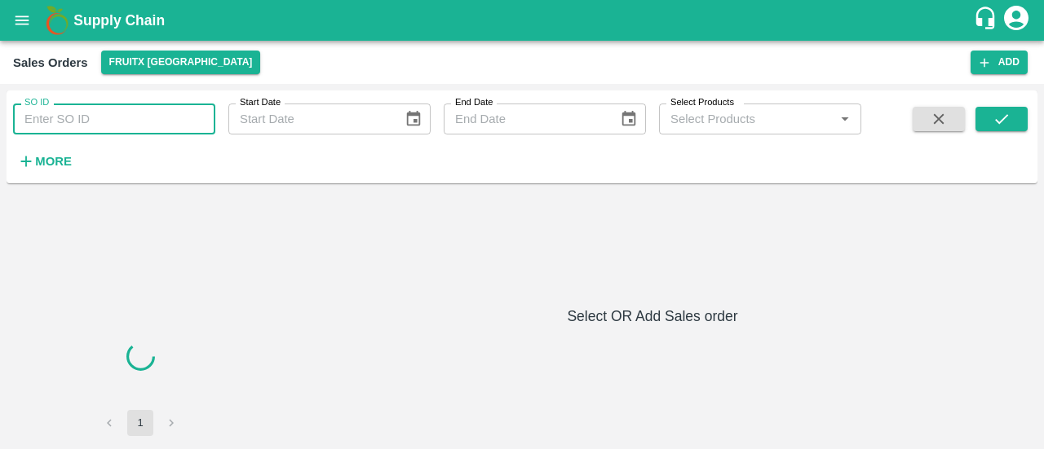
click at [90, 127] on input "SO ID" at bounding box center [114, 119] width 202 height 31
paste input "605870"
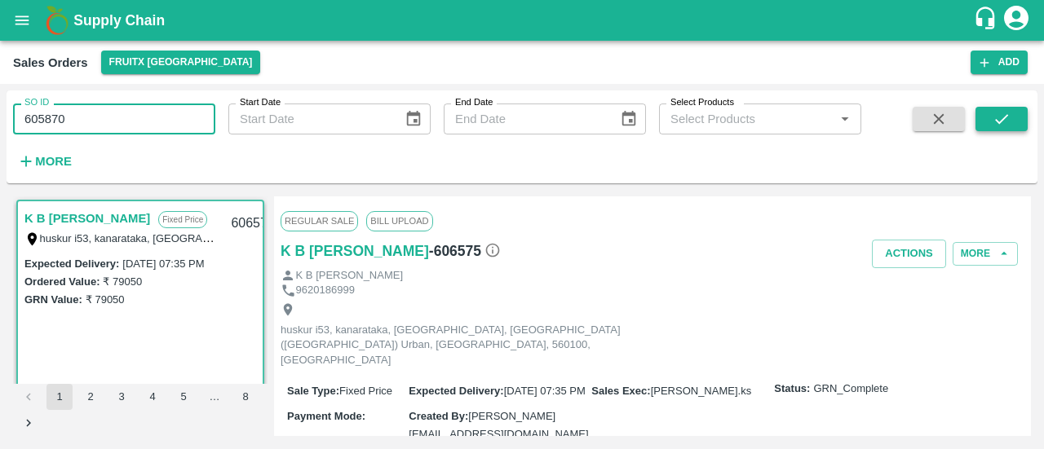
click at [998, 117] on icon "submit" at bounding box center [1001, 119] width 18 height 18
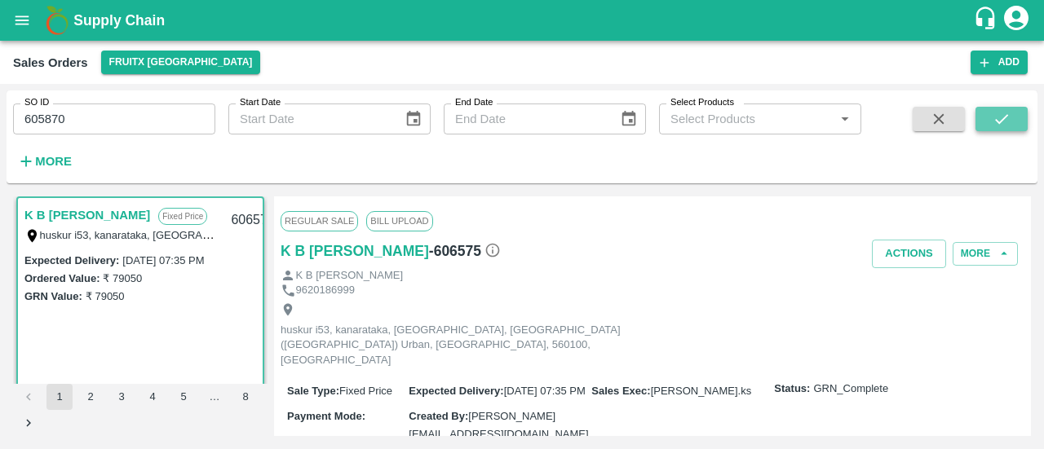
click at [1000, 121] on icon "submit" at bounding box center [1001, 119] width 18 height 18
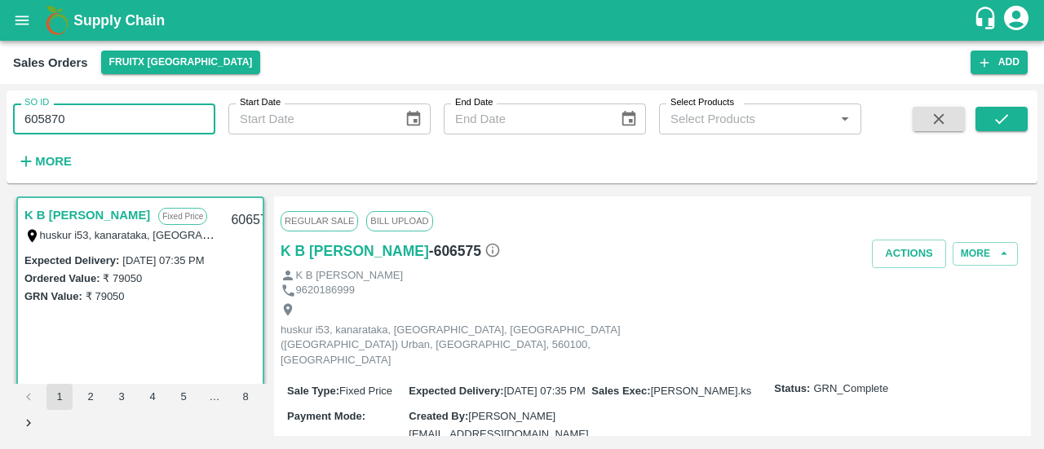
click at [95, 113] on input "605870" at bounding box center [114, 119] width 202 height 31
type input "605870"
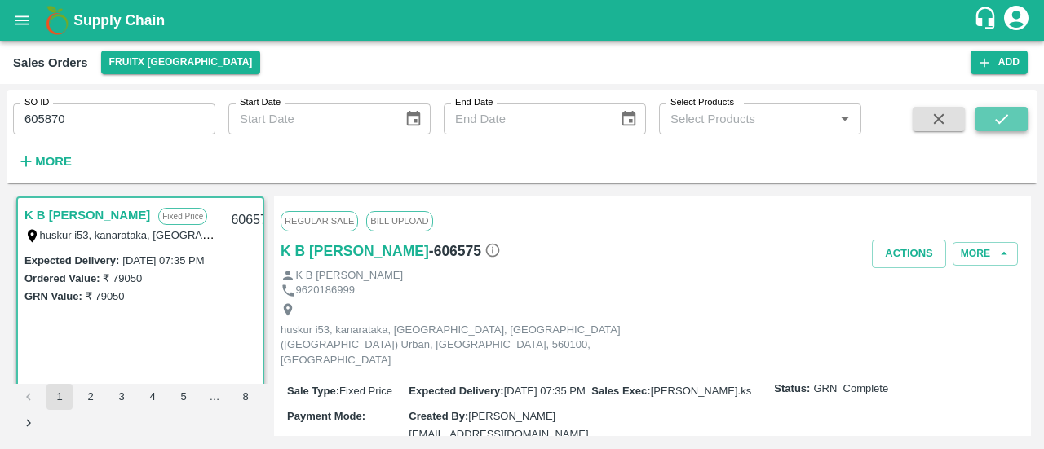
click at [990, 126] on button "submit" at bounding box center [1001, 119] width 52 height 24
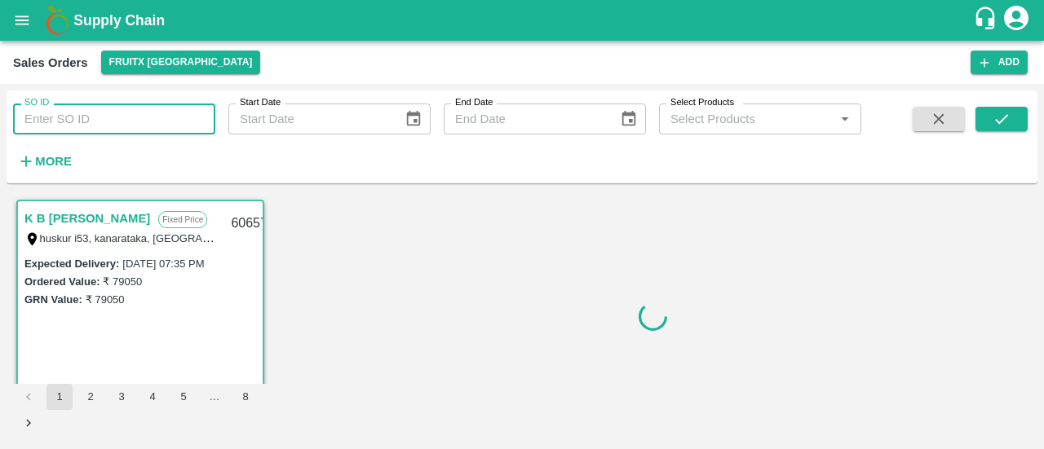
click at [63, 115] on input "SO ID" at bounding box center [114, 119] width 202 height 31
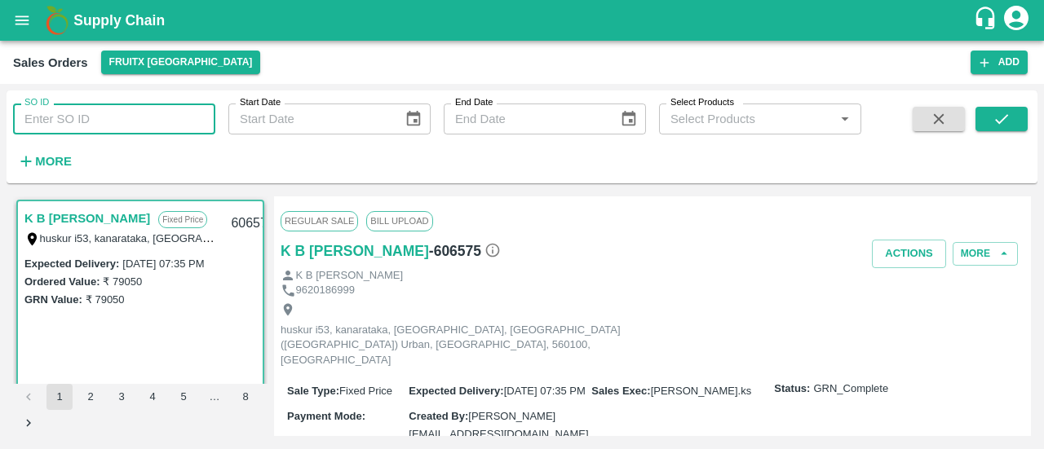
paste input "605870"
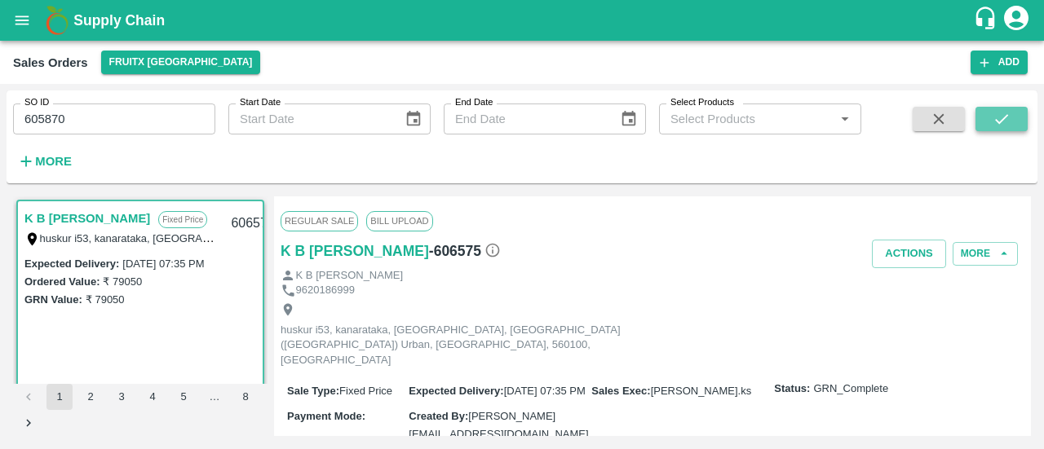
click at [1006, 107] on button "submit" at bounding box center [1001, 119] width 52 height 24
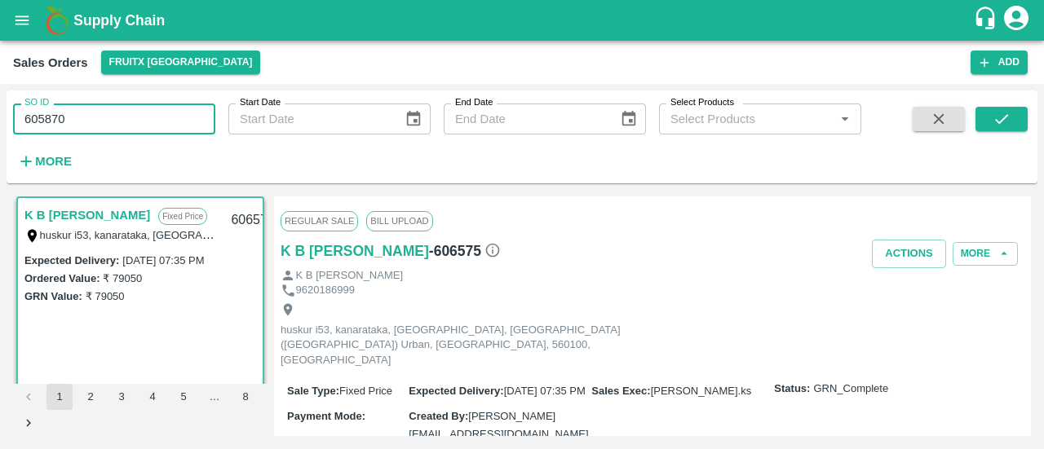
click at [181, 119] on input "605870" at bounding box center [114, 119] width 202 height 31
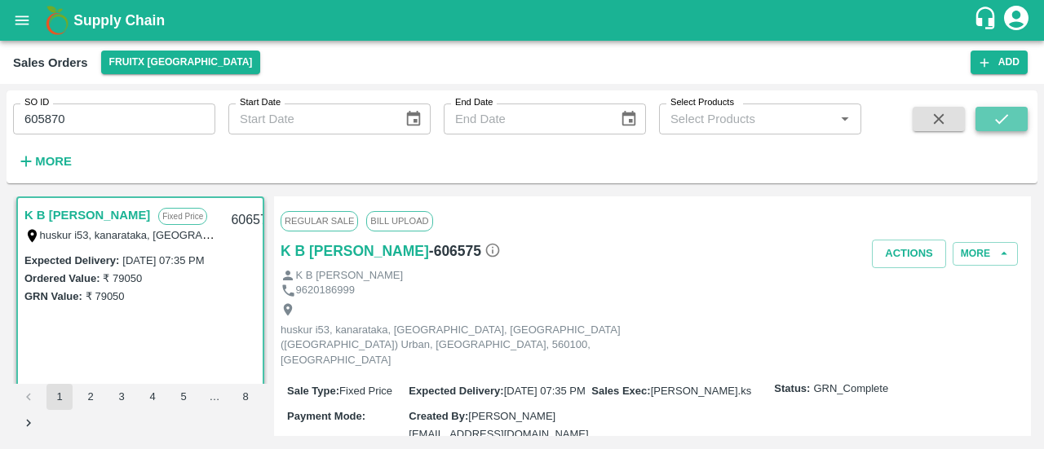
click at [990, 121] on button "submit" at bounding box center [1001, 119] width 52 height 24
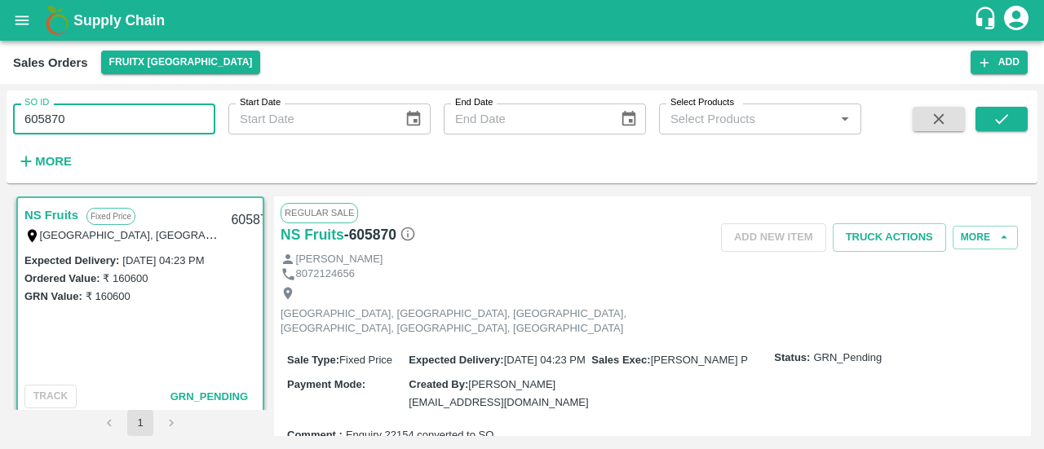
click at [169, 108] on input "605870" at bounding box center [114, 119] width 202 height 31
type input "6"
paste input "text"
type input "606122"
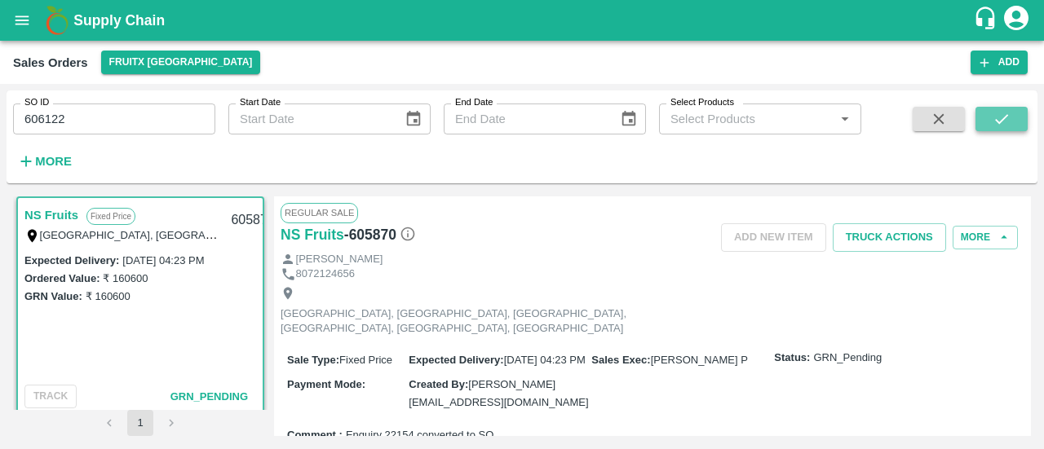
click at [986, 120] on button "submit" at bounding box center [1001, 119] width 52 height 24
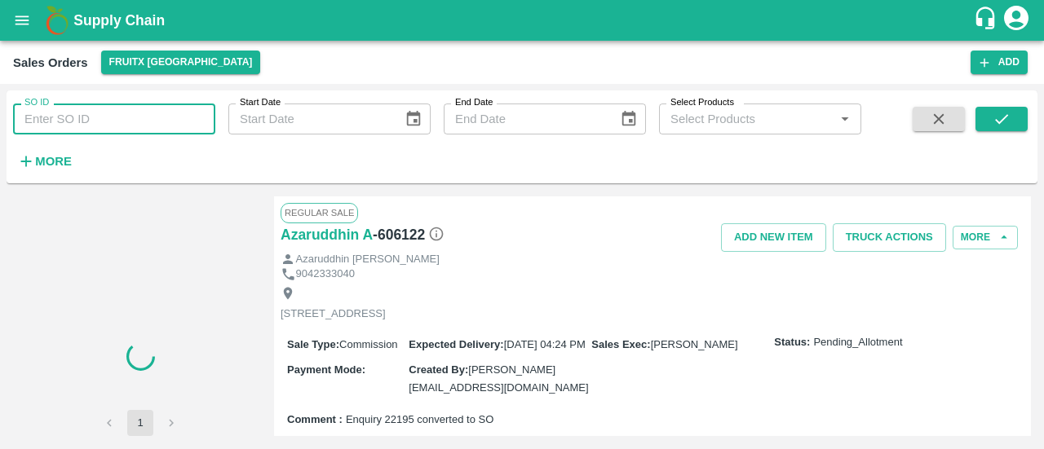
click at [108, 113] on input "SO ID" at bounding box center [114, 119] width 202 height 31
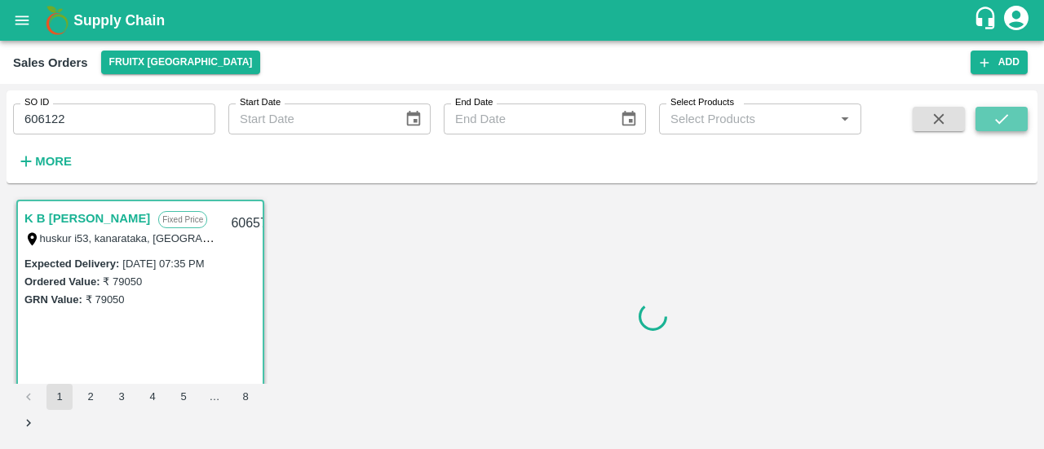
click at [992, 121] on icon "submit" at bounding box center [1001, 119] width 18 height 18
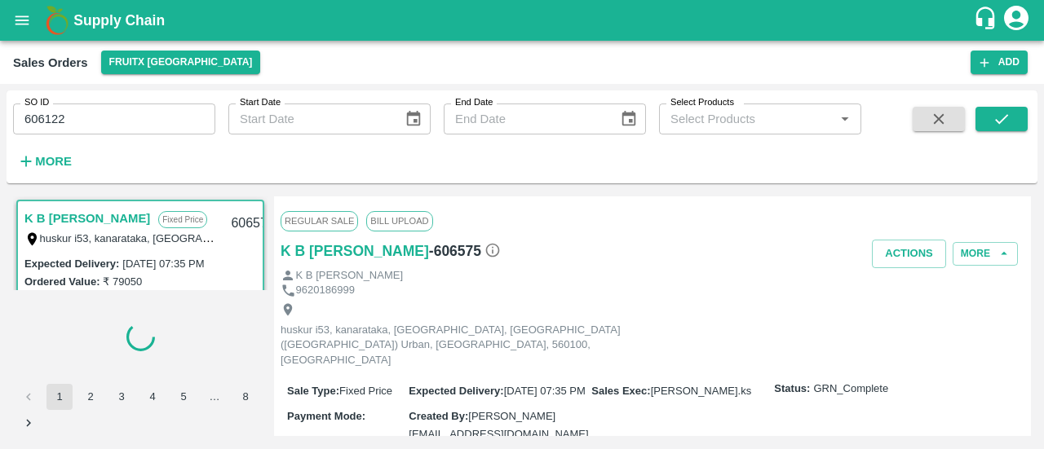
scroll to position [3, 0]
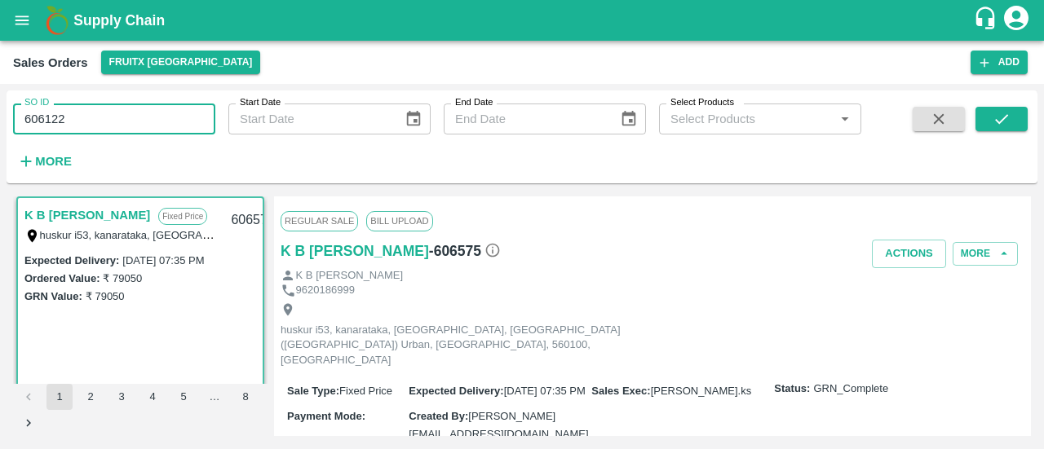
click at [157, 121] on input "606122" at bounding box center [114, 119] width 202 height 31
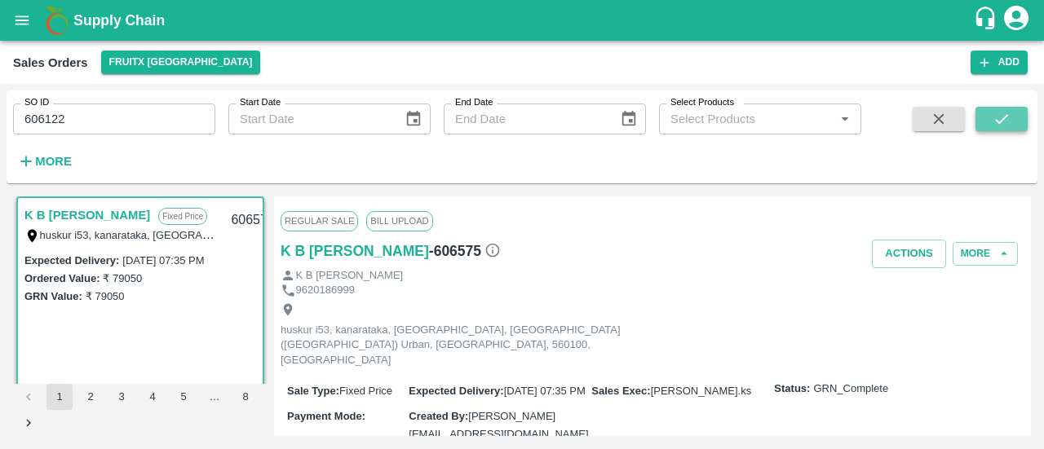
click at [985, 113] on button "submit" at bounding box center [1001, 119] width 52 height 24
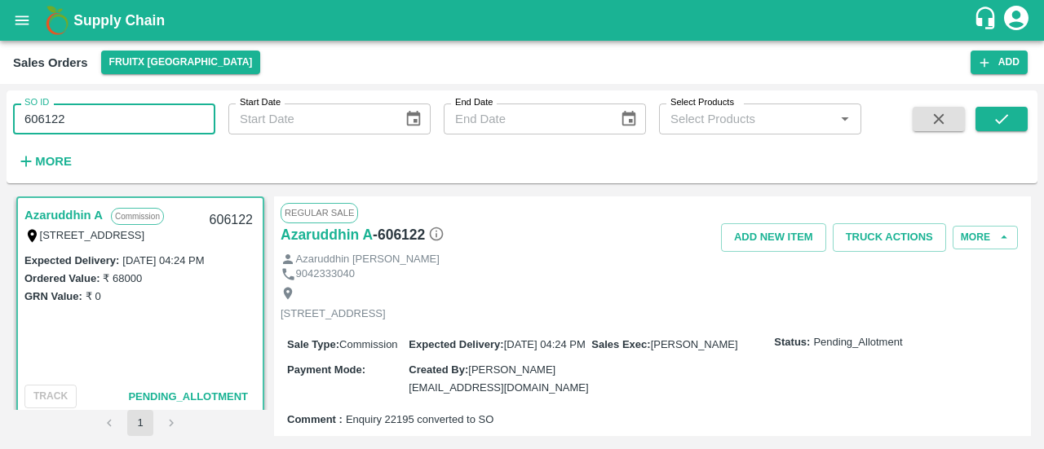
click at [101, 119] on input "606122" at bounding box center [114, 119] width 202 height 31
type input "6"
paste input "text"
type input "606209"
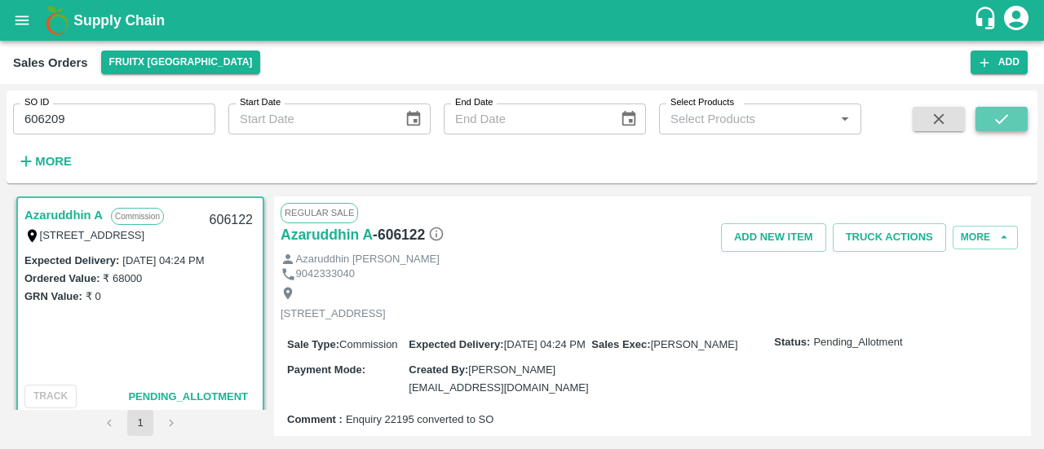
click at [996, 114] on icon "submit" at bounding box center [1001, 119] width 18 height 18
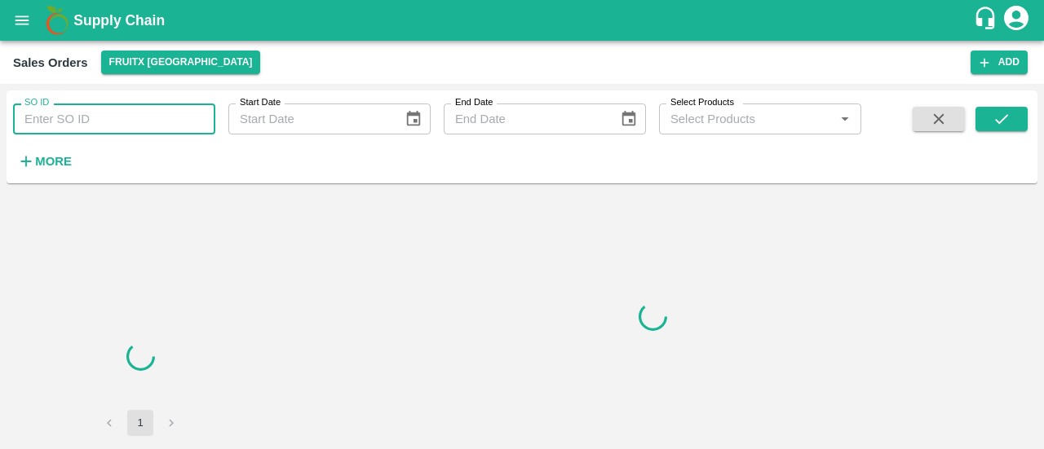
drag, startPoint x: 0, startPoint y: 0, endPoint x: 84, endPoint y: 117, distance: 144.3
click at [84, 117] on input "SO ID" at bounding box center [114, 119] width 202 height 31
paste input "606209"
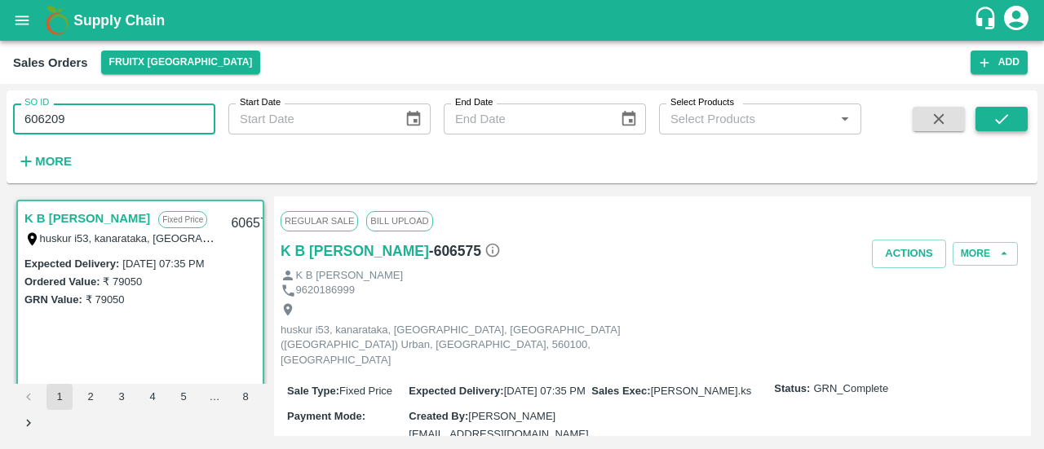
type input "606209"
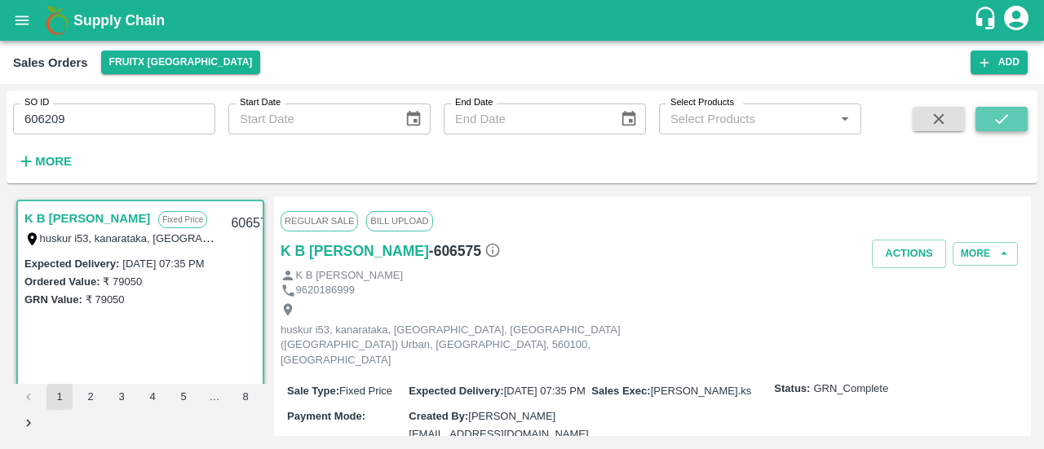
click at [1004, 120] on icon "submit" at bounding box center [1001, 119] width 18 height 18
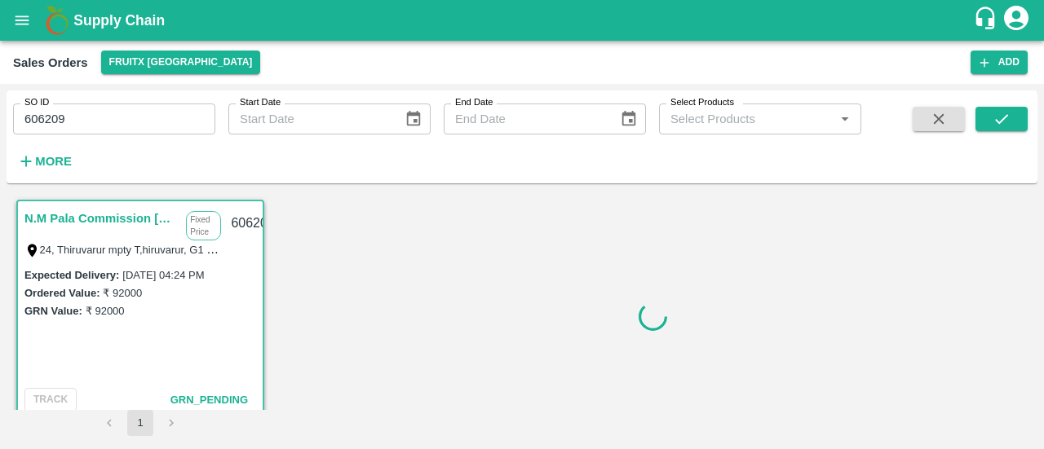
scroll to position [3, 0]
